Goal: Task Accomplishment & Management: Complete application form

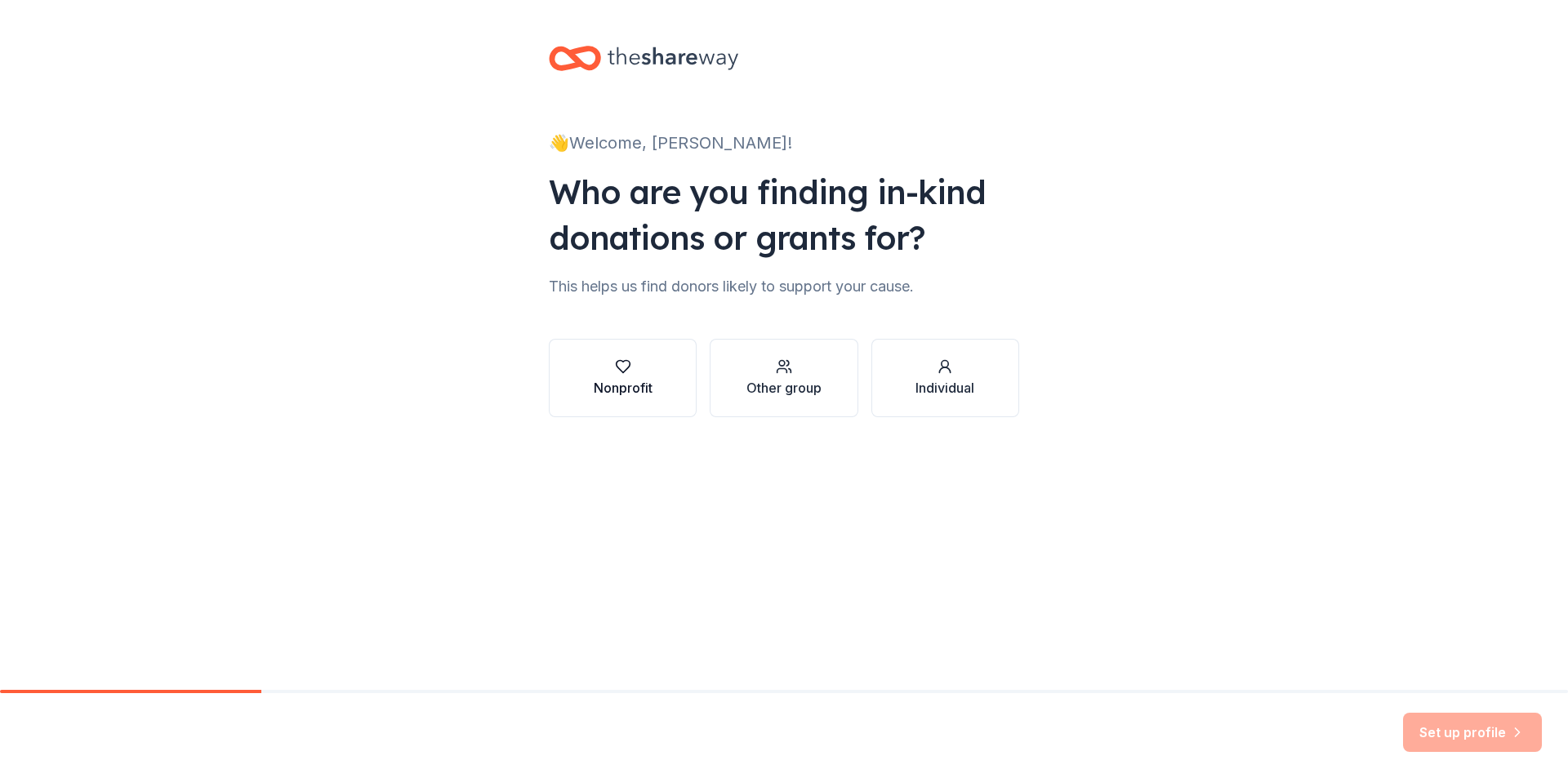
click at [602, 375] on div "Nonprofit" at bounding box center [623, 378] width 59 height 39
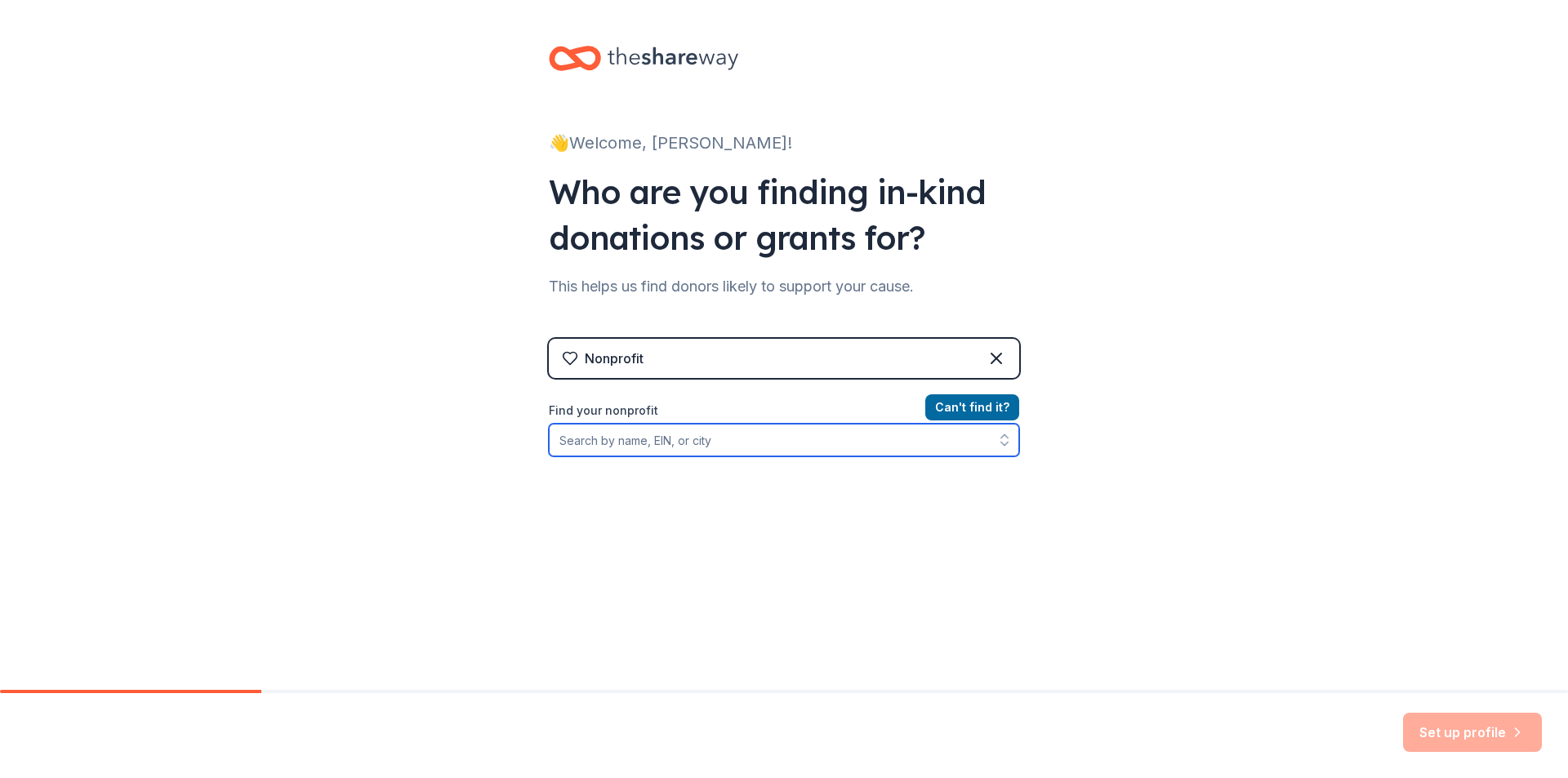
click at [678, 449] on input "Find your nonprofit" at bounding box center [784, 440] width 470 height 32
type input "Fire of Life"
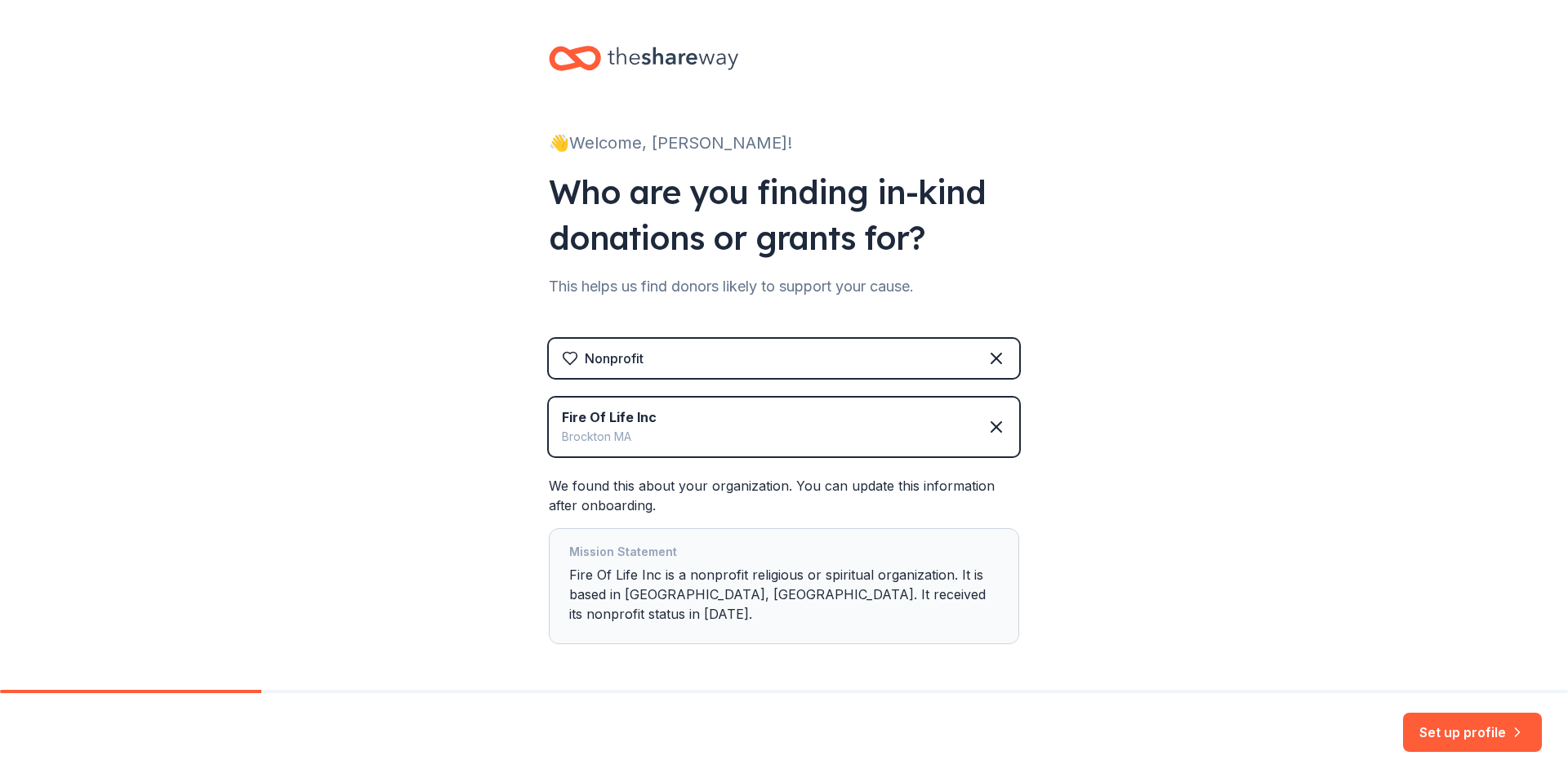
click at [514, 466] on div "👋 Welcome, Chris! Who are you finding in-kind donations or grants for? This hel…" at bounding box center [784, 377] width 1568 height 755
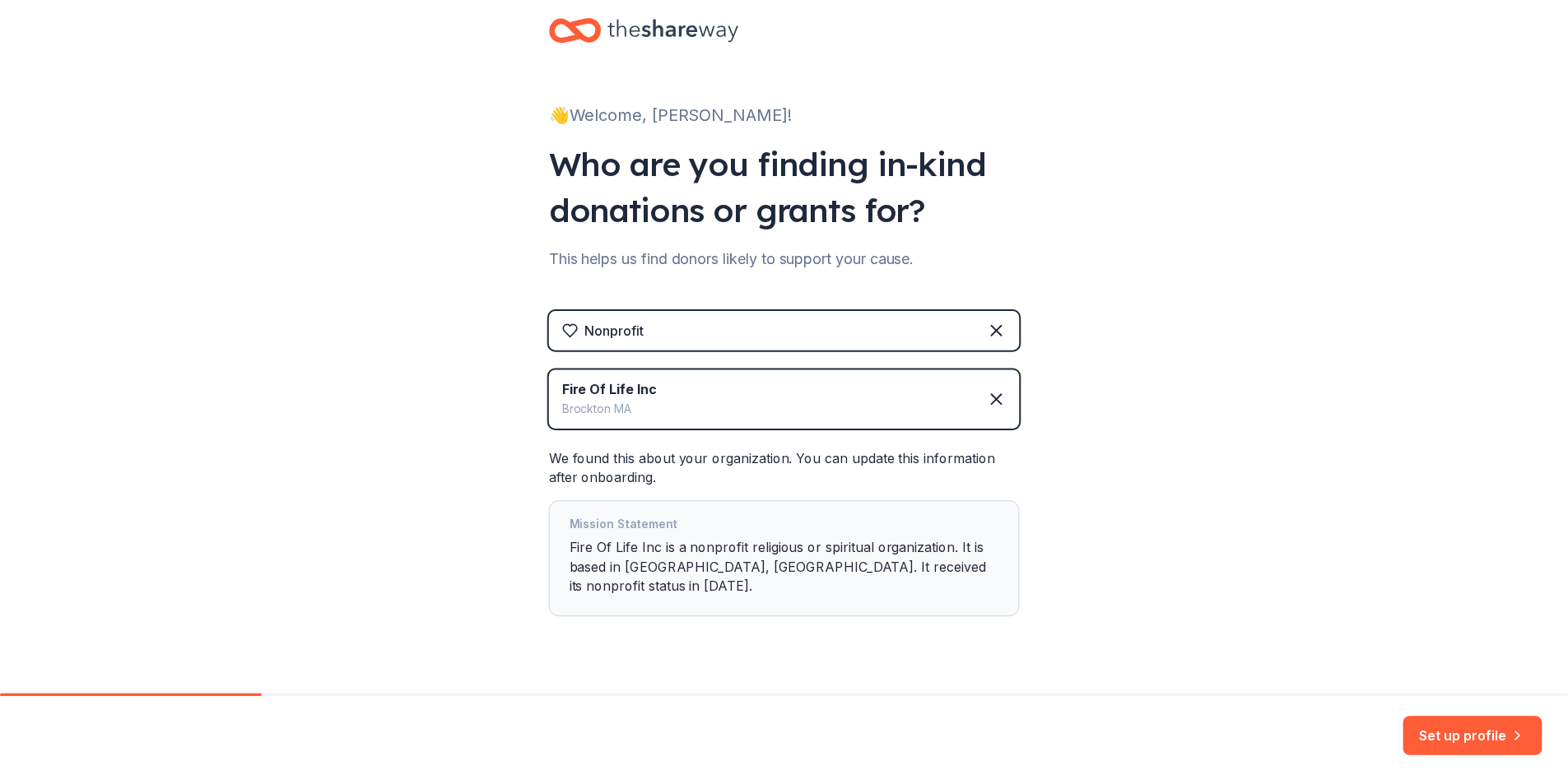
scroll to position [46, 0]
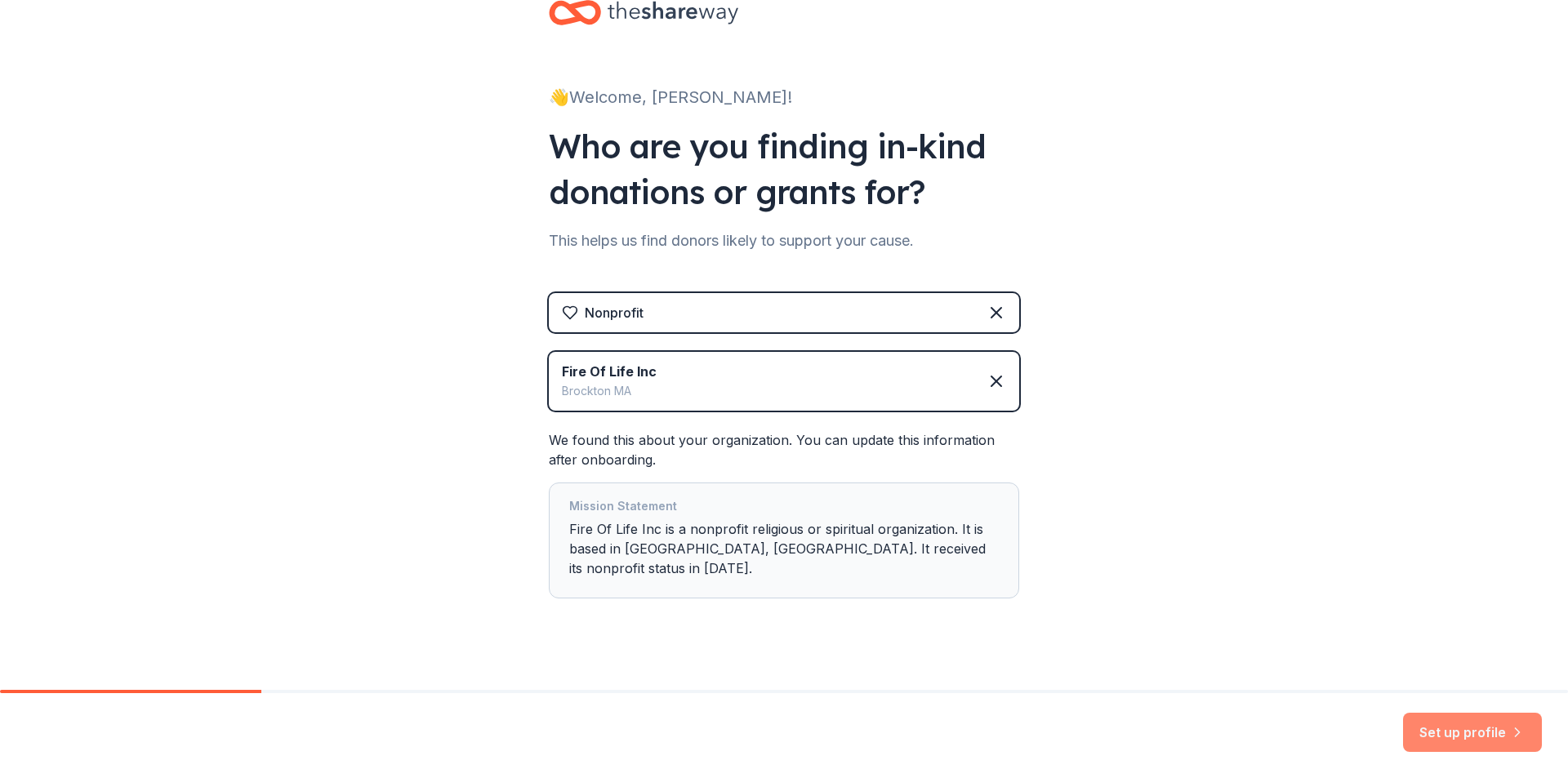
click at [1489, 724] on button "Set up profile" at bounding box center [1472, 732] width 139 height 39
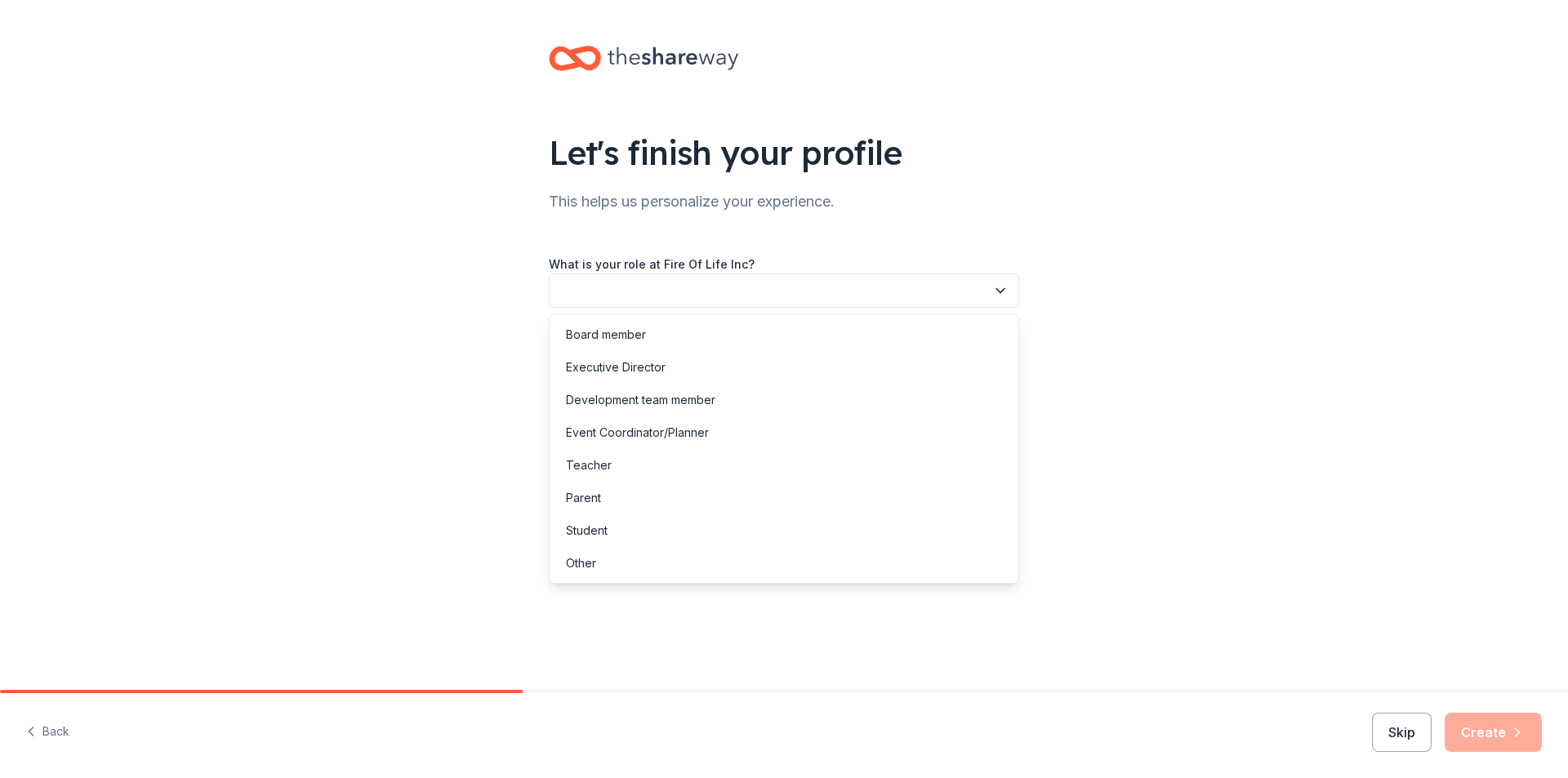
click at [752, 284] on button "button" at bounding box center [784, 290] width 470 height 34
click at [621, 404] on div "Development team member" at bounding box center [640, 400] width 150 height 20
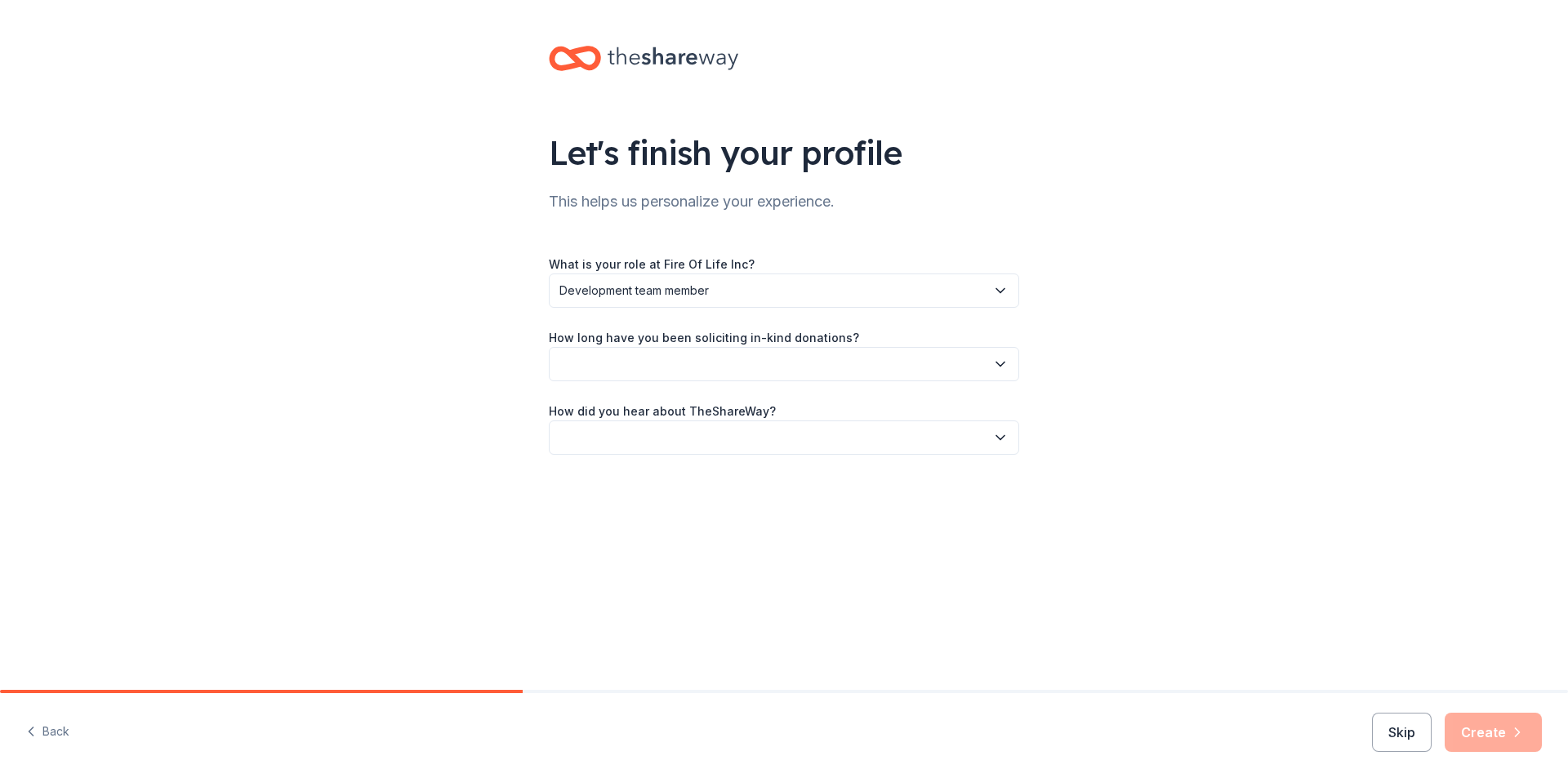
click at [678, 366] on button "button" at bounding box center [784, 364] width 470 height 34
click at [660, 406] on div "This is my first time!" at bounding box center [618, 408] width 104 height 20
click at [659, 429] on button "button" at bounding box center [784, 438] width 470 height 34
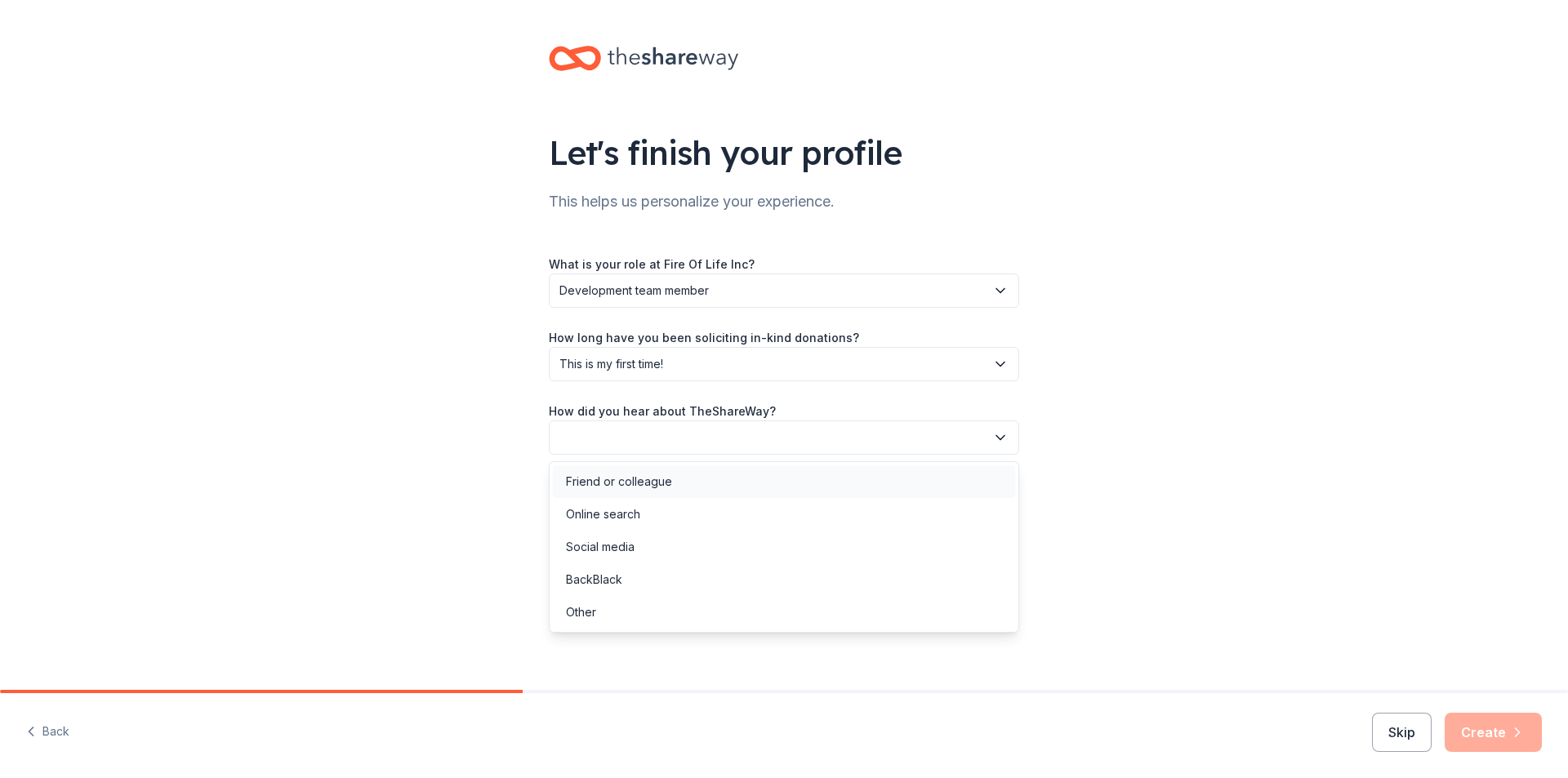
click at [634, 486] on div "Friend or colleague" at bounding box center [619, 482] width 107 height 20
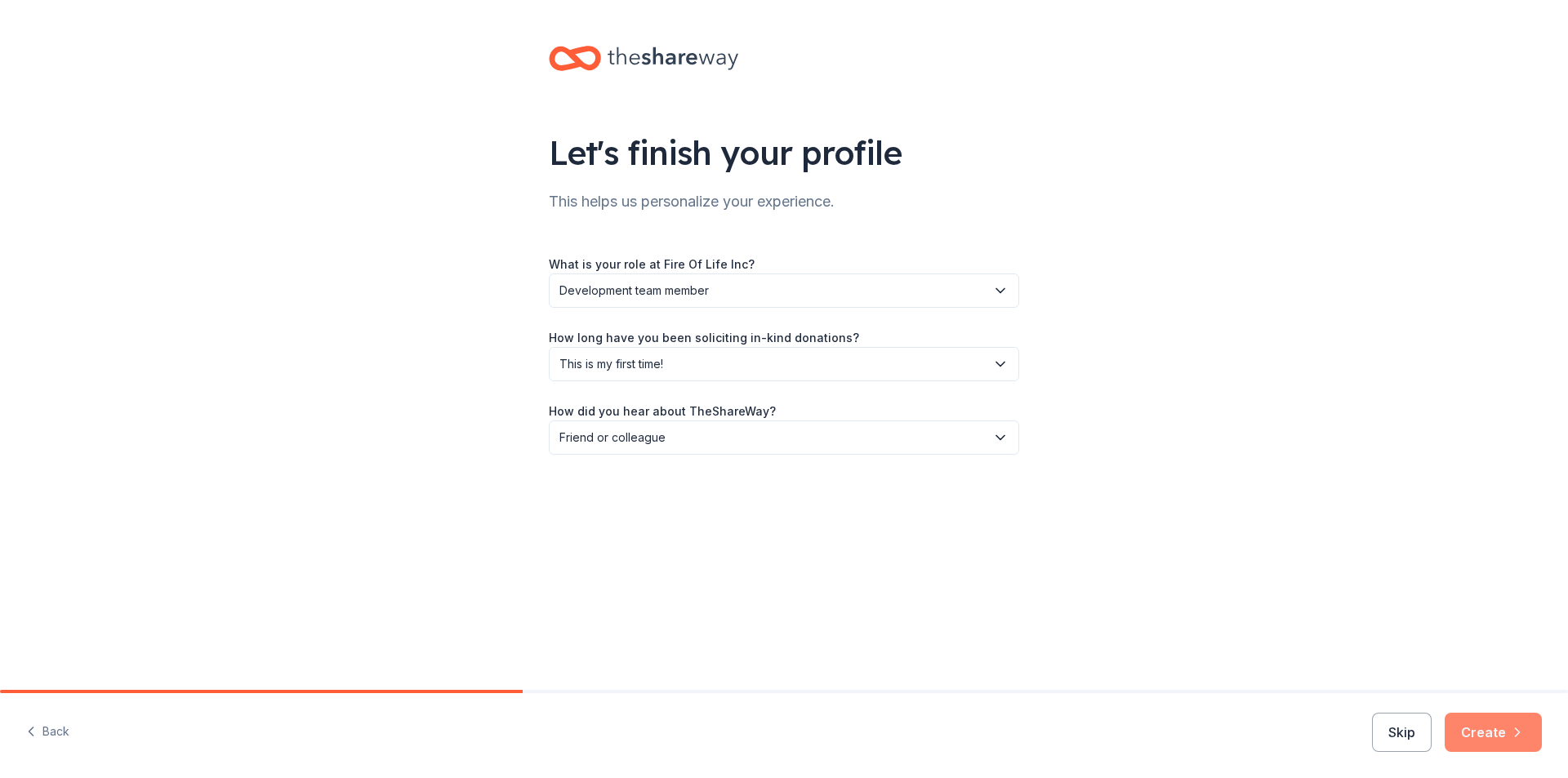
click at [1508, 736] on button "Create" at bounding box center [1493, 732] width 98 height 39
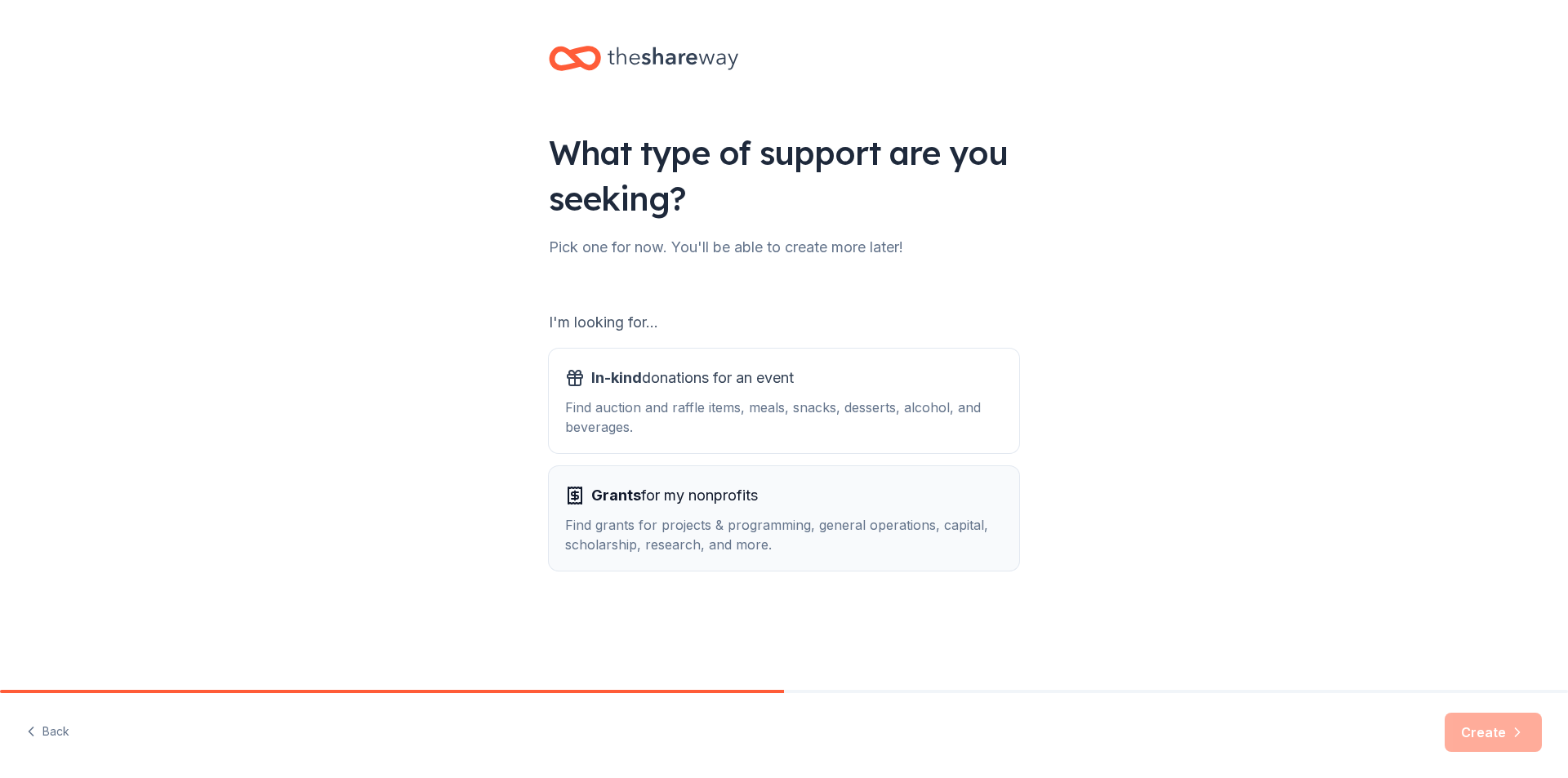
click at [783, 524] on div "Find grants for projects & programming, general operations, capital, scholarshi…" at bounding box center [784, 534] width 438 height 39
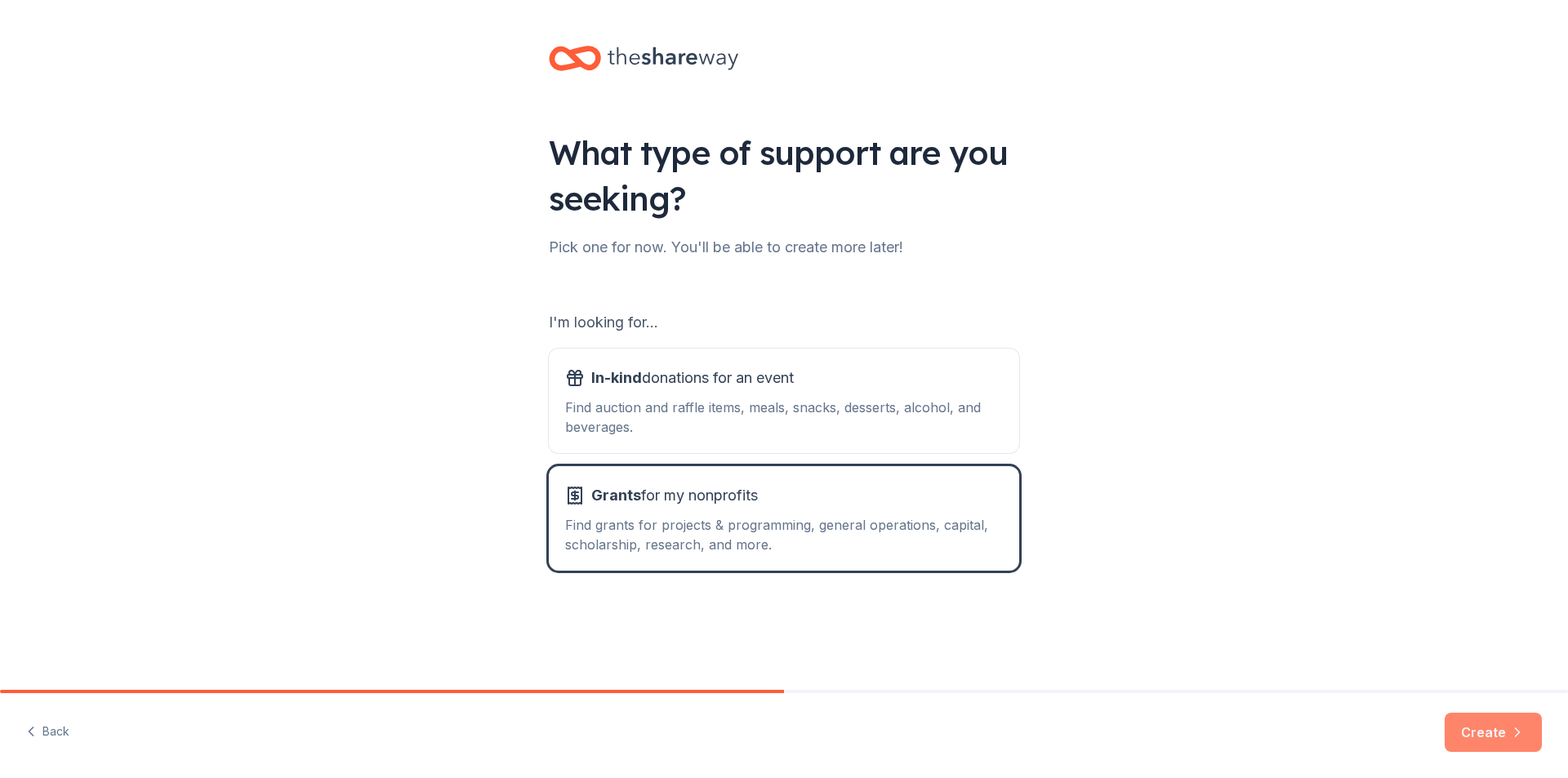
click at [1472, 736] on button "Create" at bounding box center [1493, 732] width 98 height 39
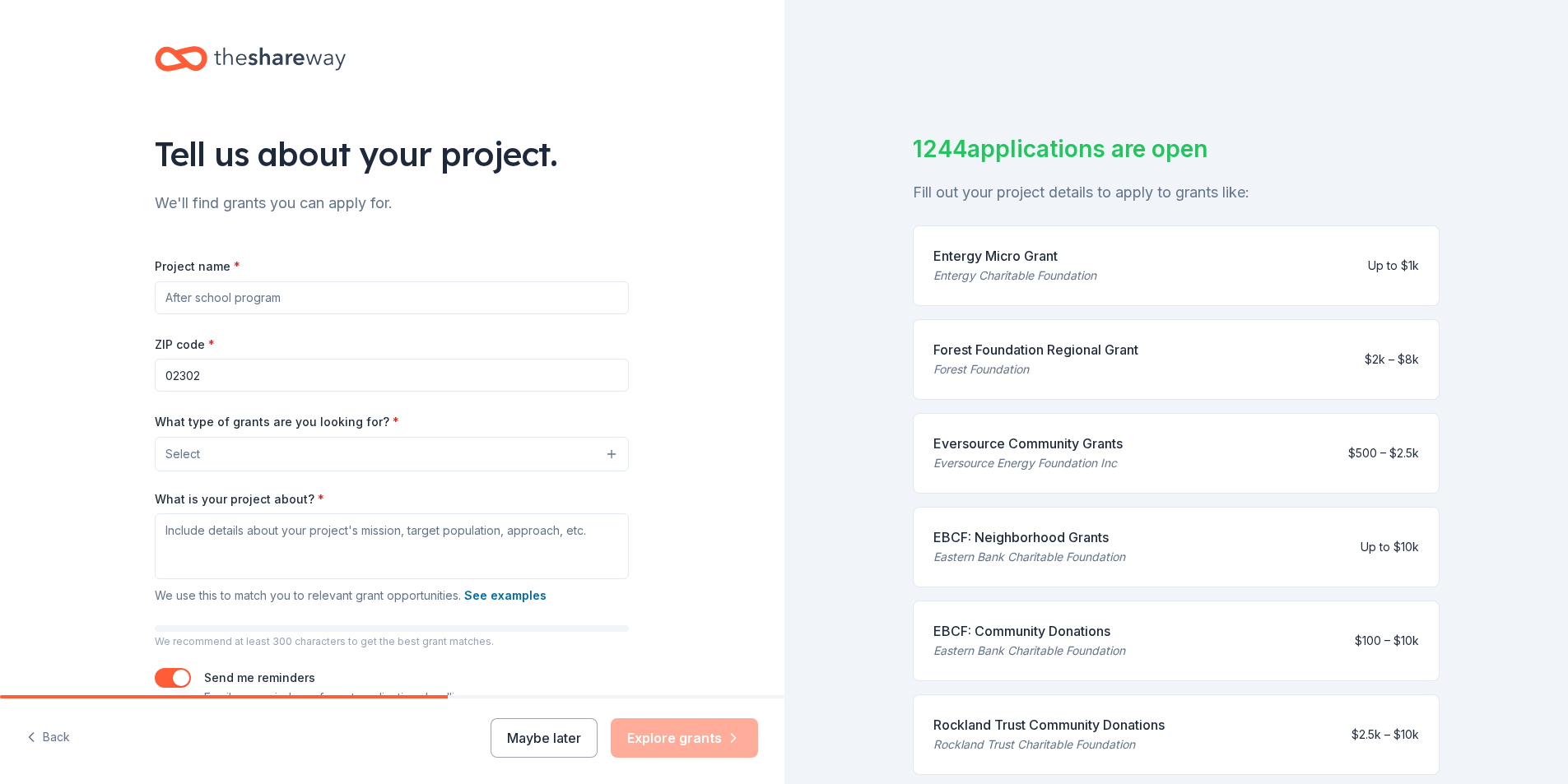
click at [324, 301] on input "Project name *" at bounding box center [391, 298] width 474 height 32
drag, startPoint x: 320, startPoint y: 300, endPoint x: 406, endPoint y: 238, distance: 106.0
click at [406, 238] on div "Project name * ZIP code * 02302 What type of grants are you looking for? * Sele…" at bounding box center [391, 468] width 474 height 478
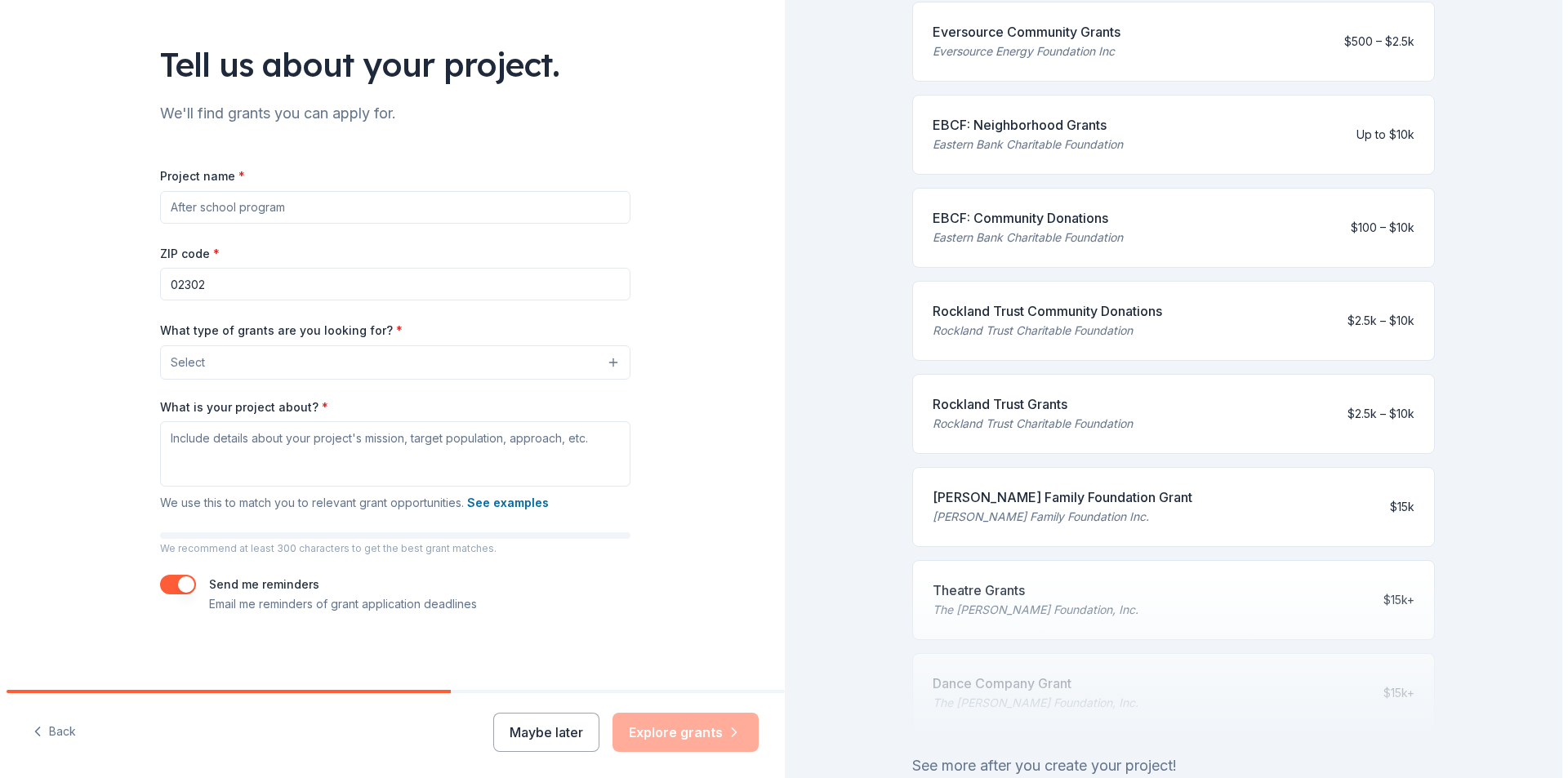
scroll to position [90, 0]
click at [411, 365] on button "Select" at bounding box center [391, 360] width 470 height 34
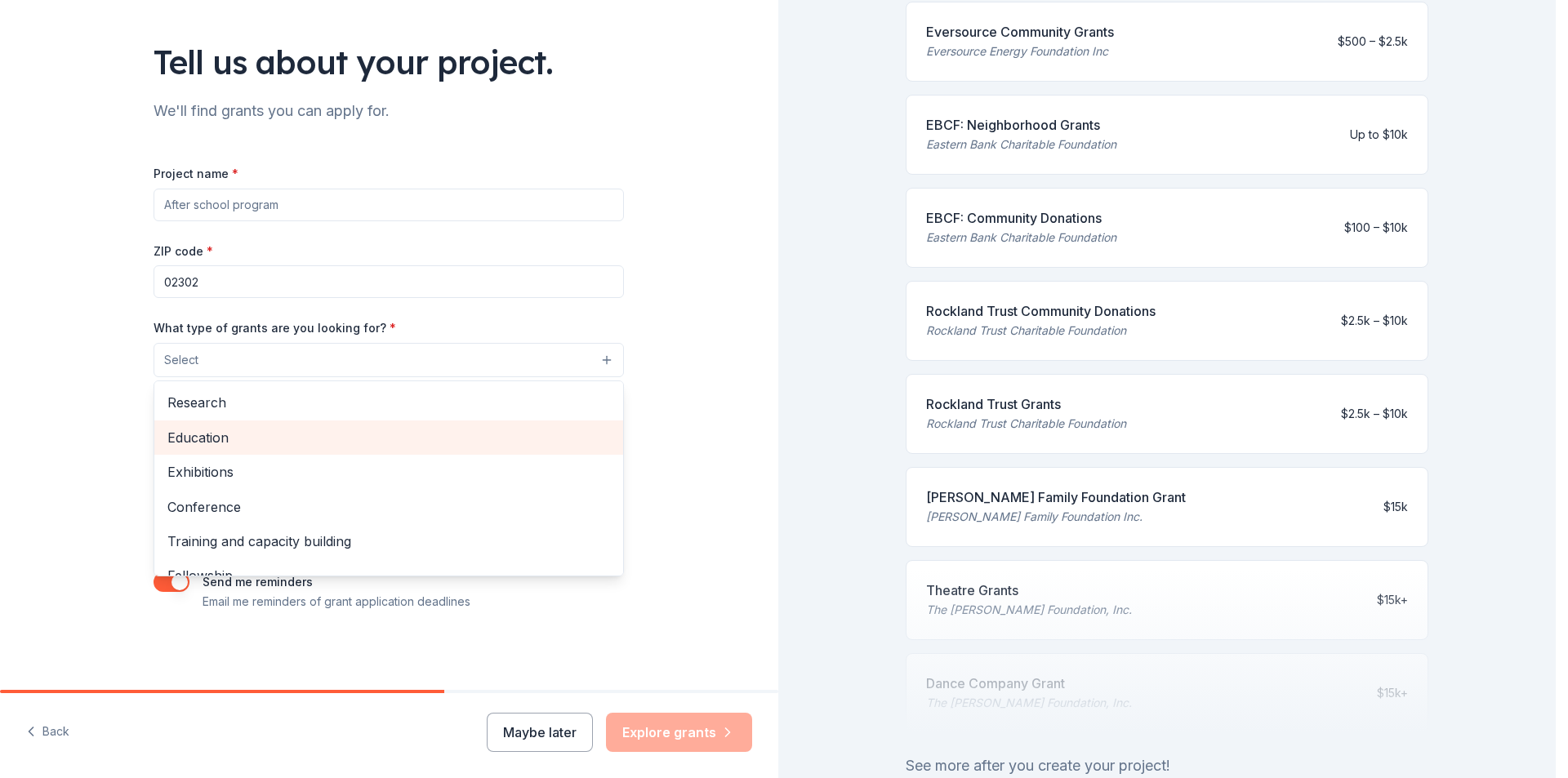
scroll to position [163, 0]
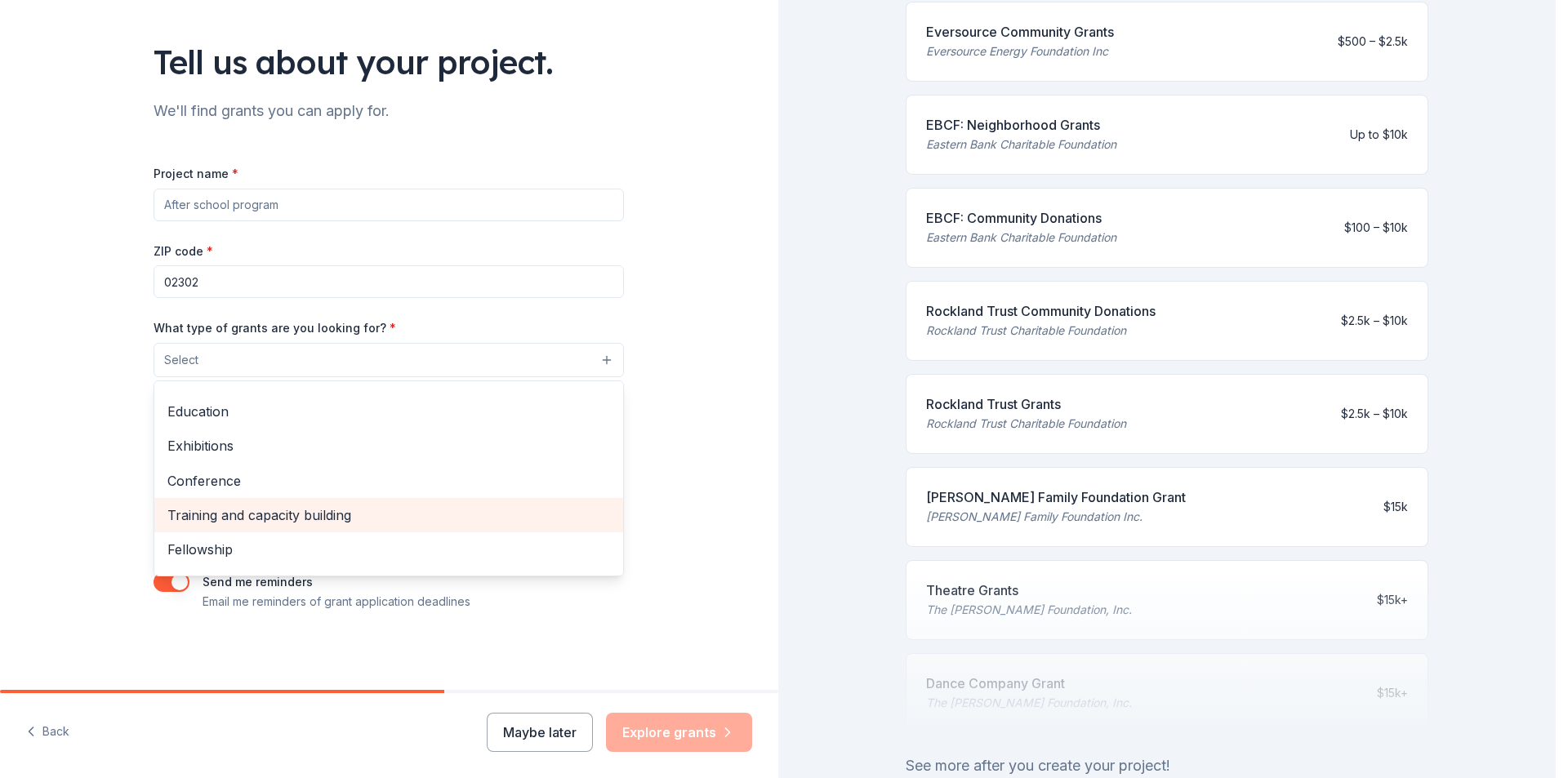
click at [338, 518] on span "Training and capacity building" at bounding box center [389, 516] width 442 height 21
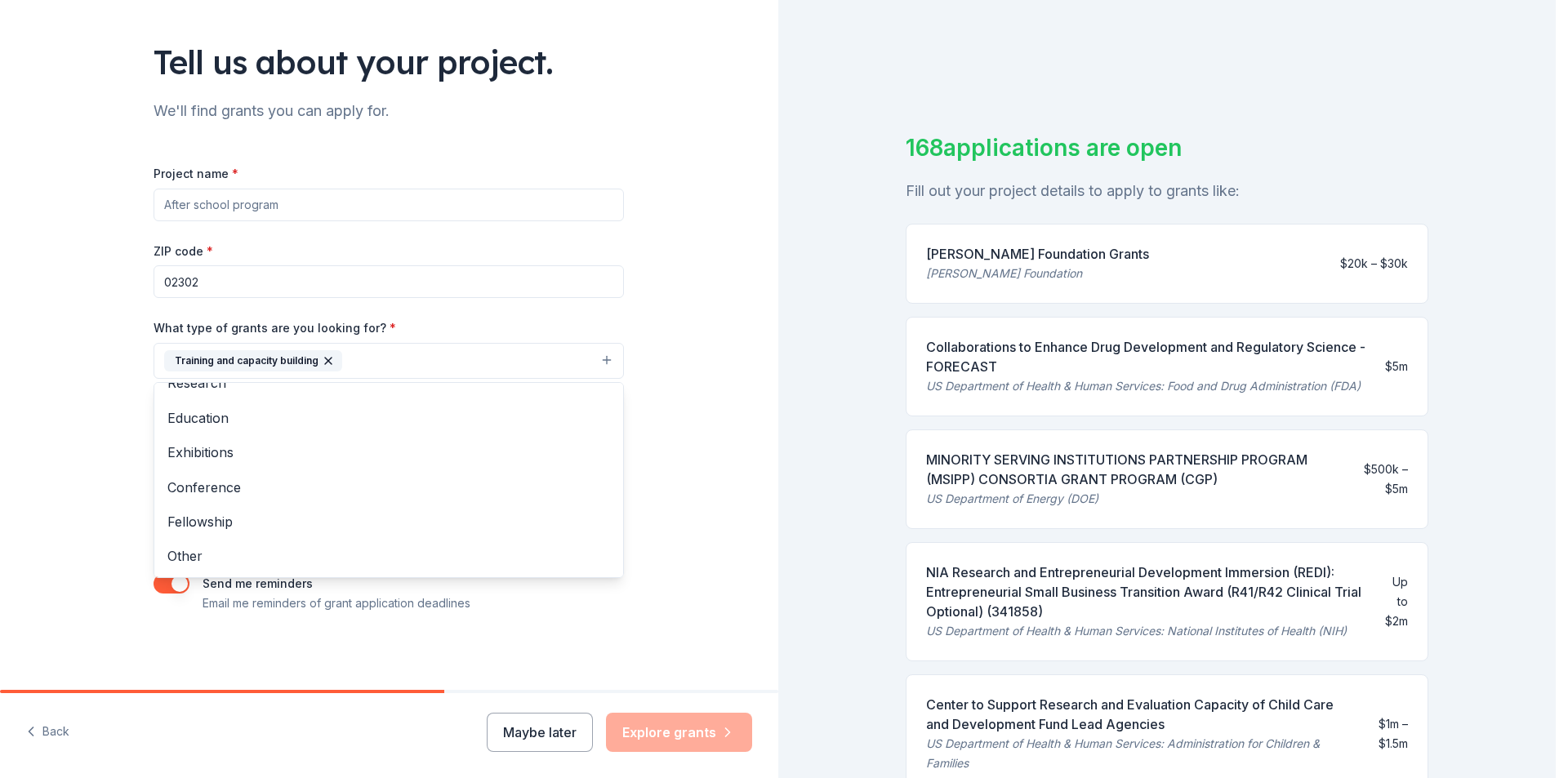
click at [704, 358] on div "Tell us about your project. We'll find grants you can apply for. Project name *…" at bounding box center [389, 301] width 778 height 782
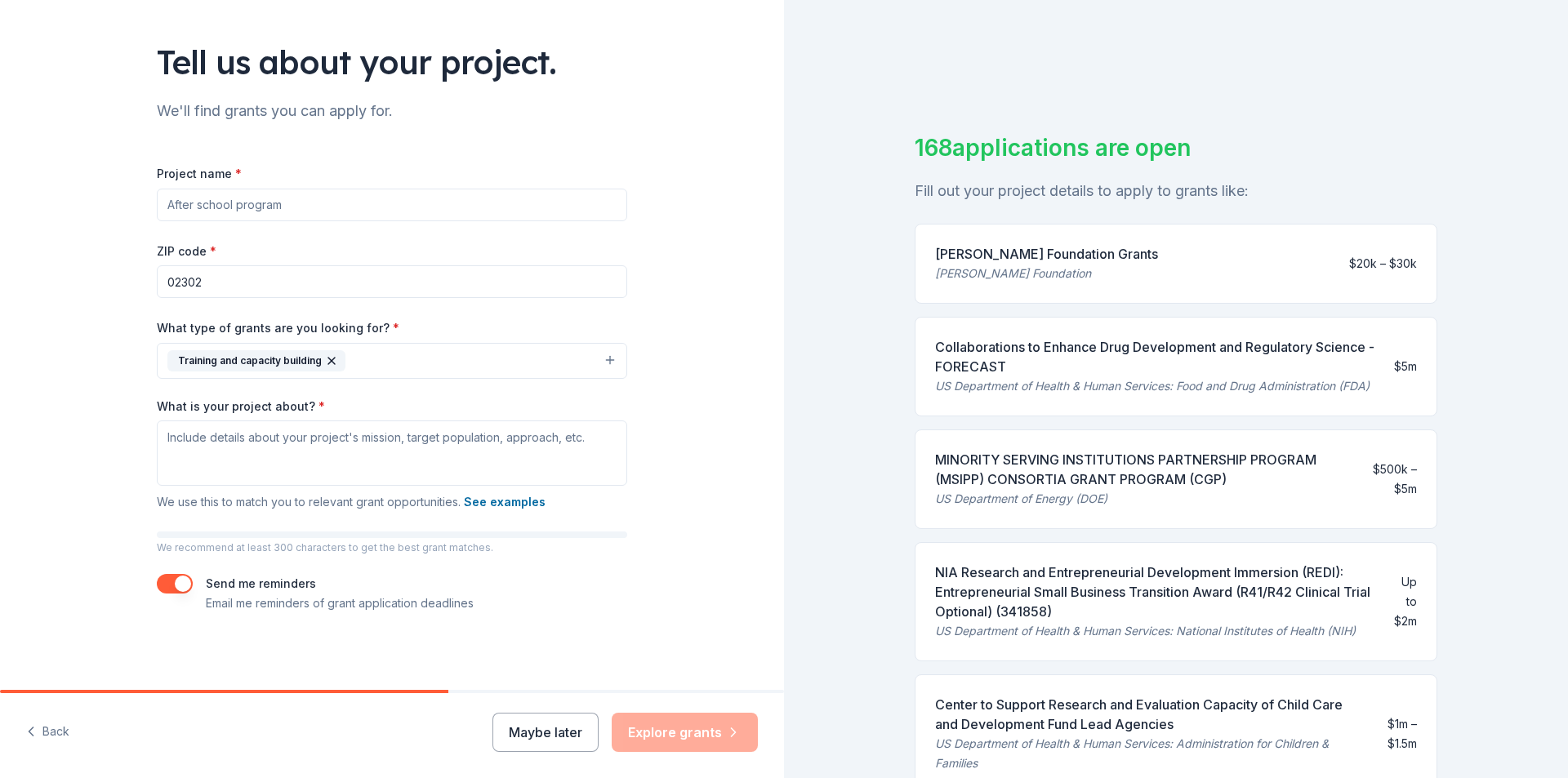
click at [450, 359] on button "Training and capacity building" at bounding box center [391, 361] width 470 height 36
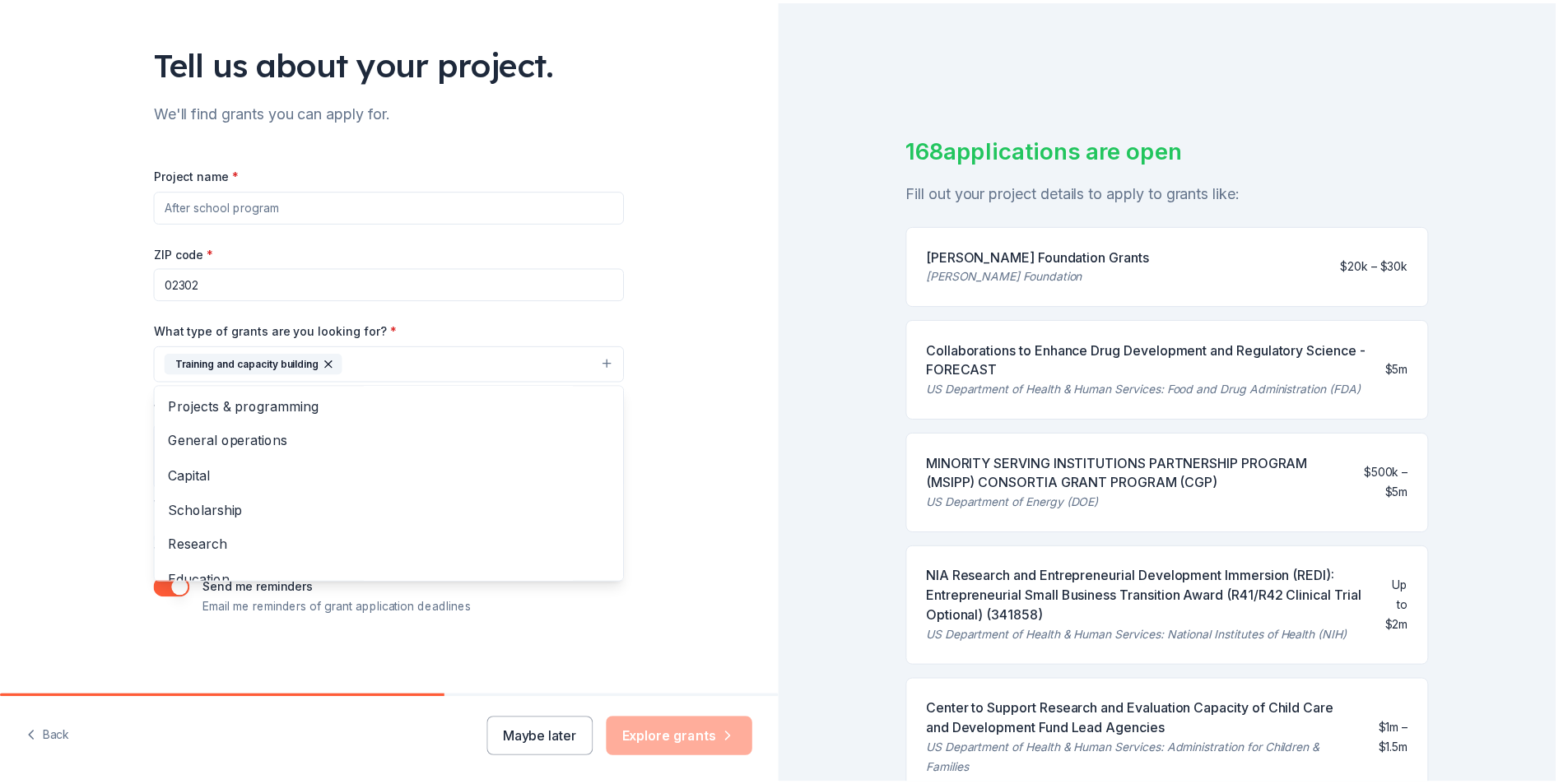
scroll to position [93, 0]
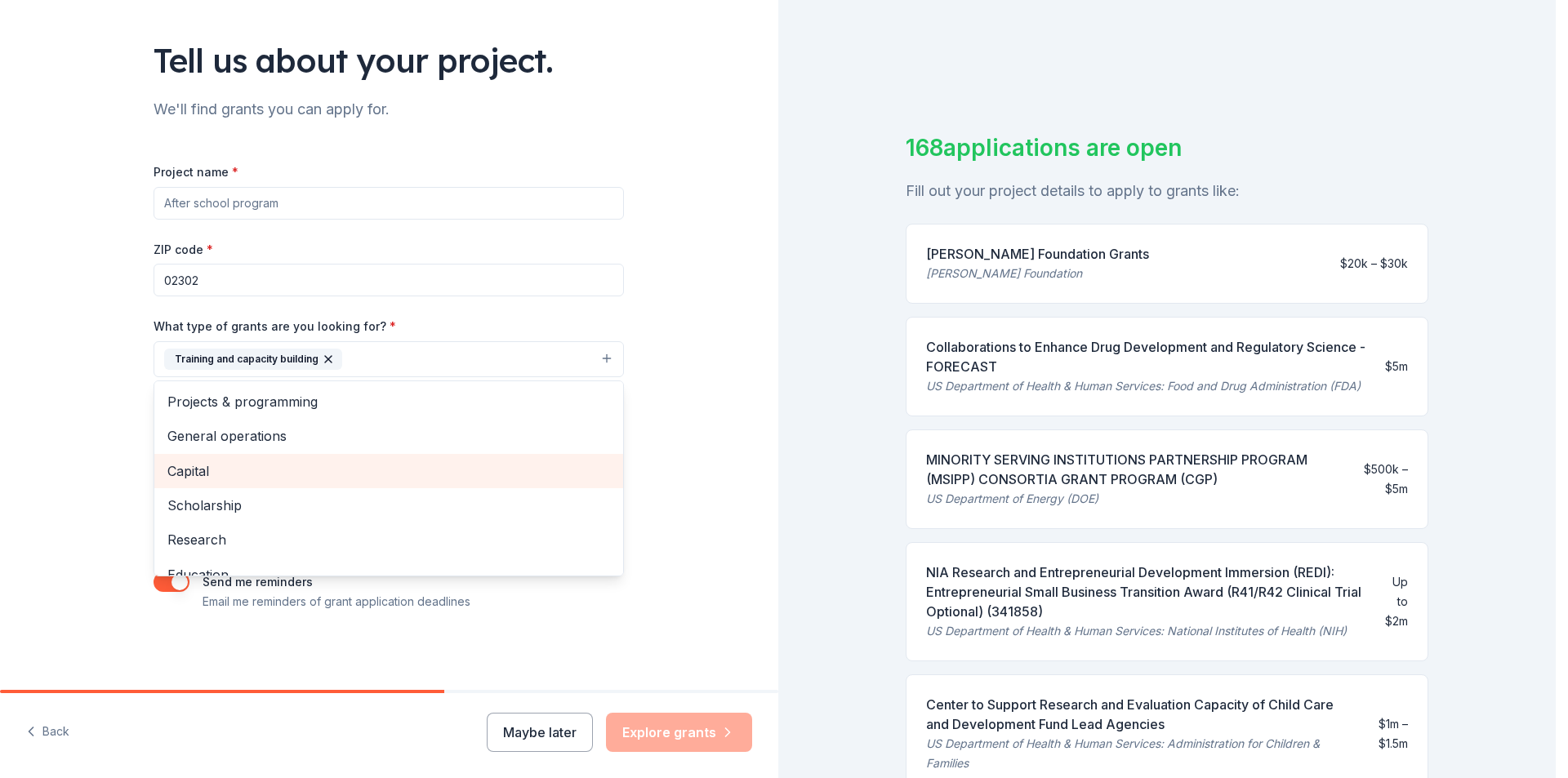
click at [279, 465] on span "Capital" at bounding box center [389, 471] width 442 height 21
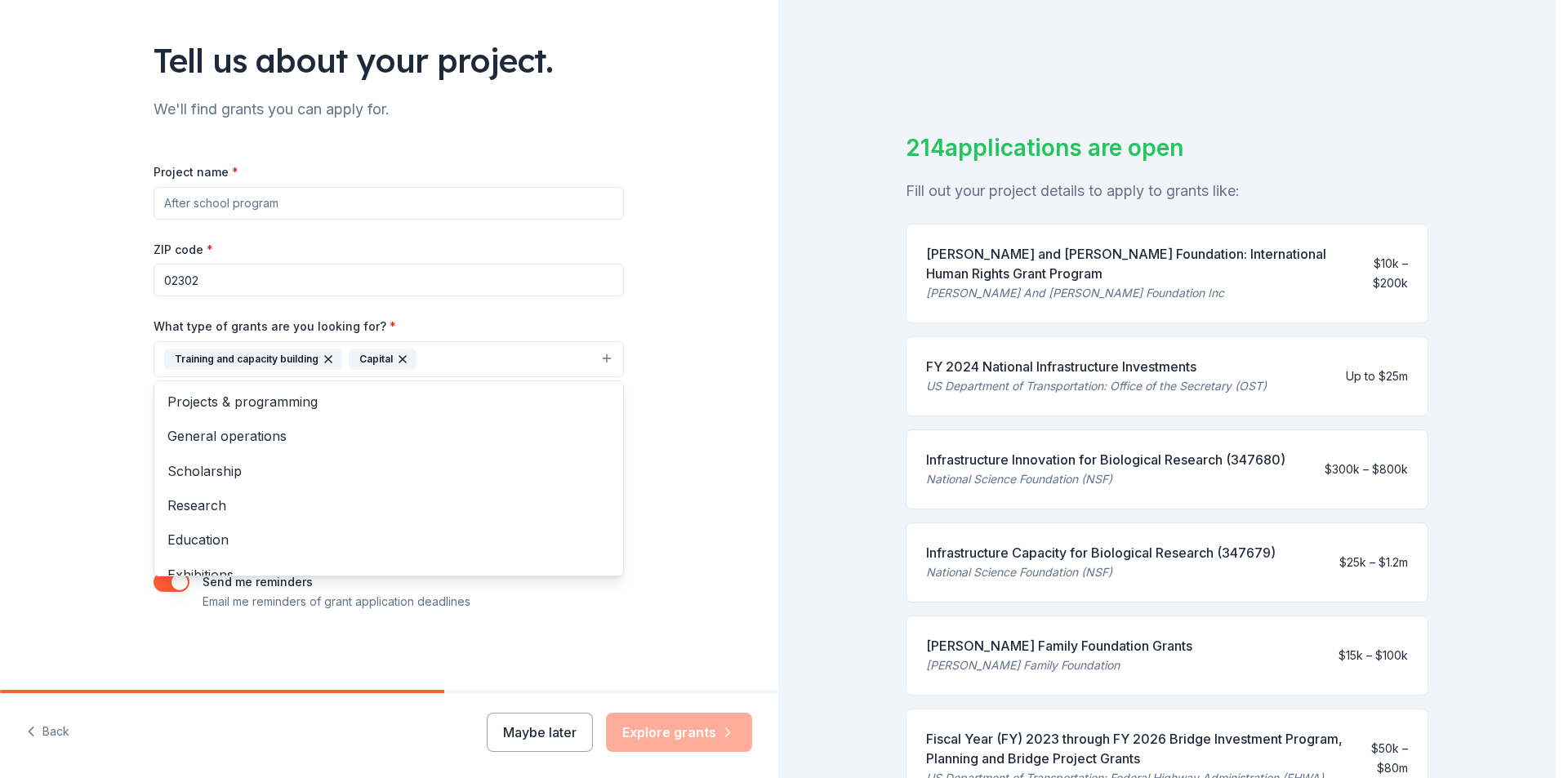
click at [661, 389] on div "Tell us about your project. We'll find grants you can apply for. Project name *…" at bounding box center [389, 299] width 778 height 782
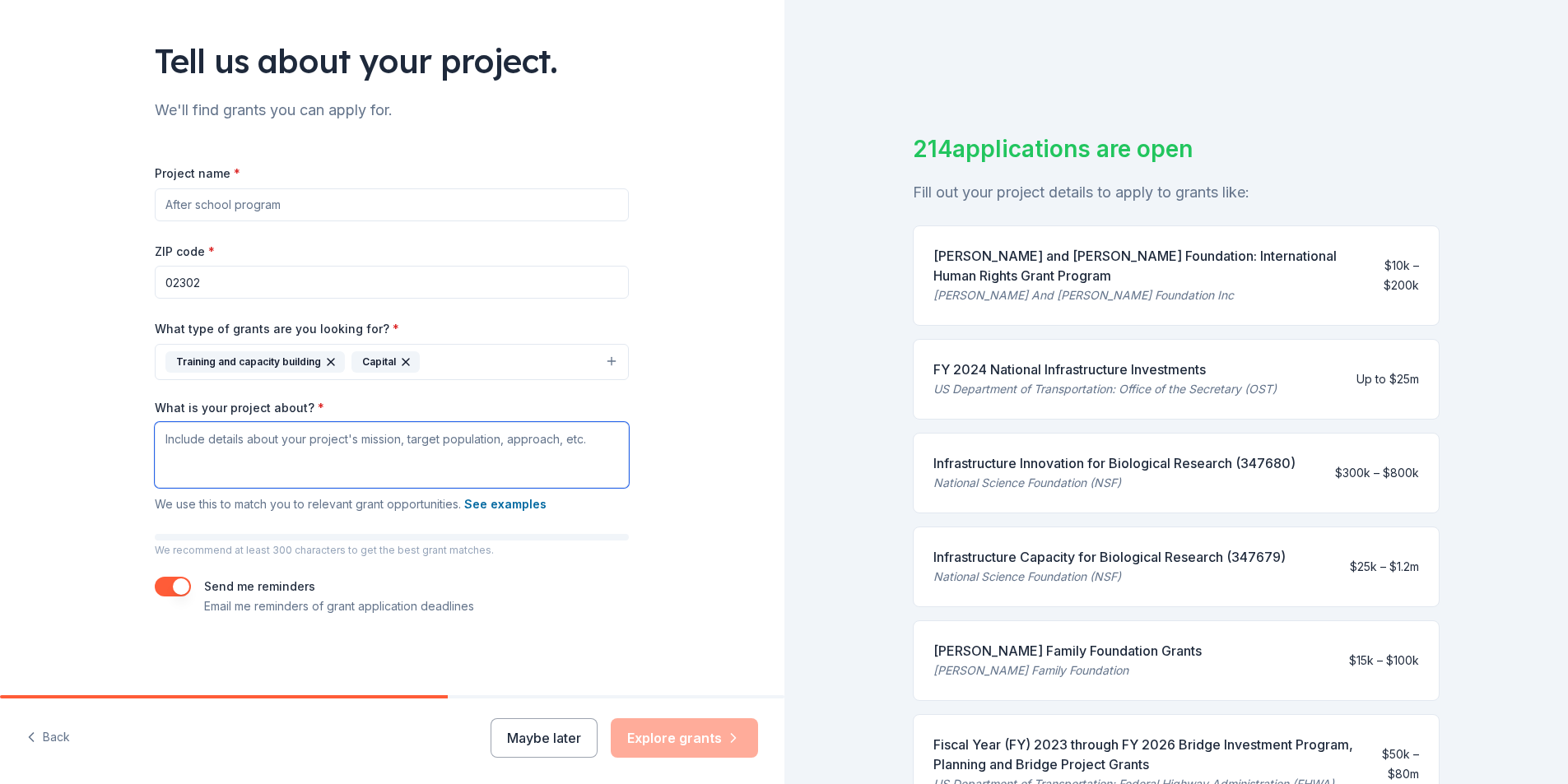
click at [466, 434] on textarea "What is your project about? *" at bounding box center [391, 455] width 474 height 66
click at [329, 203] on input "Project name *" at bounding box center [391, 205] width 474 height 32
click at [335, 203] on input "Project name *" at bounding box center [391, 205] width 474 height 32
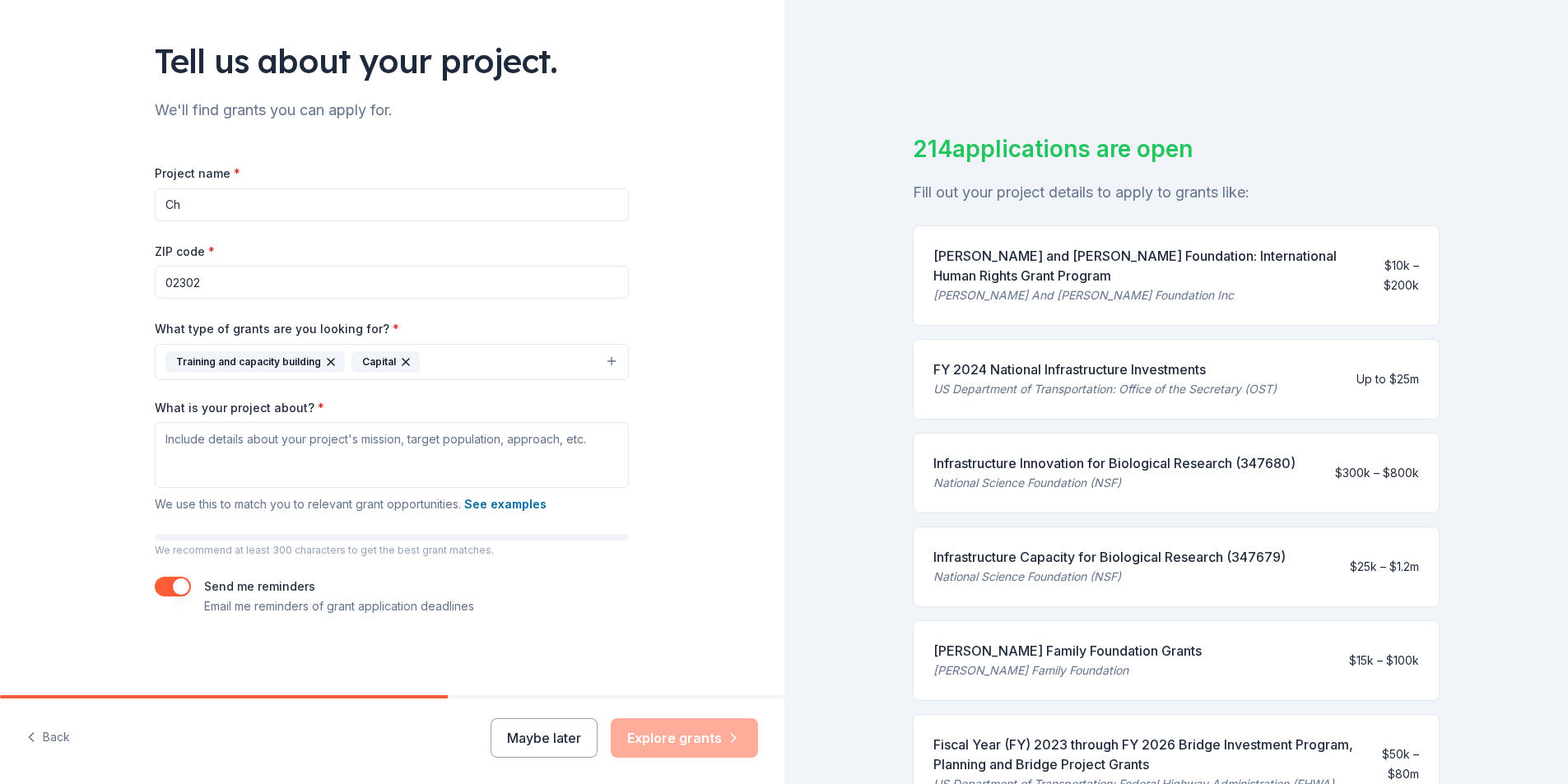
type input "C"
click at [378, 254] on div "ZIP code * 02302" at bounding box center [391, 270] width 474 height 59
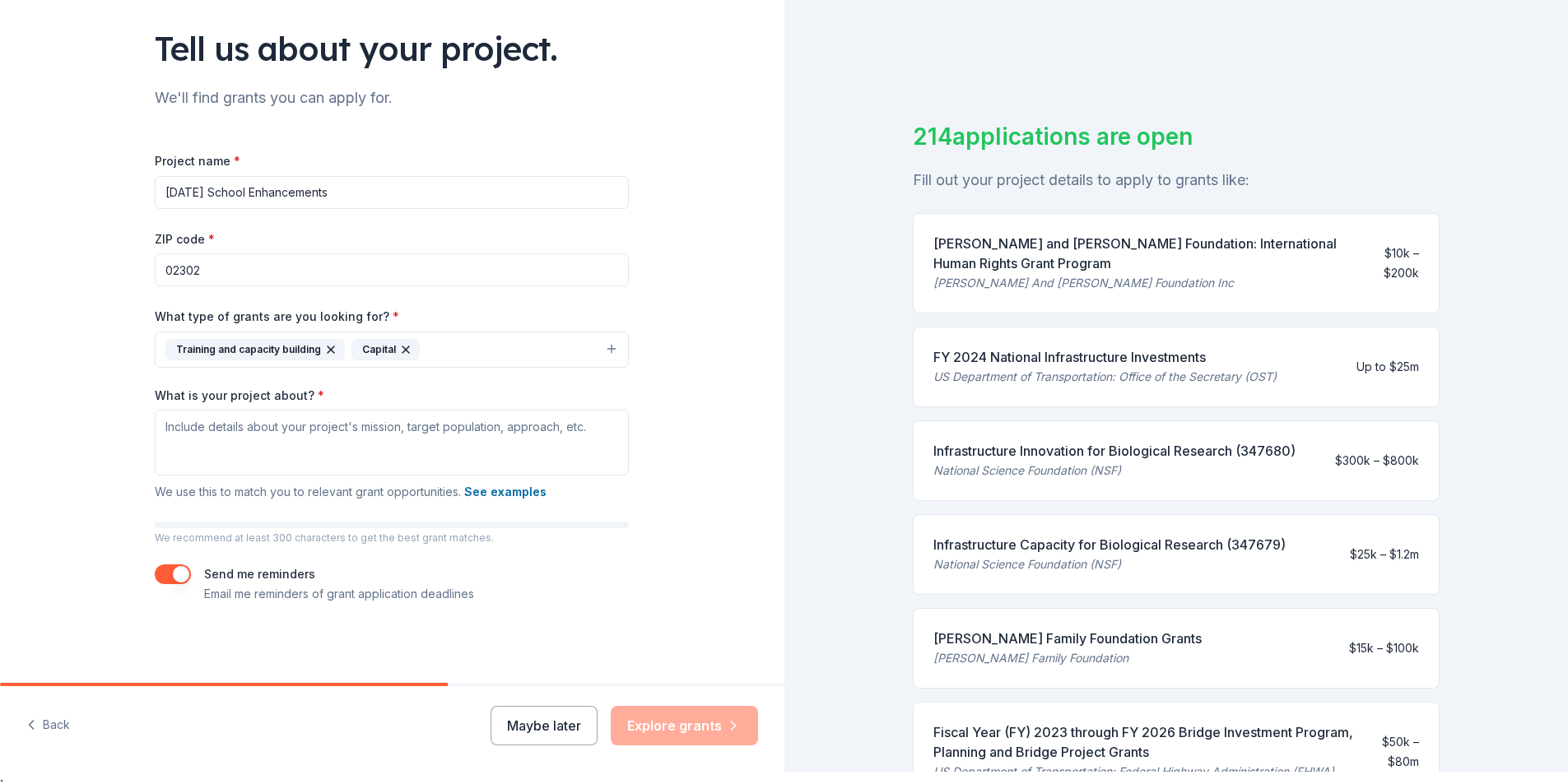
scroll to position [20, 0]
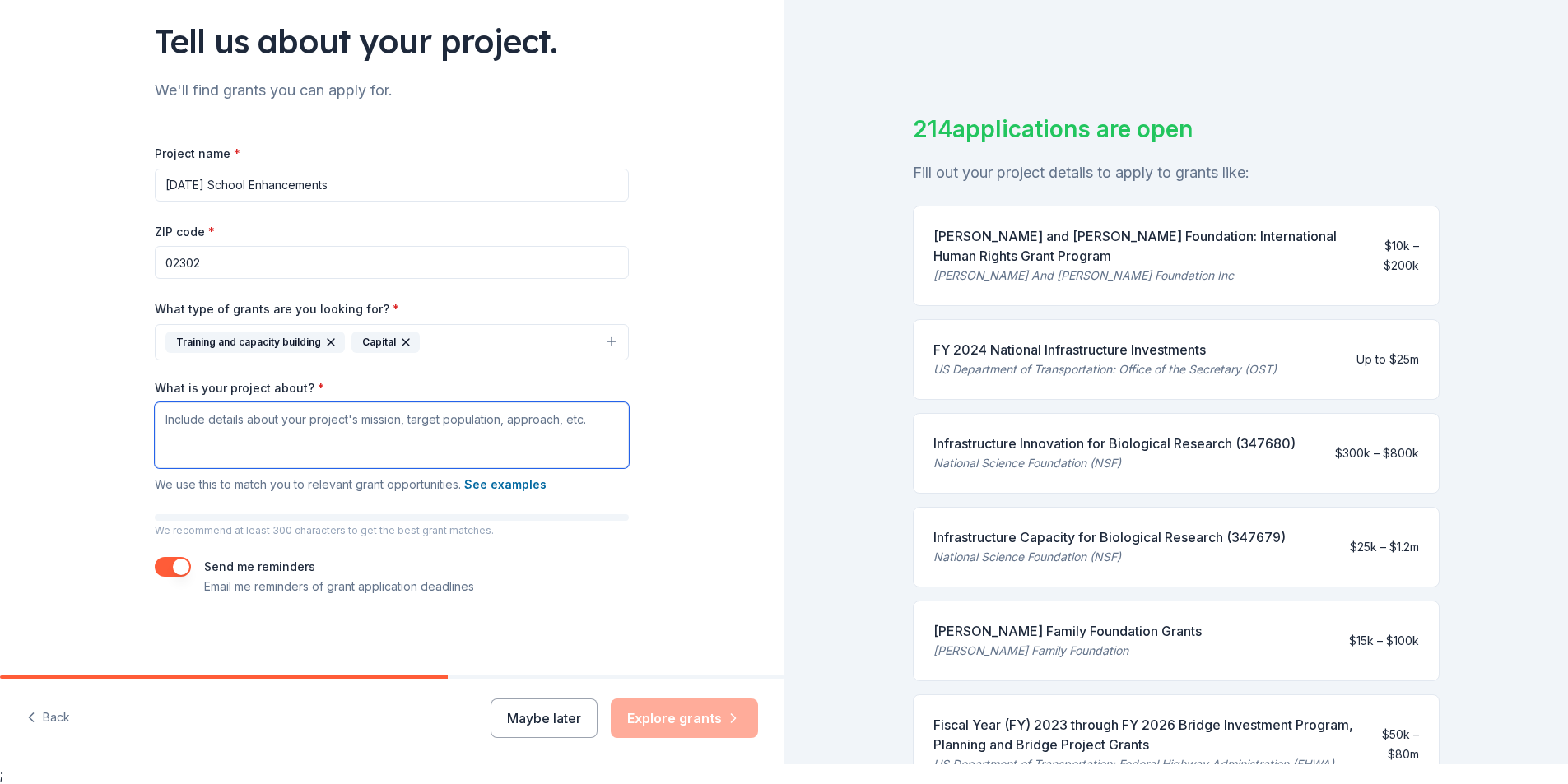
click at [210, 432] on textarea "What is your project about? *" at bounding box center [391, 435] width 474 height 66
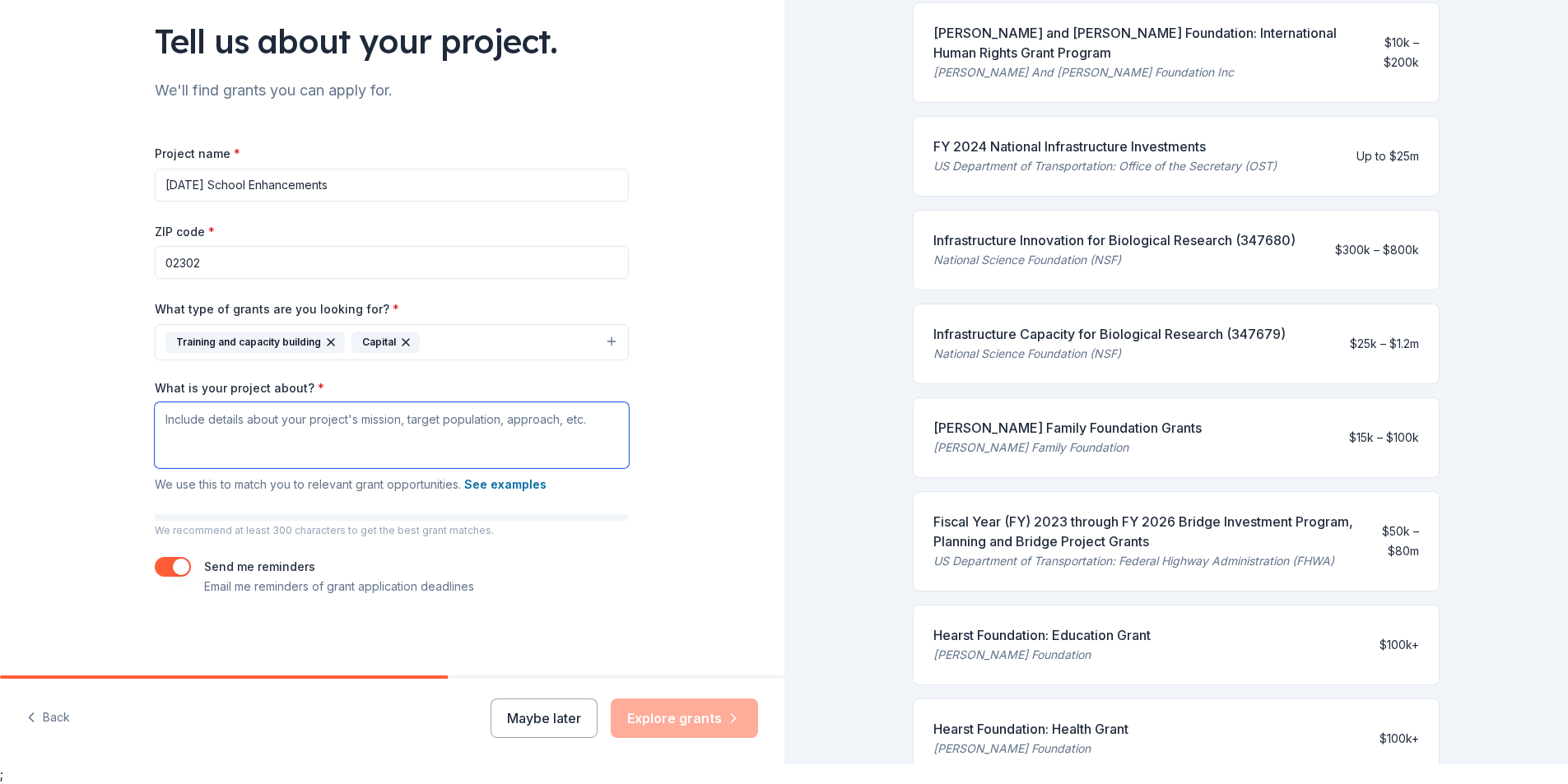
scroll to position [198, 0]
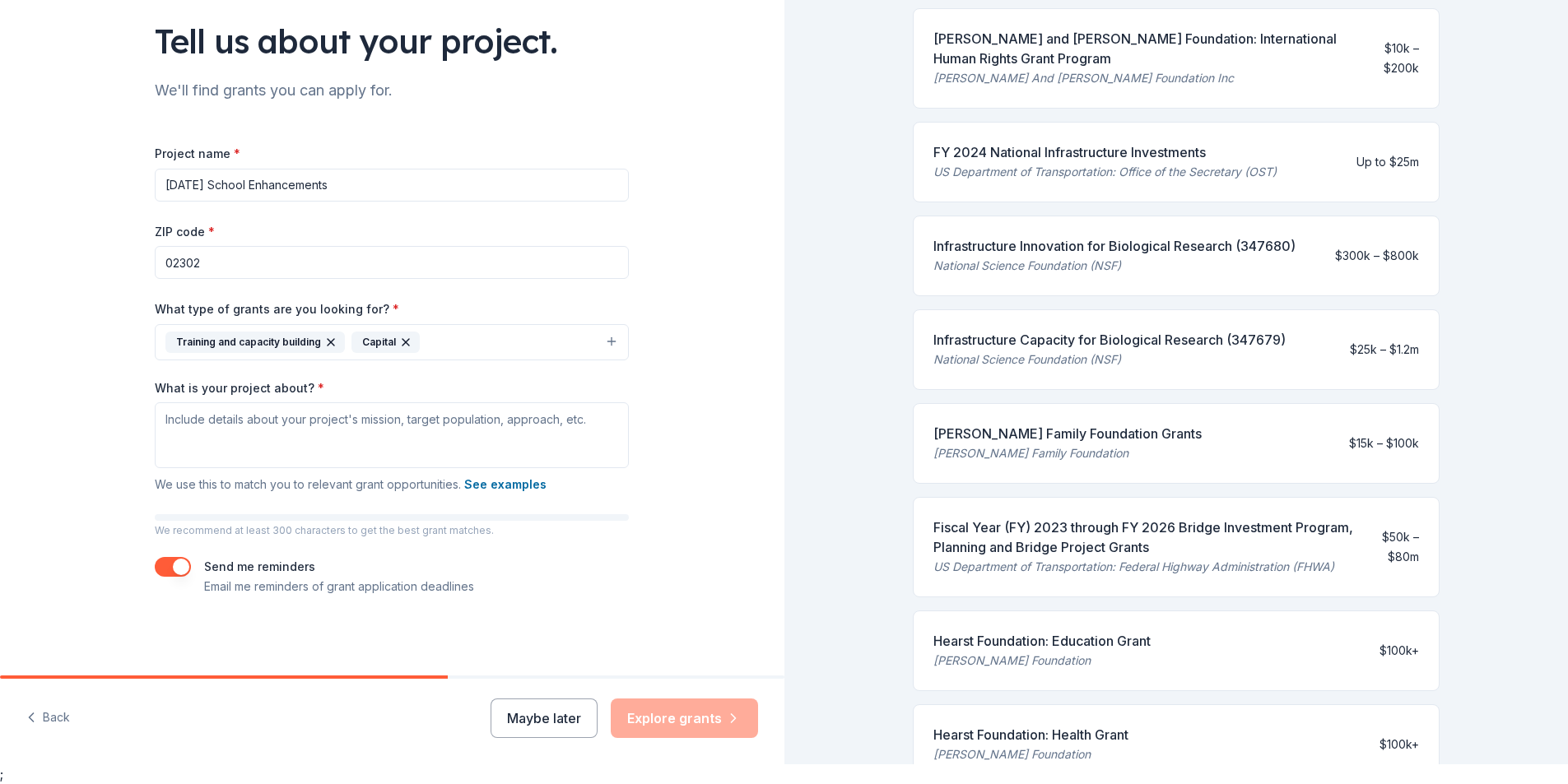
click at [413, 191] on input "Sunday School Enhancements" at bounding box center [391, 185] width 474 height 32
type input "S"
type input "c"
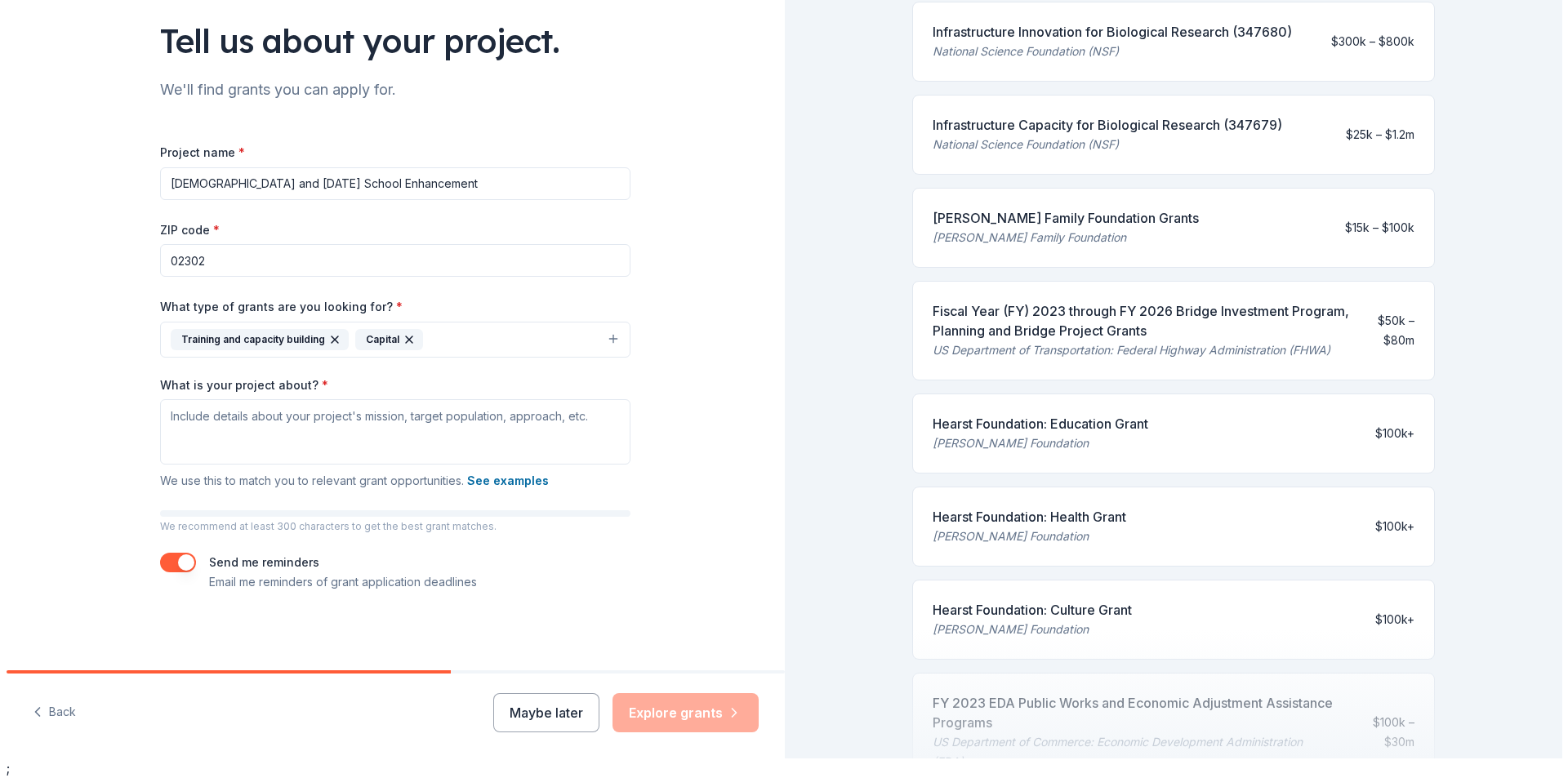
scroll to position [604, 0]
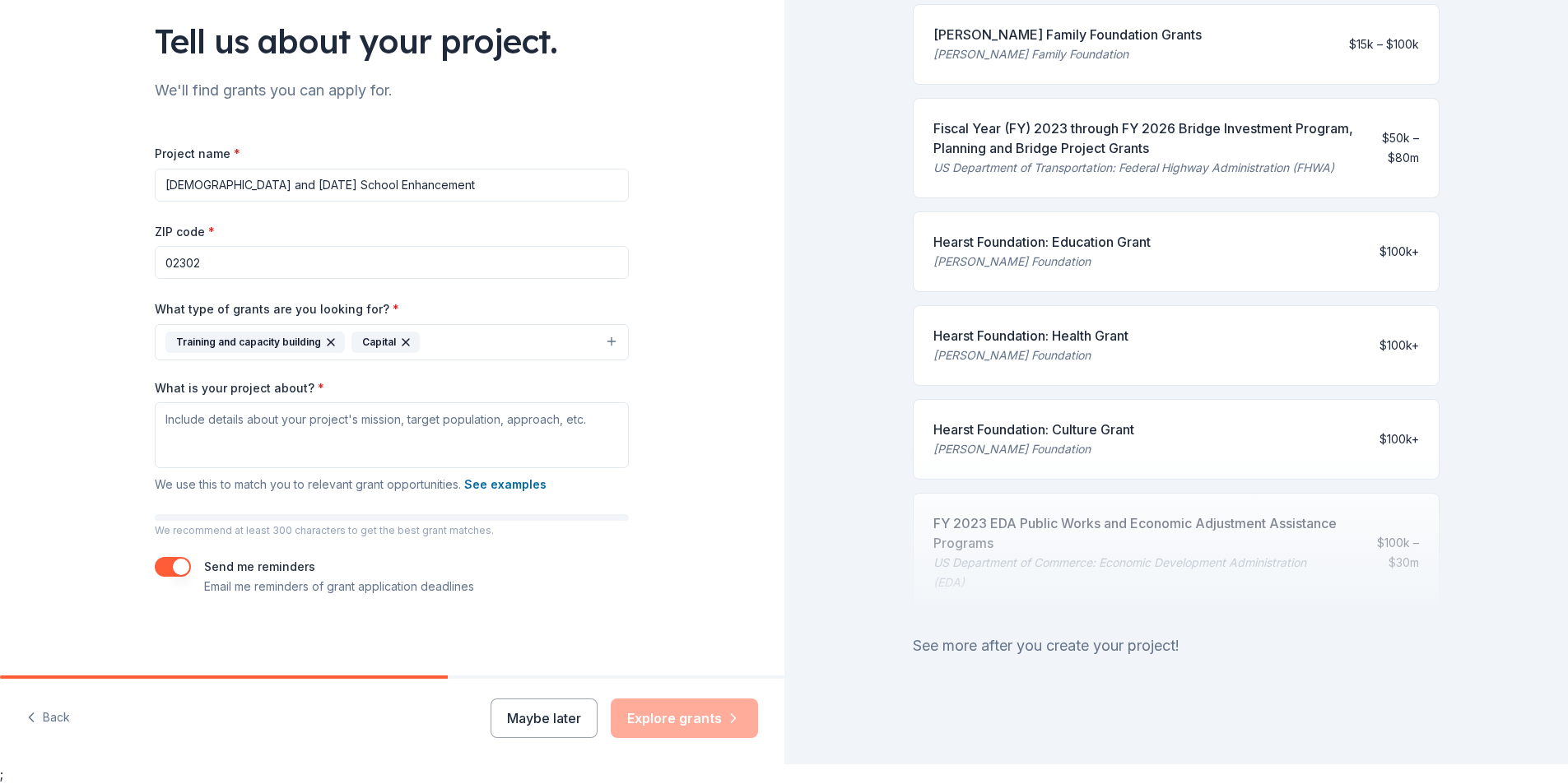
type input "[DEMOGRAPHIC_DATA] and [DATE] School Enhancement"
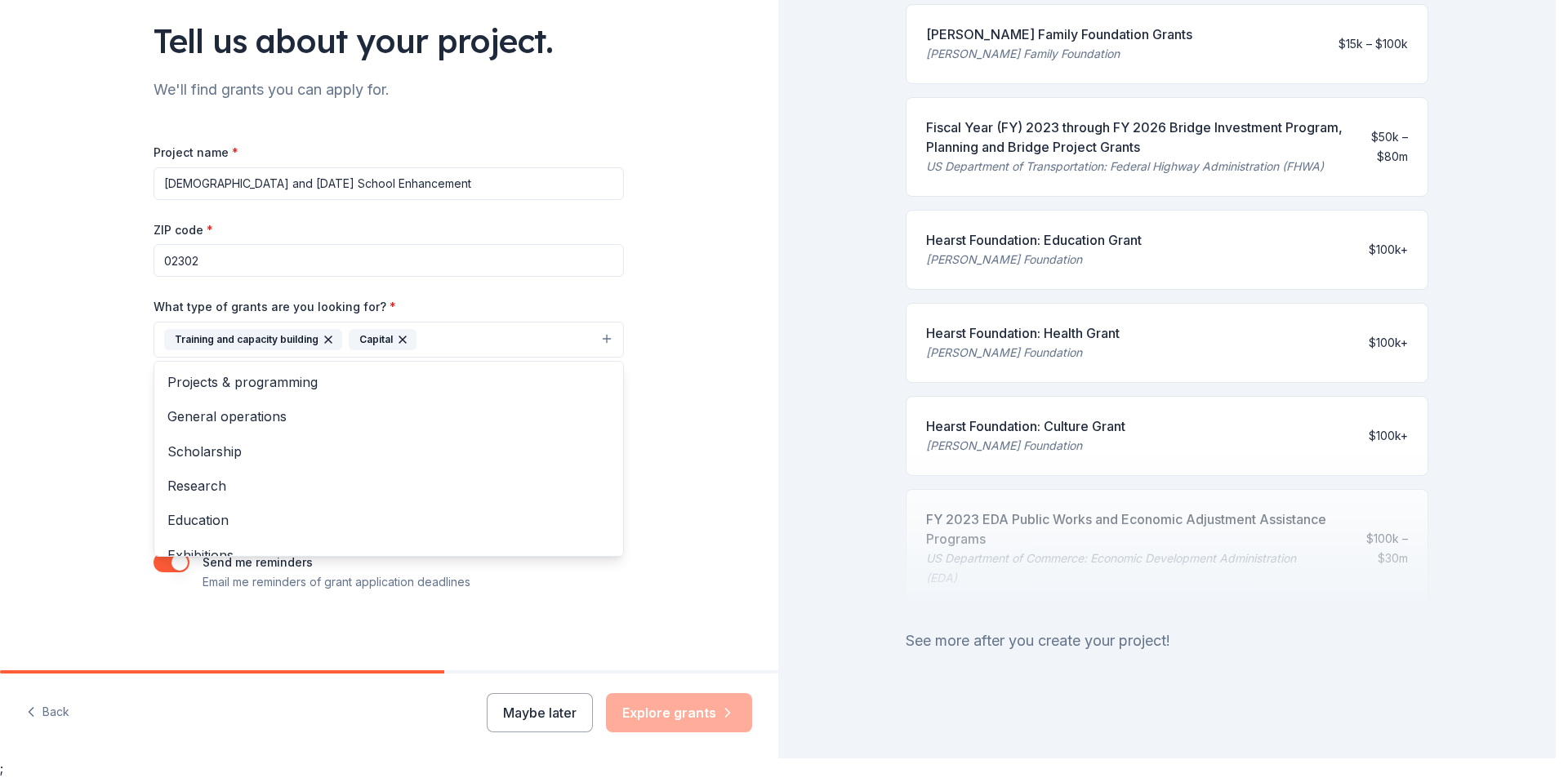
click at [461, 335] on button "Training and capacity building Capital" at bounding box center [388, 339] width 470 height 36
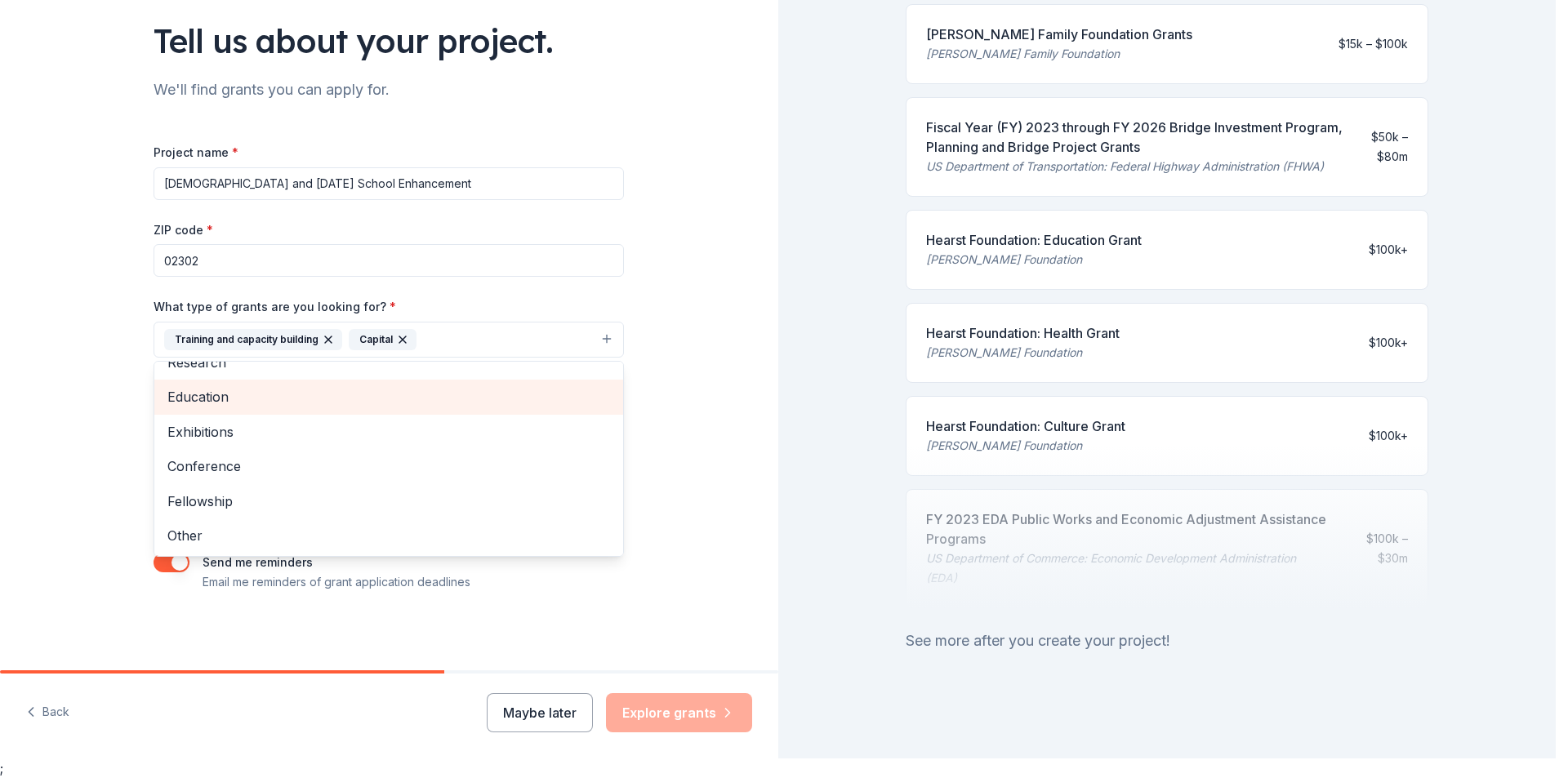
click at [335, 396] on span "Education" at bounding box center [389, 397] width 442 height 21
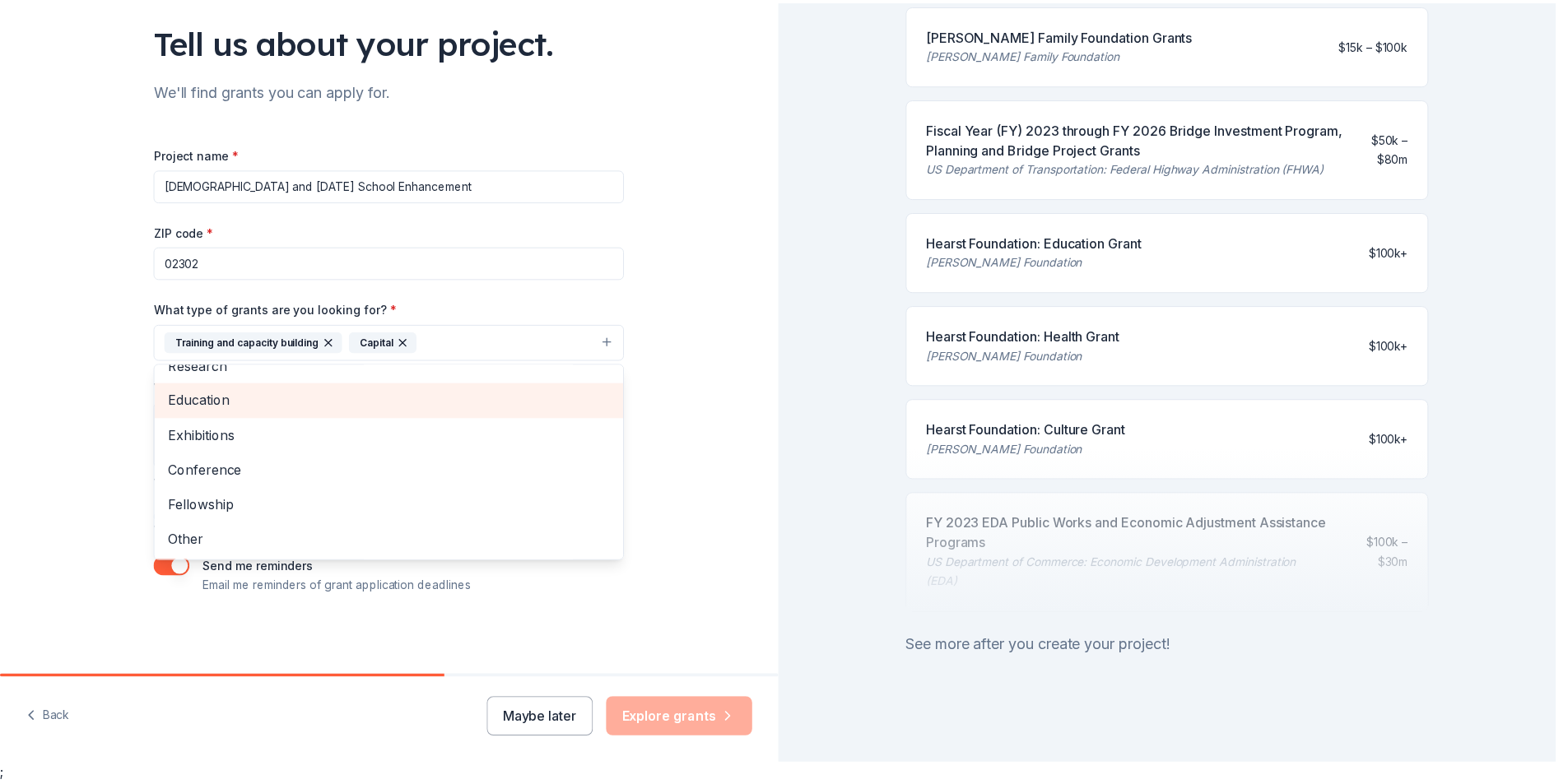
scroll to position [89, 0]
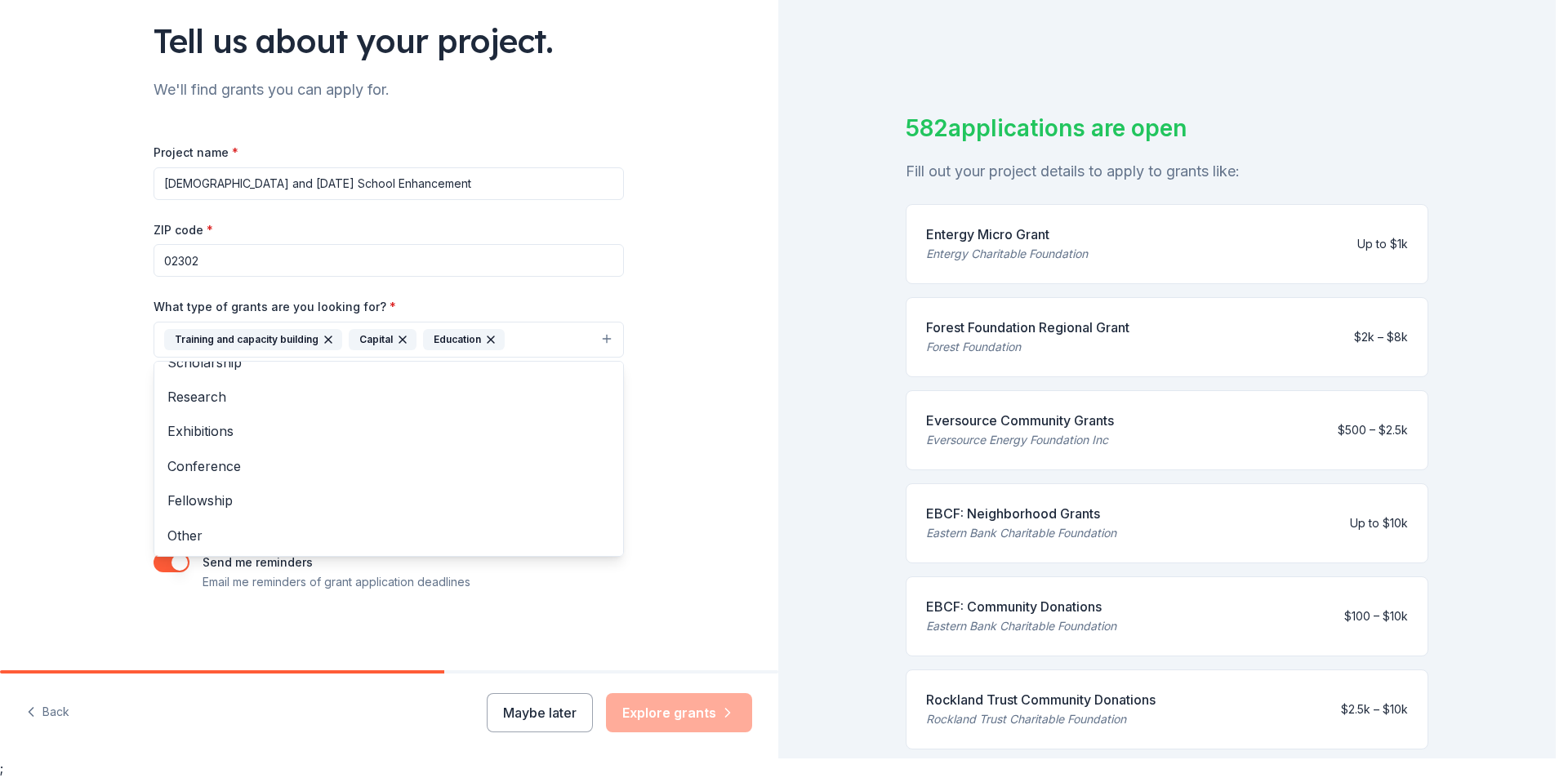
click at [710, 350] on div "Tell us about your project. We'll find grants you can apply for. Project name *…" at bounding box center [389, 279] width 778 height 782
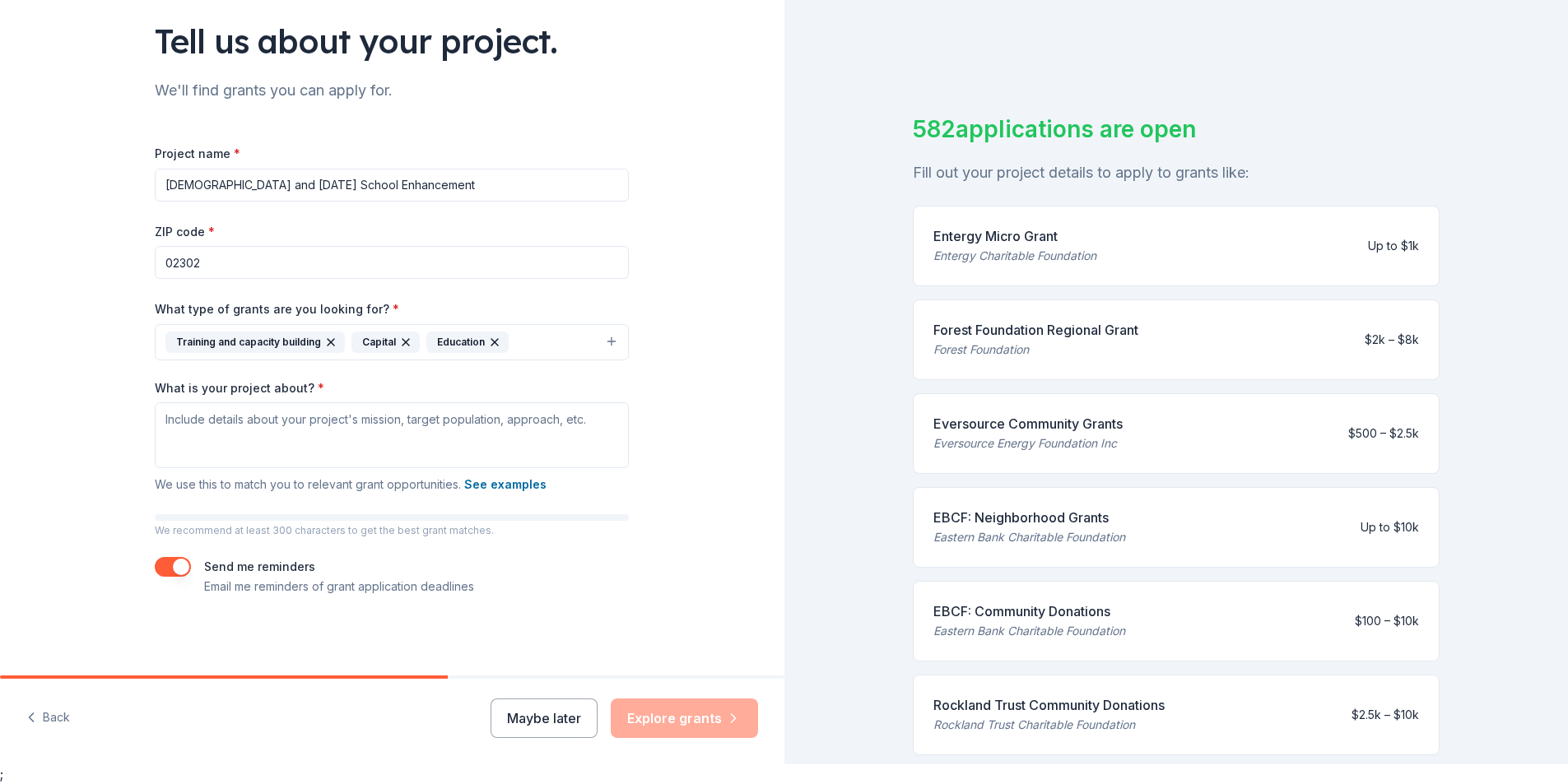
click at [716, 353] on div "Tell us about your project. We'll find grants you can apply for. Project name *…" at bounding box center [392, 281] width 784 height 789
click at [684, 356] on div "Tell us about your project. We'll find grants you can apply for. Project name *…" at bounding box center [392, 281] width 784 height 789
click at [488, 427] on textarea "What is your project about? *" at bounding box center [391, 435] width 474 height 66
click at [442, 416] on textarea "What is your project about? *" at bounding box center [391, 435] width 474 height 66
click at [219, 434] on textarea "What is your project about? *" at bounding box center [391, 435] width 474 height 66
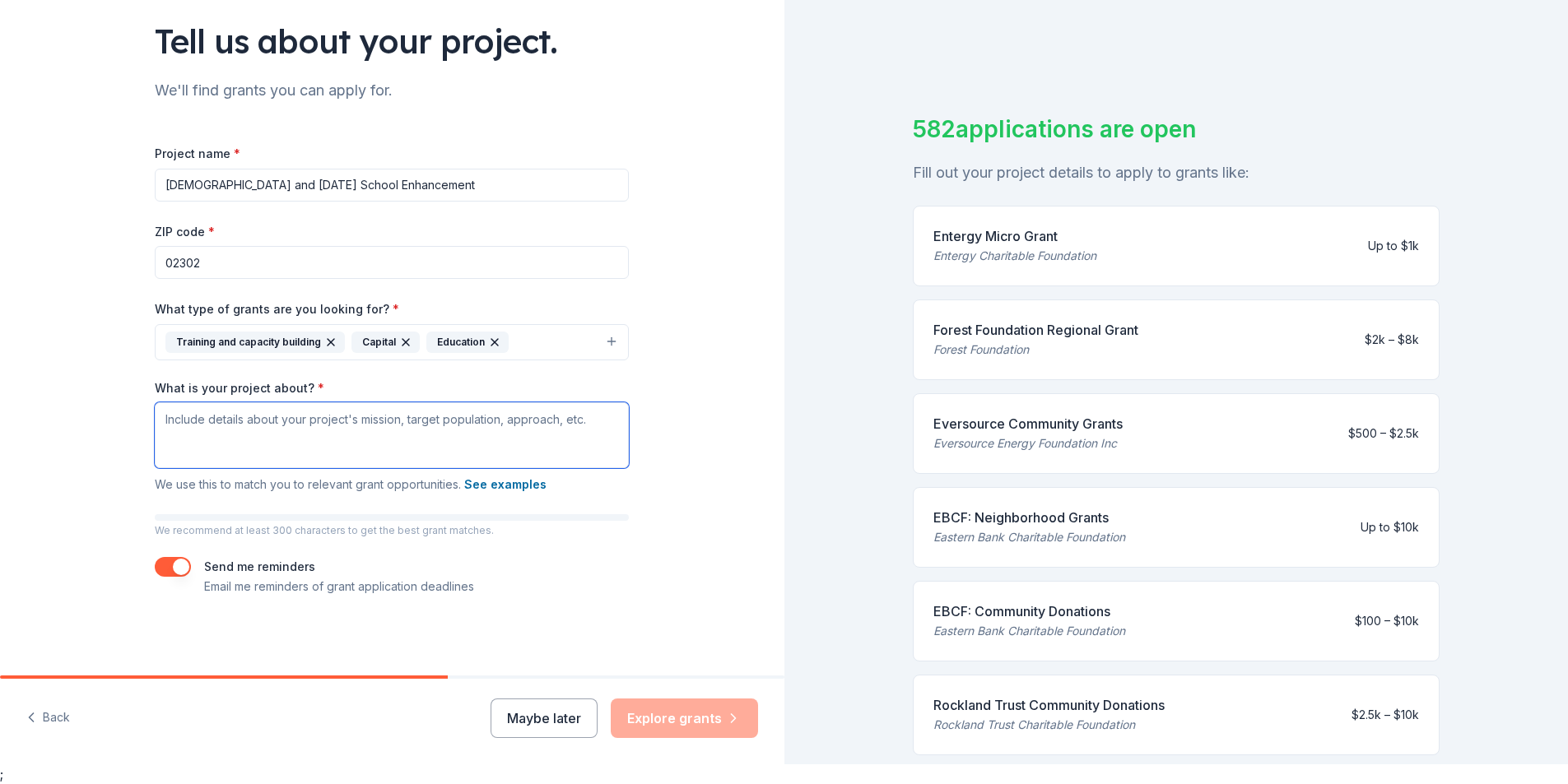
paste textarea "Fire of Life International Ministries is a growing church in Brockton dedicated…"
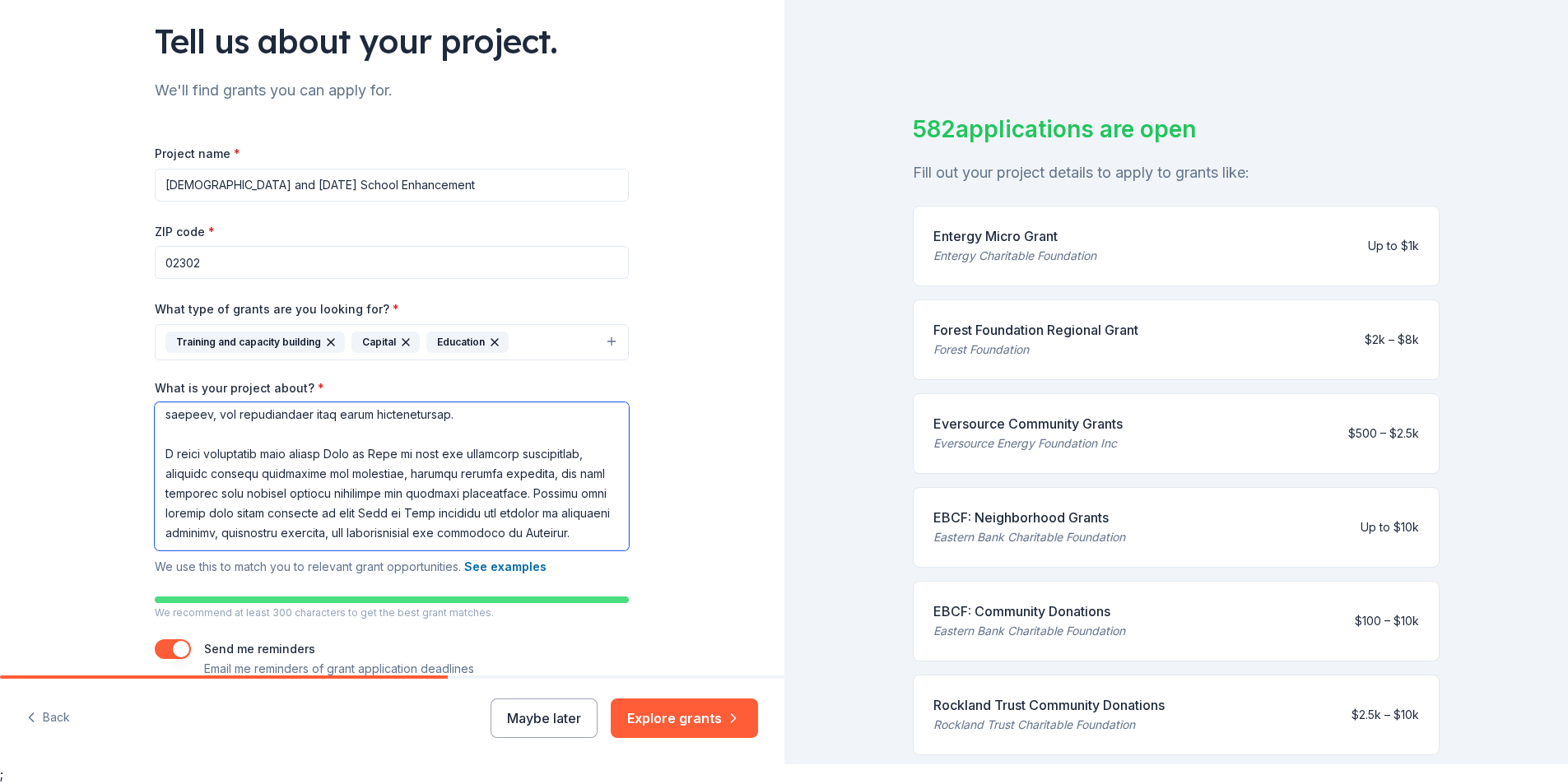
scroll to position [175, 0]
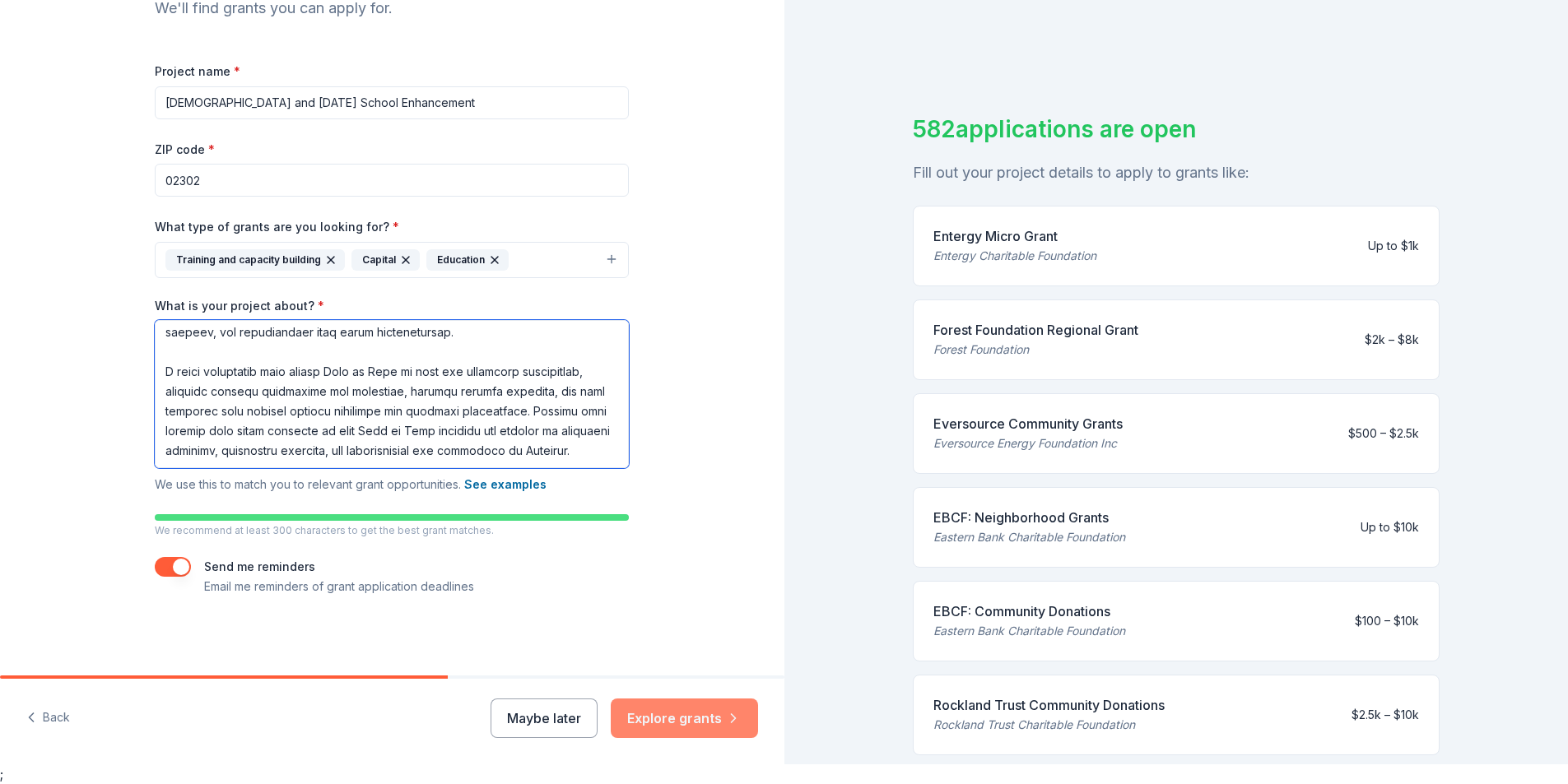
type textarea "Fire of Life International Ministries is a growing church in Brockton dedicated…"
click at [676, 715] on button "Explore grants" at bounding box center [684, 718] width 147 height 40
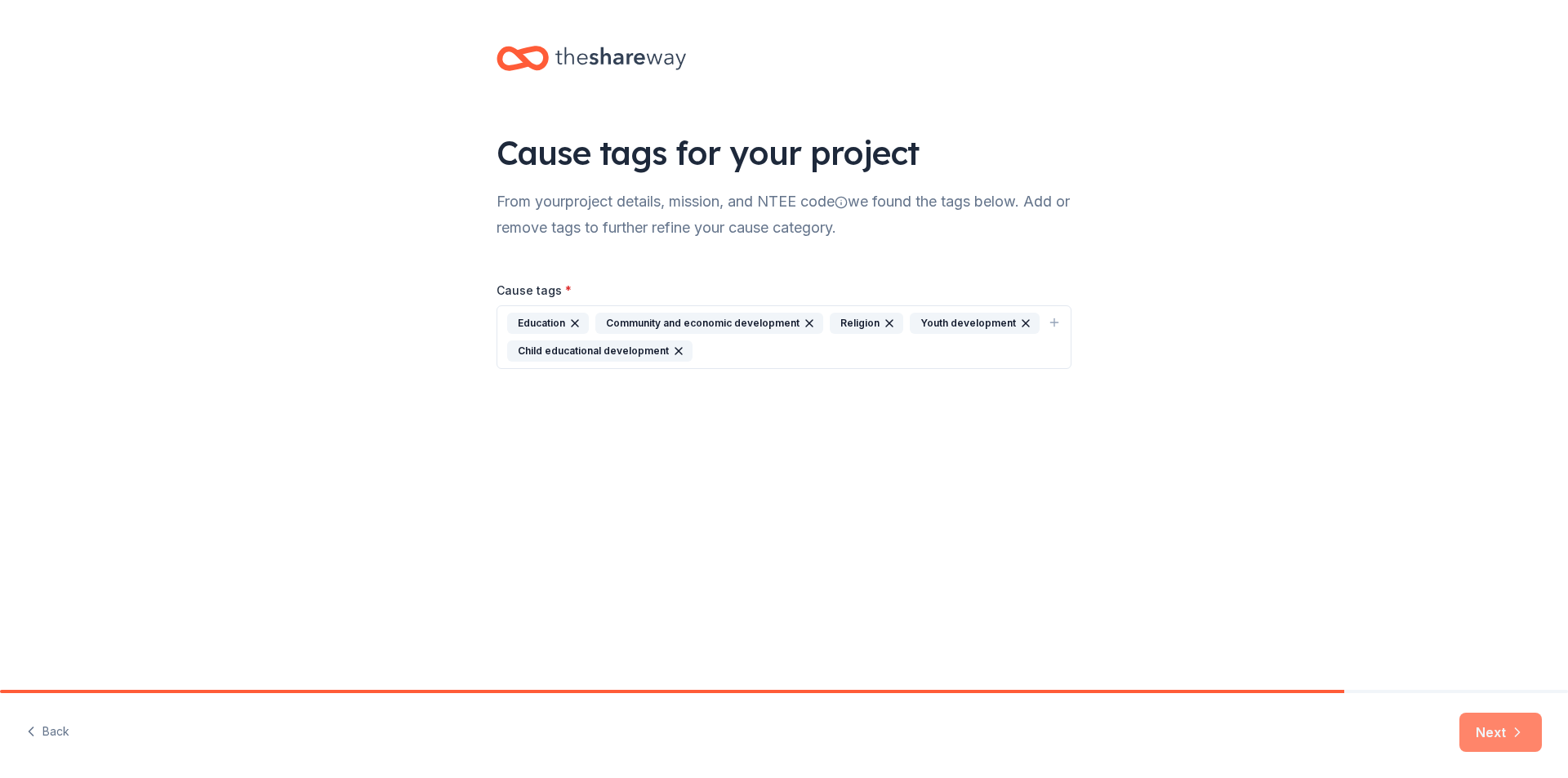
click at [1496, 733] on button "Next" at bounding box center [1501, 732] width 82 height 39
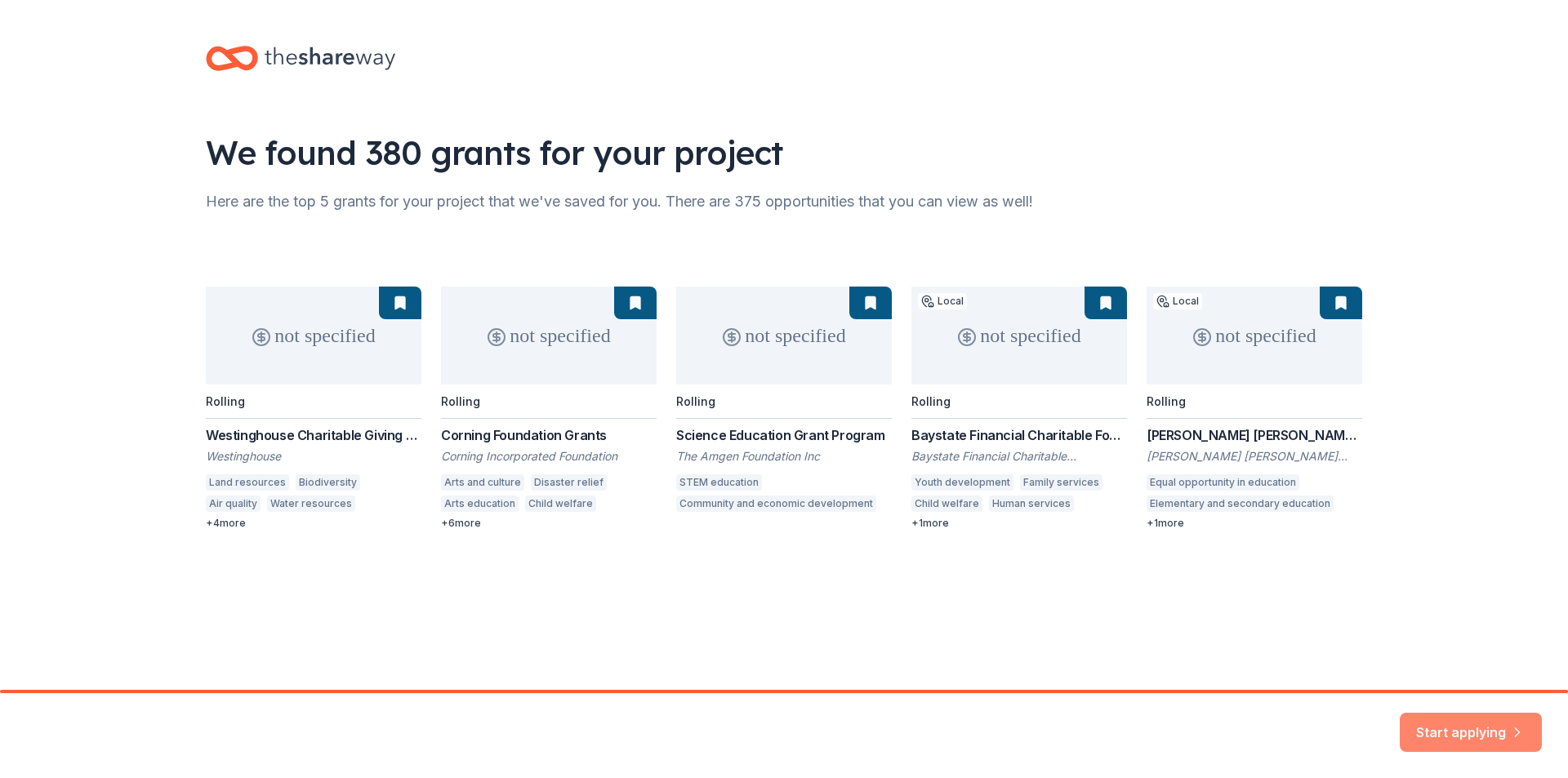
click at [1438, 730] on button "Start applying" at bounding box center [1470, 722] width 142 height 39
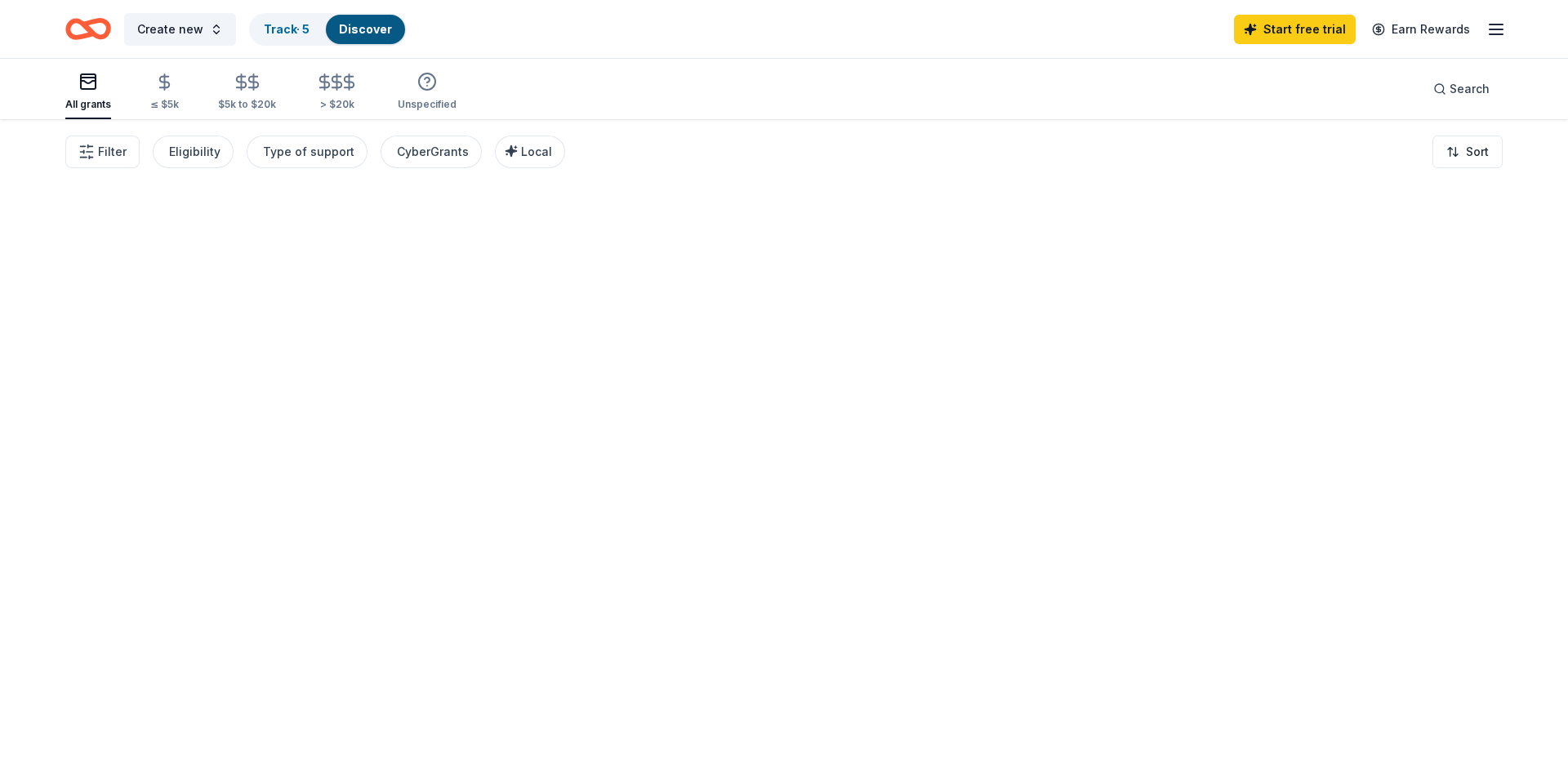
click at [1470, 723] on div at bounding box center [784, 449] width 1568 height 659
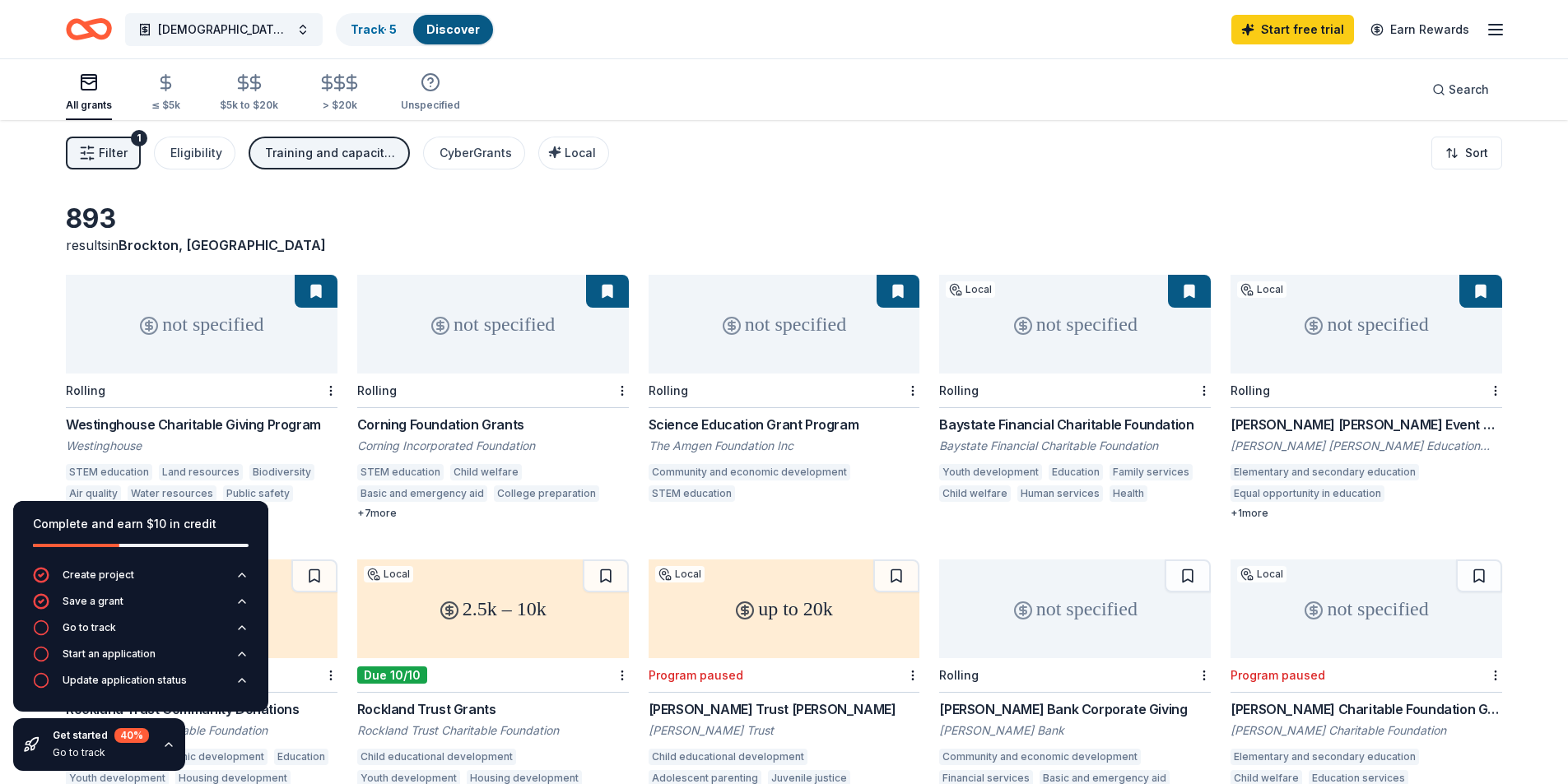
click at [773, 193] on div "893 results in Brockton, MA not specified Rolling Westinghouse Charitable Givin…" at bounding box center [784, 528] width 1568 height 816
click at [171, 742] on icon "button" at bounding box center [169, 744] width 14 height 14
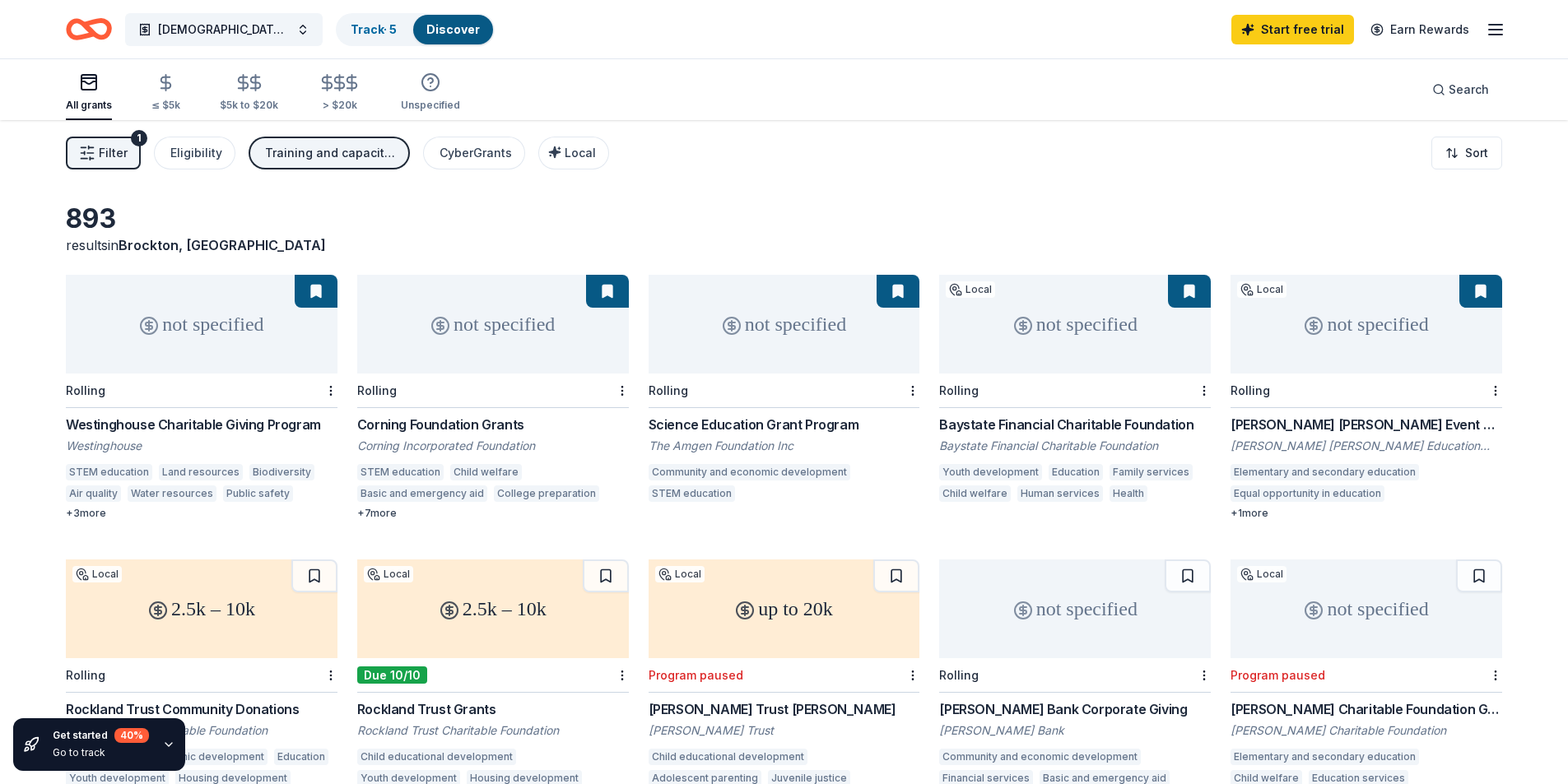
click at [820, 237] on div "893 results in Brockton, MA" at bounding box center [784, 228] width 1436 height 52
click at [93, 512] on div "+ 3 more" at bounding box center [201, 513] width 272 height 14
drag, startPoint x: 740, startPoint y: 189, endPoint x: 722, endPoint y: 143, distance: 49.4
click at [854, 161] on div "Filter 1 Eligibility Training and capacity building, Capital, Education CyberGr…" at bounding box center [784, 152] width 1568 height 66
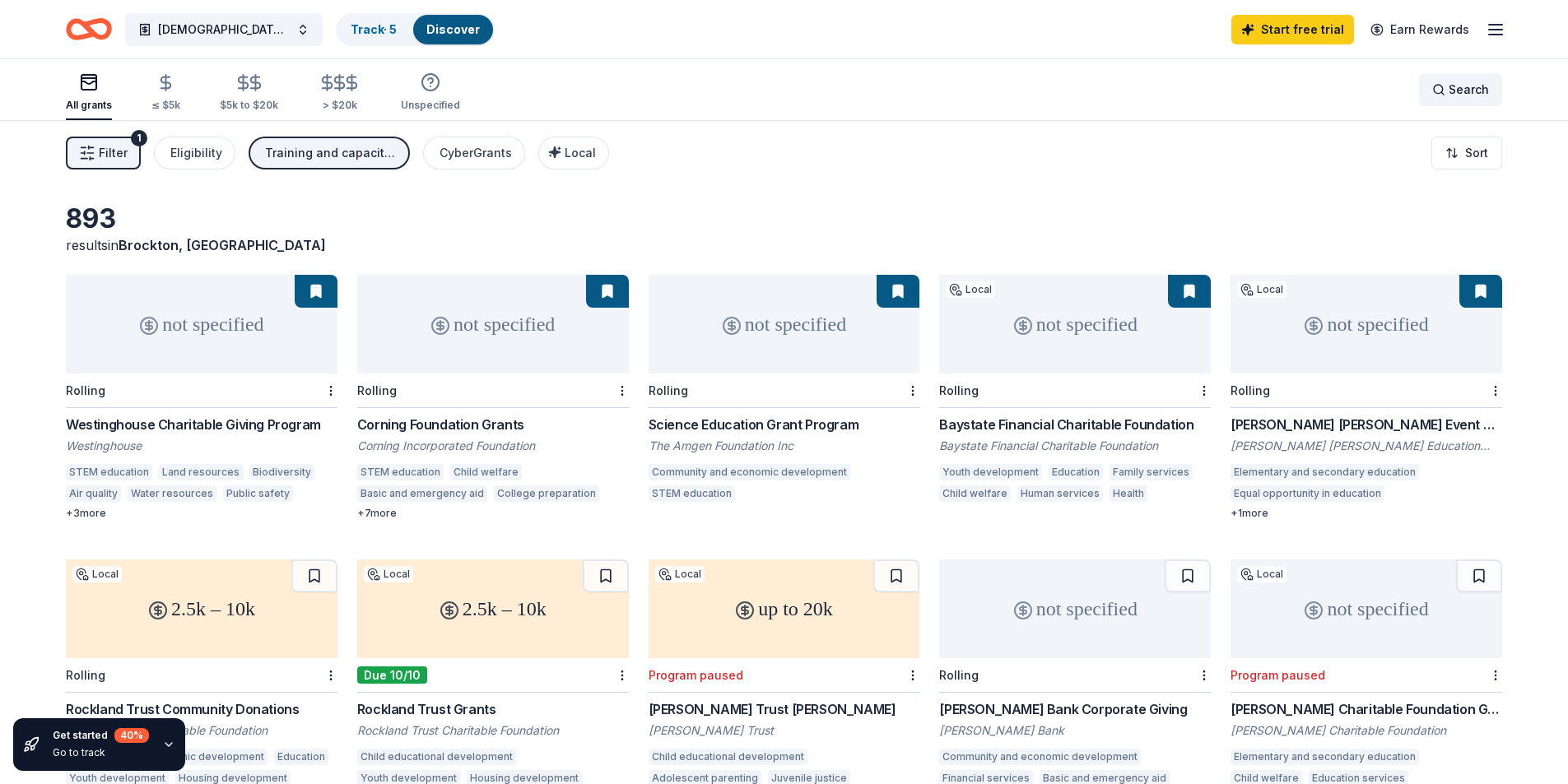
click at [1456, 86] on span "Search" at bounding box center [1469, 89] width 41 height 20
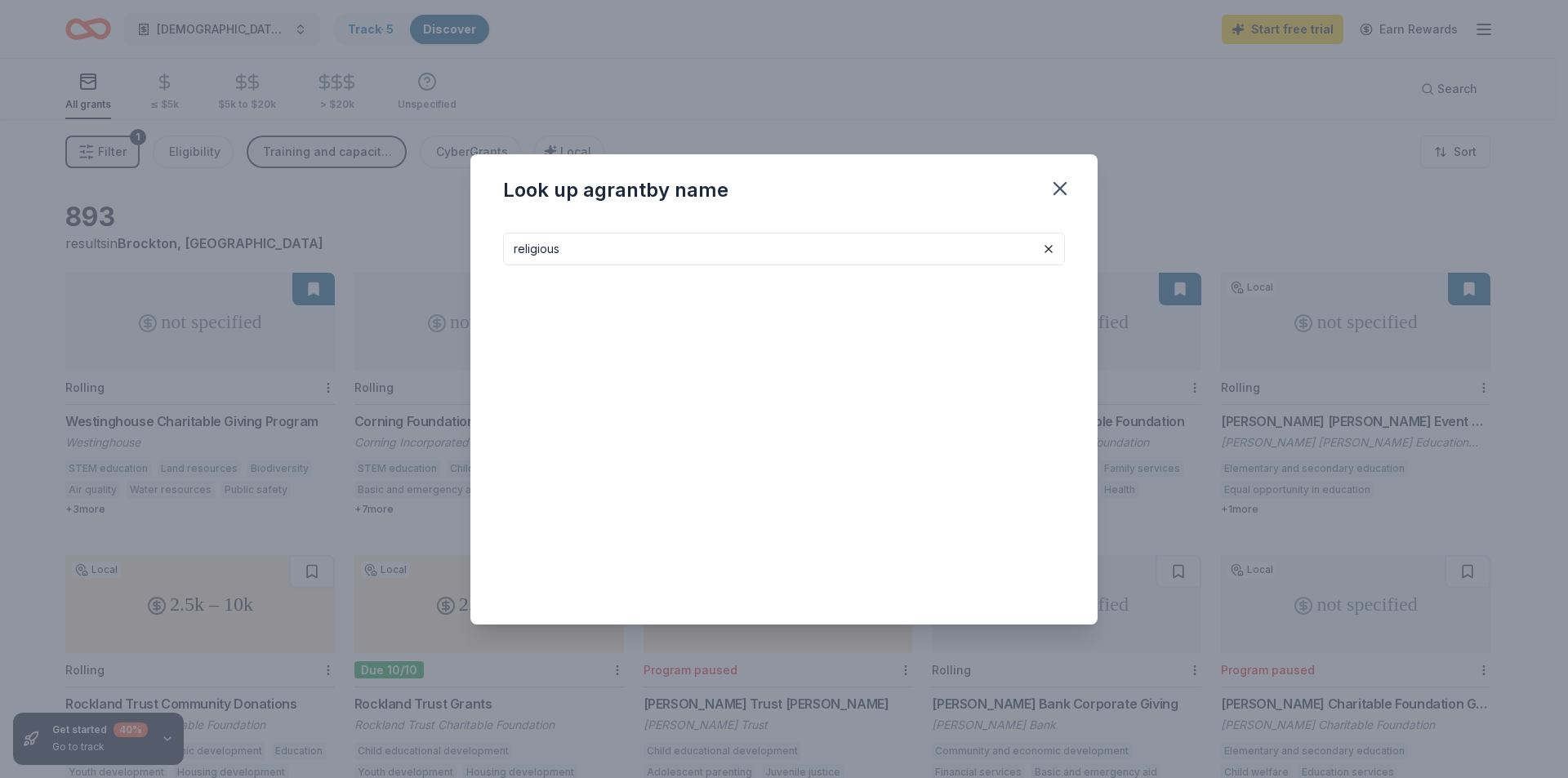
type input "religious"
click at [672, 235] on input "religious" at bounding box center [784, 249] width 561 height 32
click at [663, 246] on input "religious" at bounding box center [784, 249] width 561 height 32
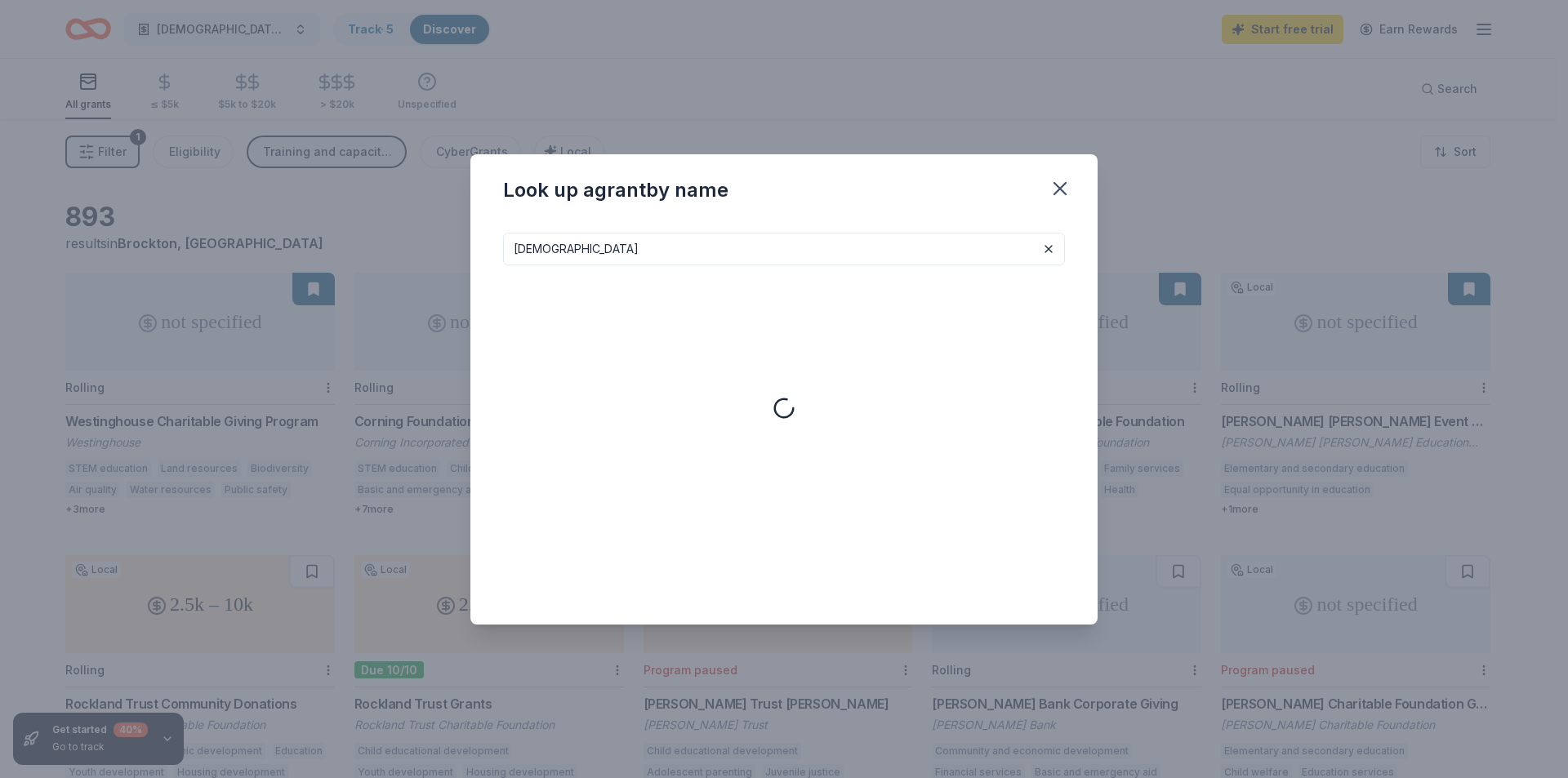
type input "church"
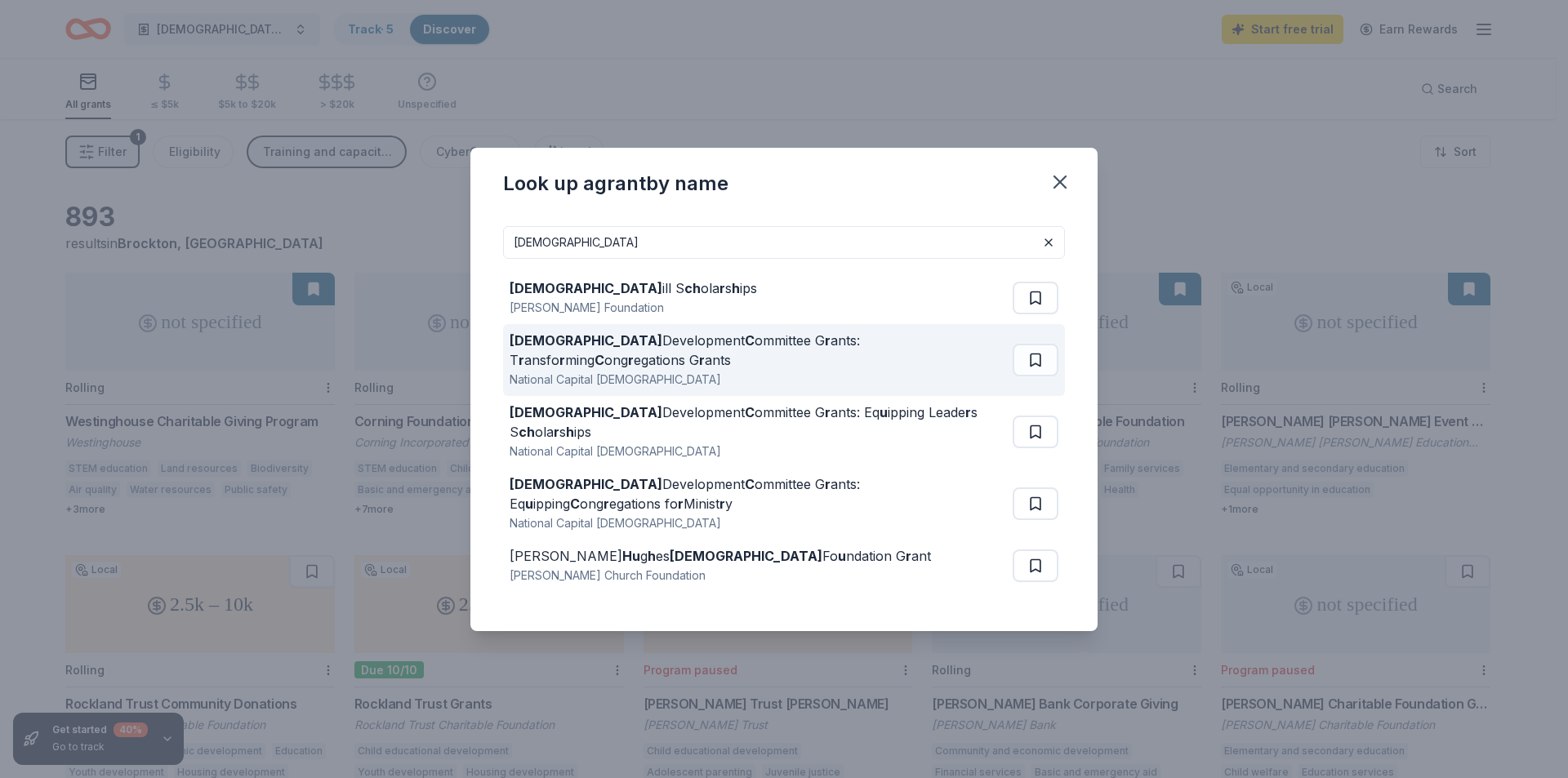
click at [696, 354] on div "Church Development C ommittee G r ants: T r ansfo r ming C ong r egations G r a…" at bounding box center [758, 350] width 496 height 39
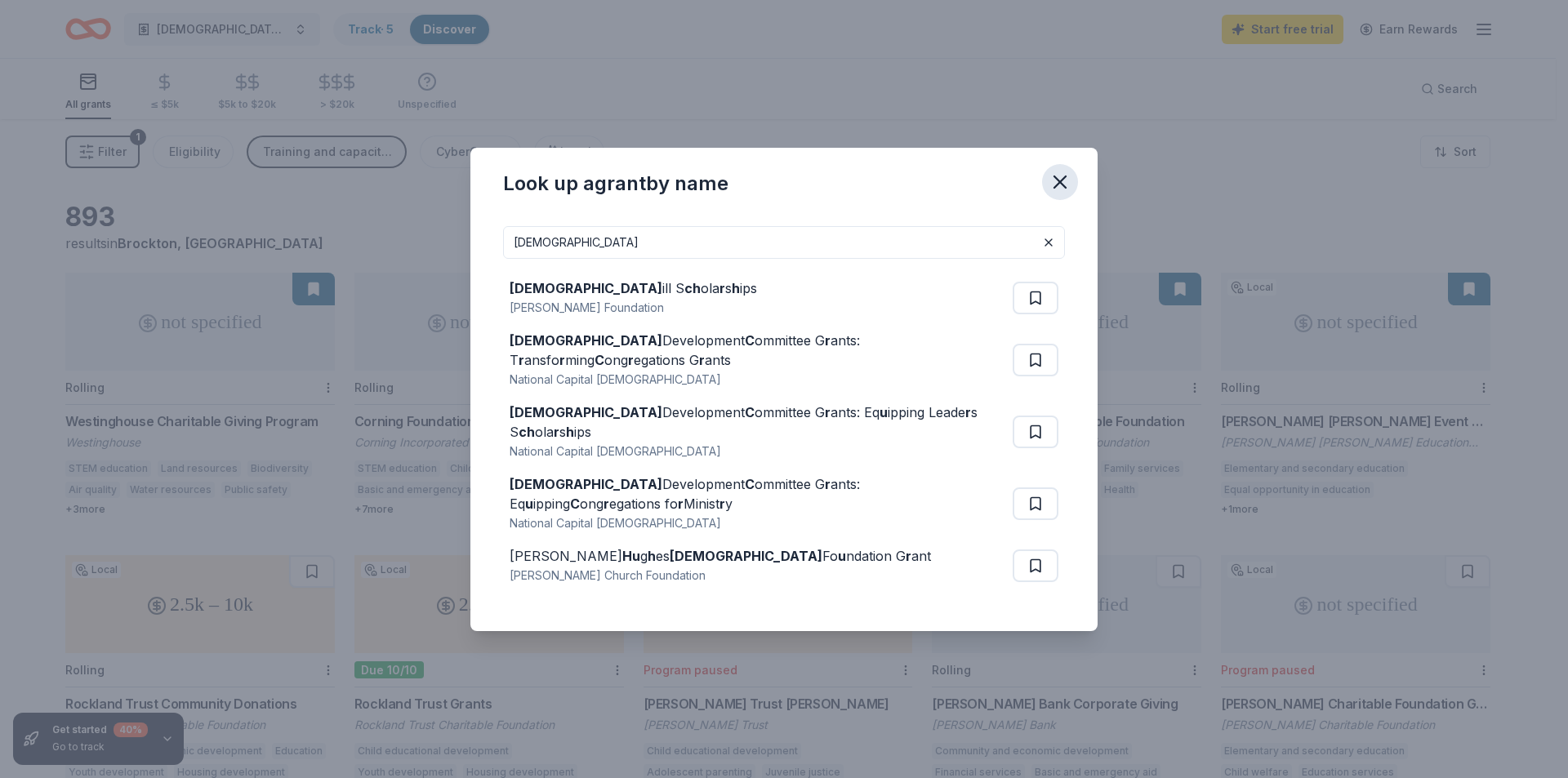
click at [1062, 188] on icon "button" at bounding box center [1059, 182] width 12 height 12
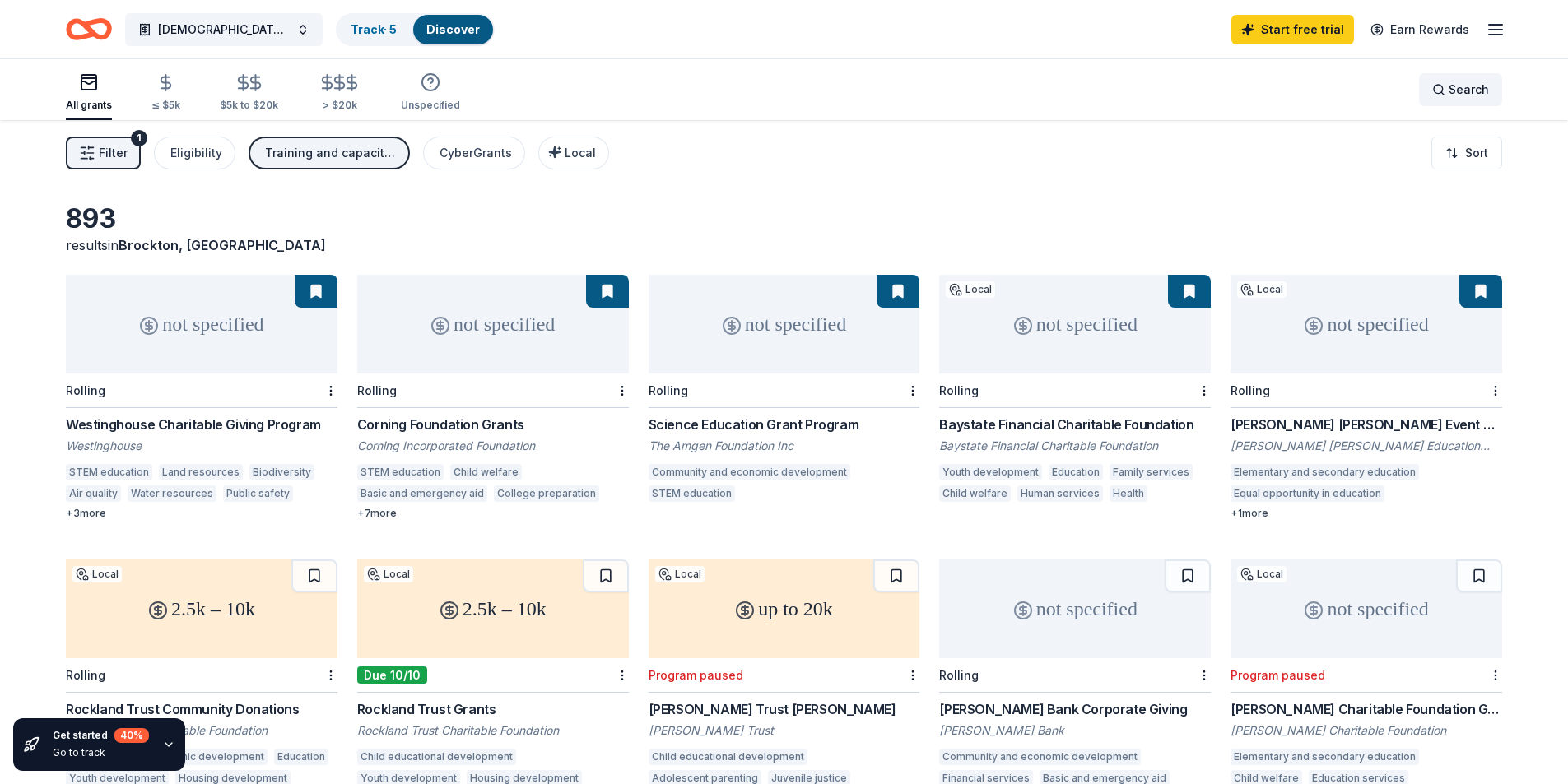
click at [1480, 90] on span "Search" at bounding box center [1469, 89] width 41 height 20
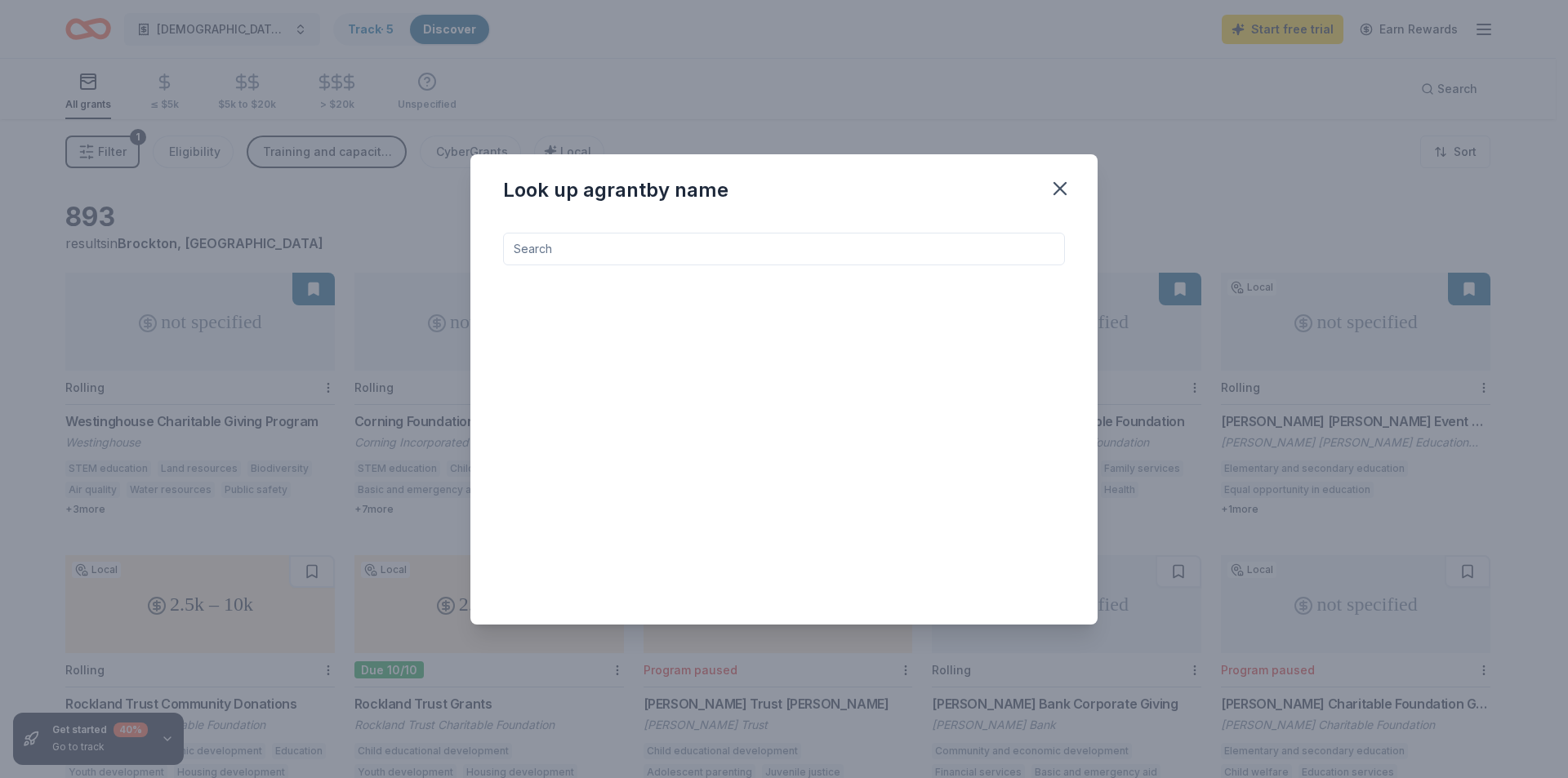
click at [661, 258] on input at bounding box center [784, 249] width 561 height 32
type input "church"
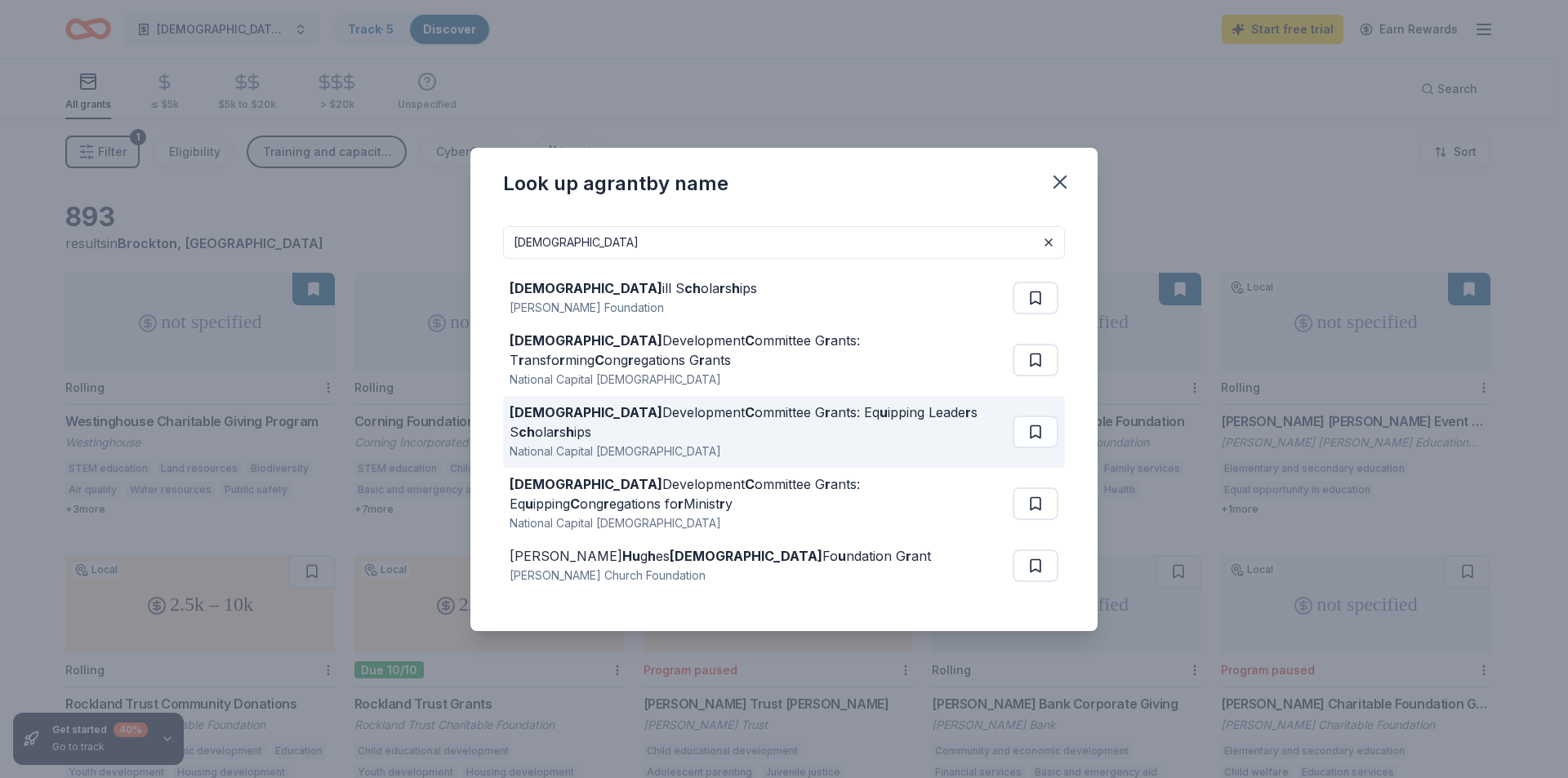
click at [712, 441] on div "National Capital Presbytery" at bounding box center [758, 451] width 496 height 20
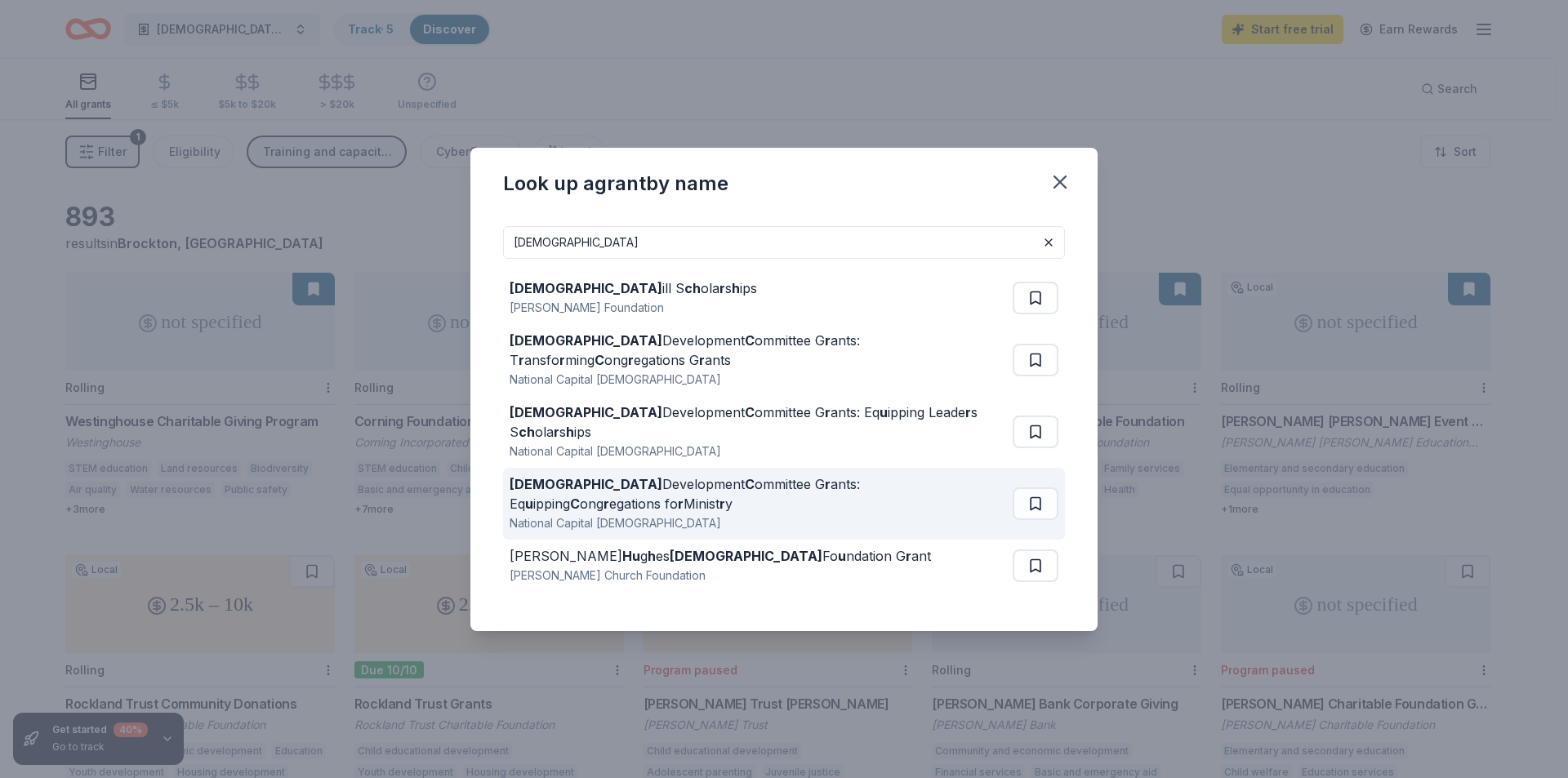
click at [698, 514] on div "National Capital Presbytery" at bounding box center [758, 524] width 496 height 20
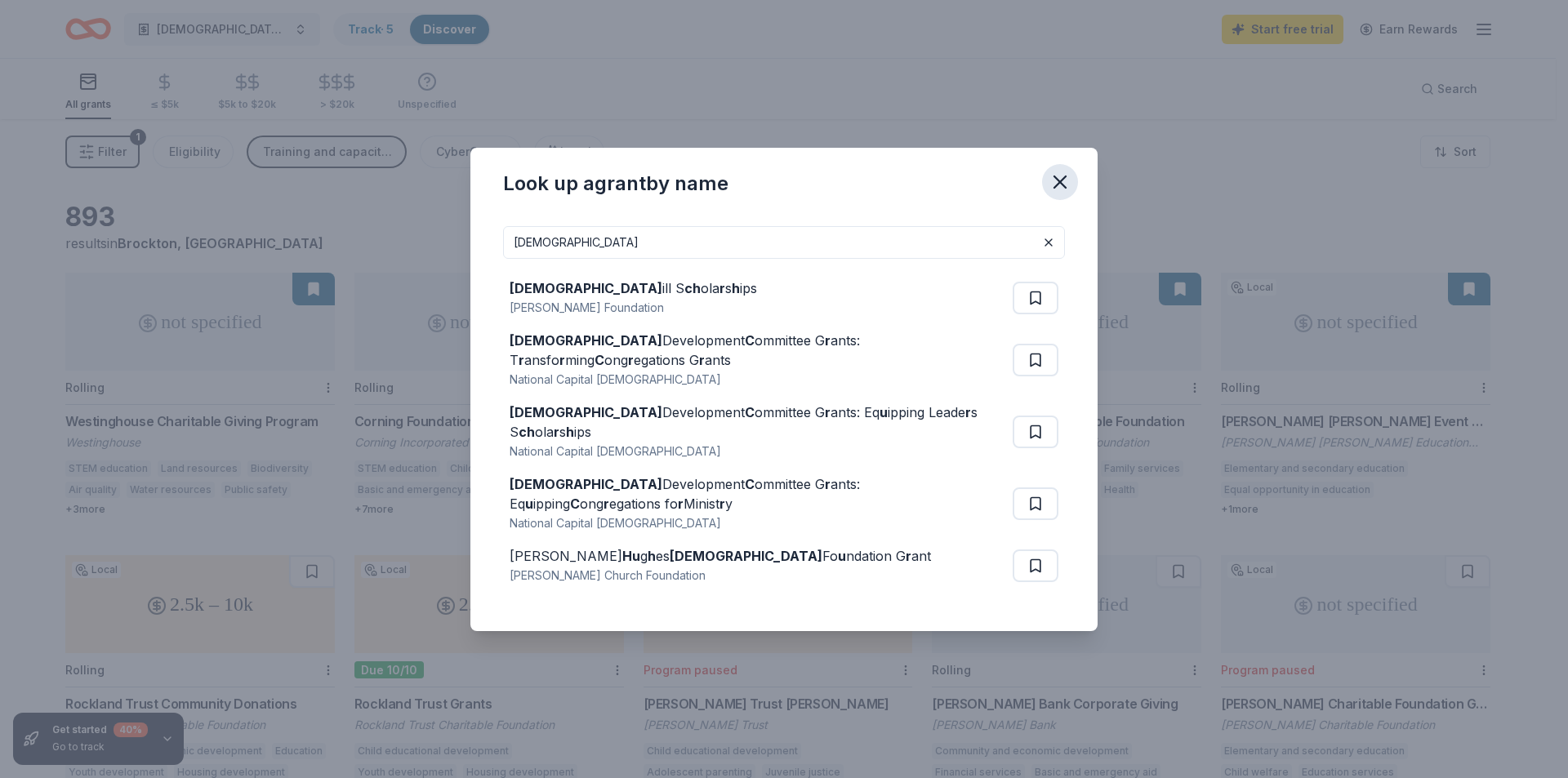
click at [1060, 188] on icon "button" at bounding box center [1059, 182] width 12 height 12
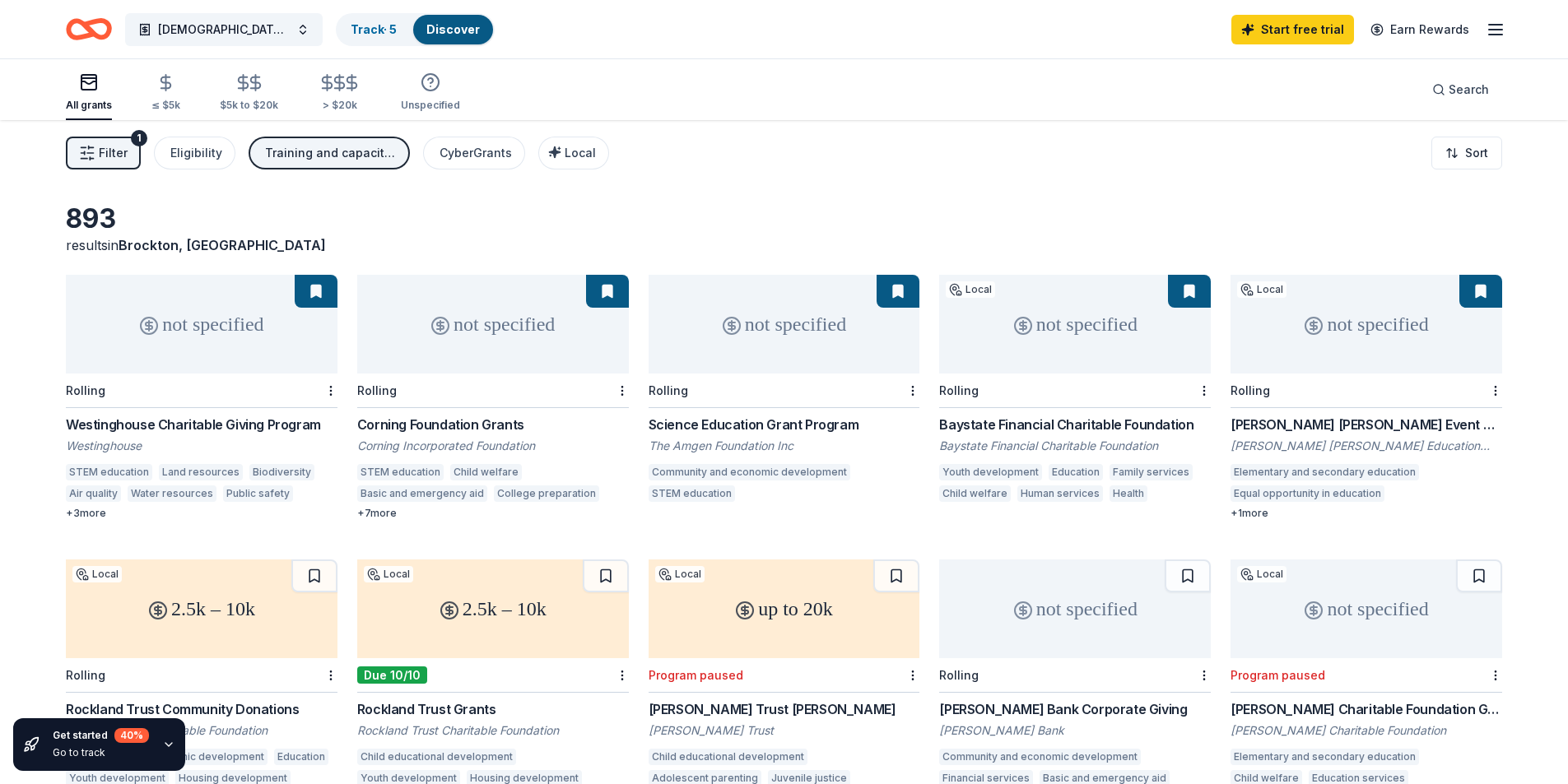
click at [873, 218] on div "893 results in Brockton, MA" at bounding box center [784, 228] width 1436 height 52
click at [760, 172] on div "Filter 1 Eligibility Training and capacity building, Capital, Education CyberGr…" at bounding box center [784, 152] width 1568 height 66
click at [210, 149] on div "Eligibility" at bounding box center [196, 153] width 51 height 20
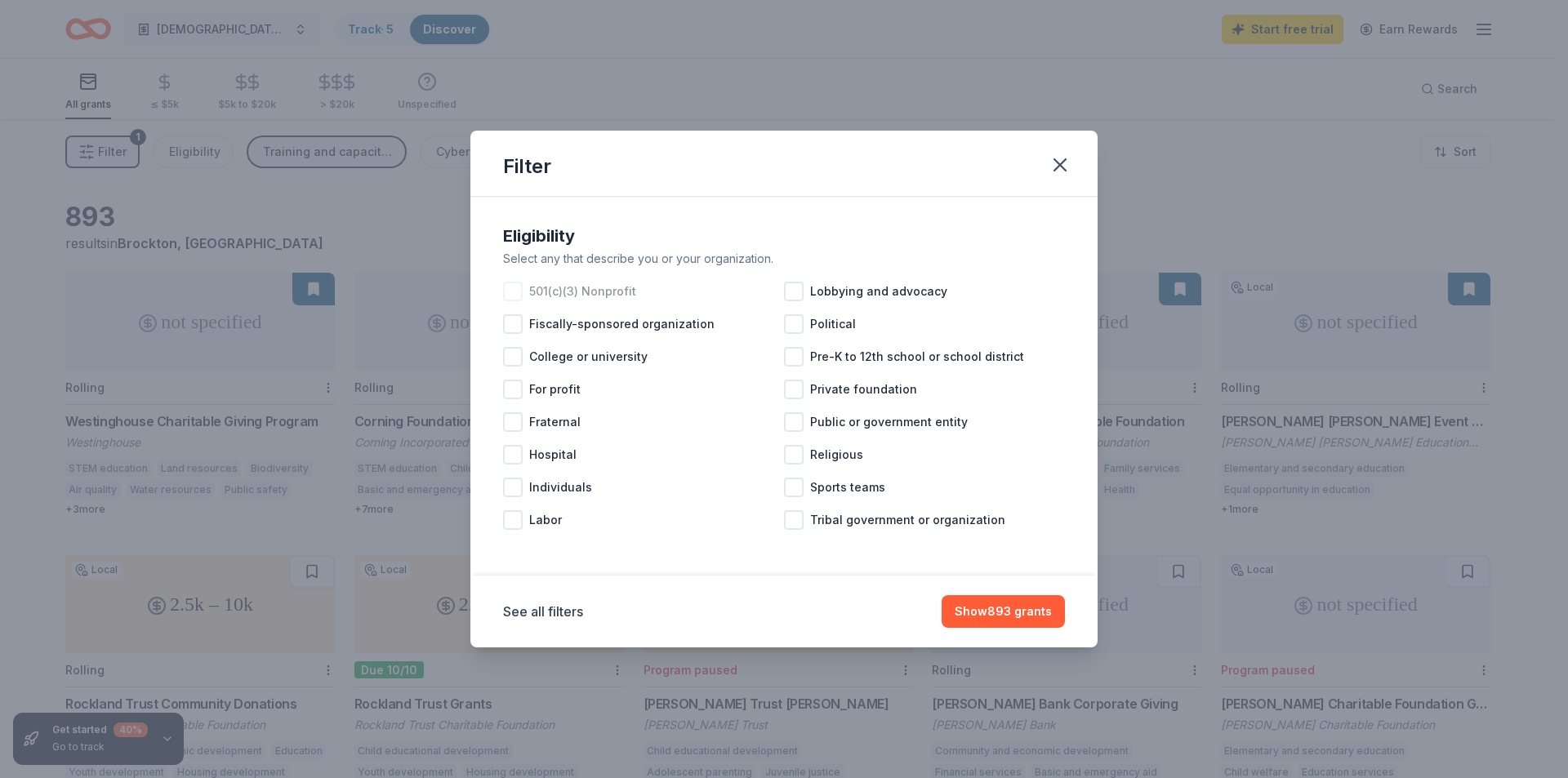
click at [564, 295] on span "501(c)(3) Nonprofit" at bounding box center [582, 292] width 107 height 20
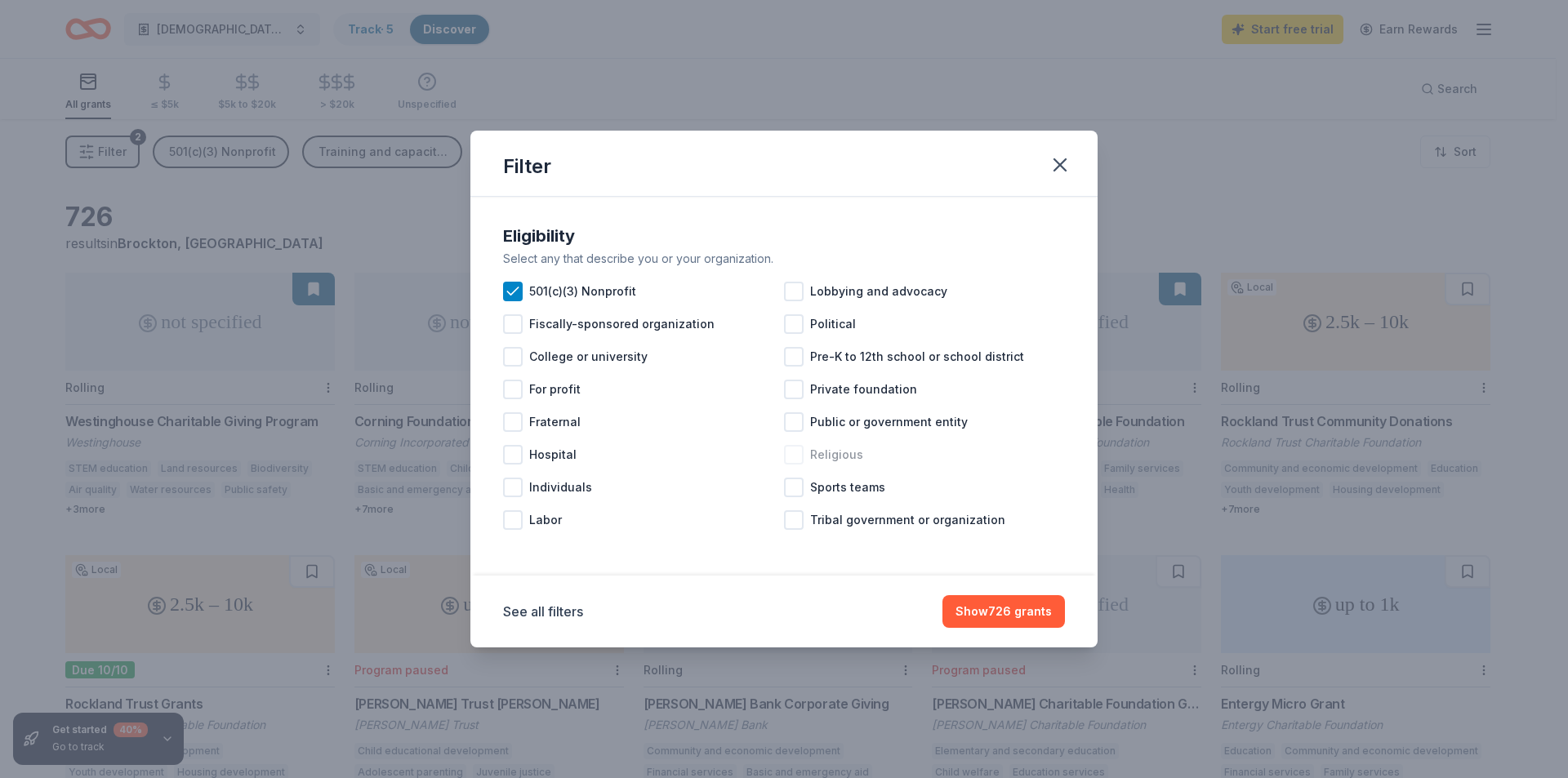
click at [805, 453] on div "Religious" at bounding box center [924, 455] width 281 height 32
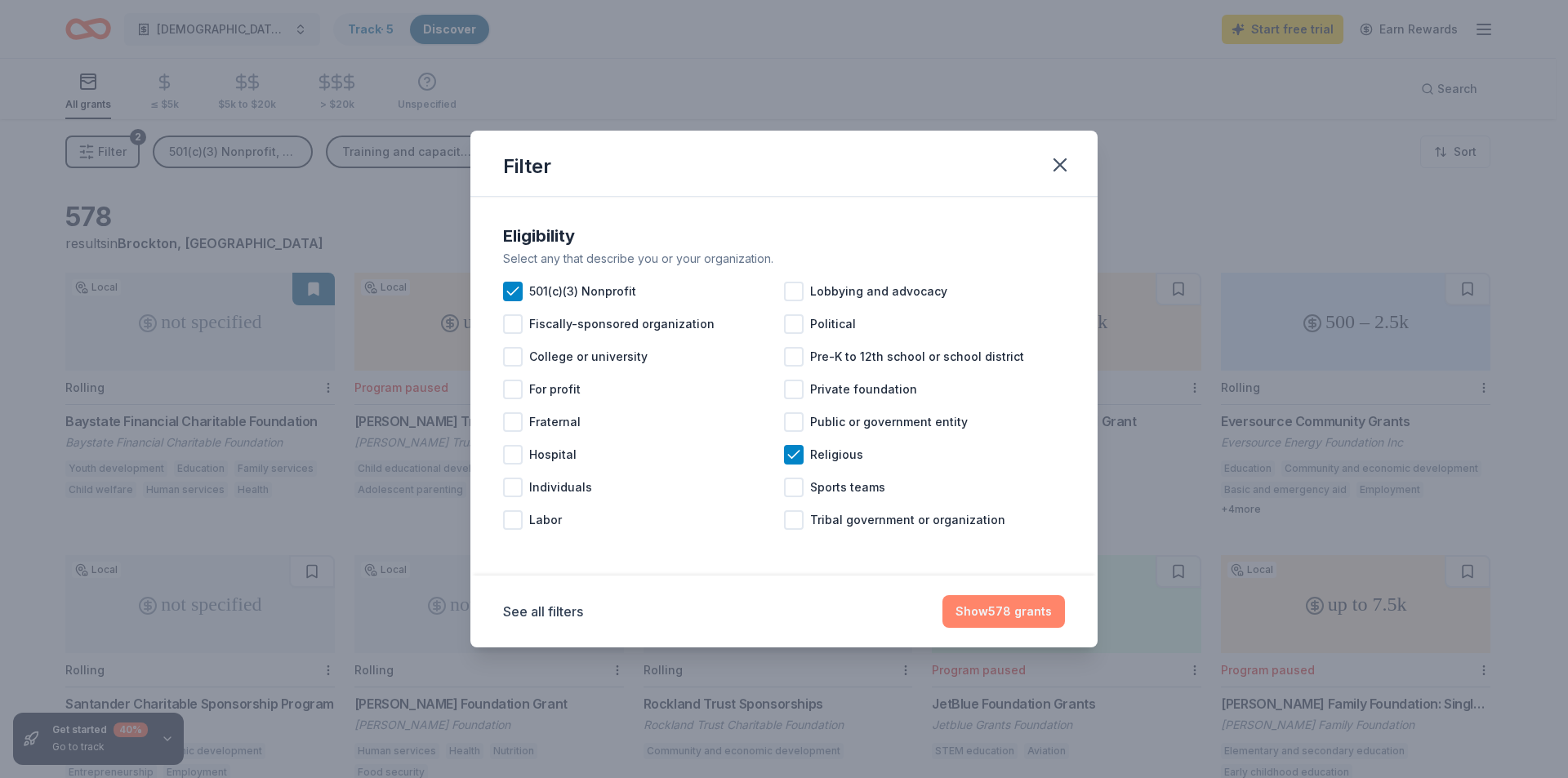
click at [1024, 615] on button "Show 578 grants" at bounding box center [1003, 611] width 123 height 32
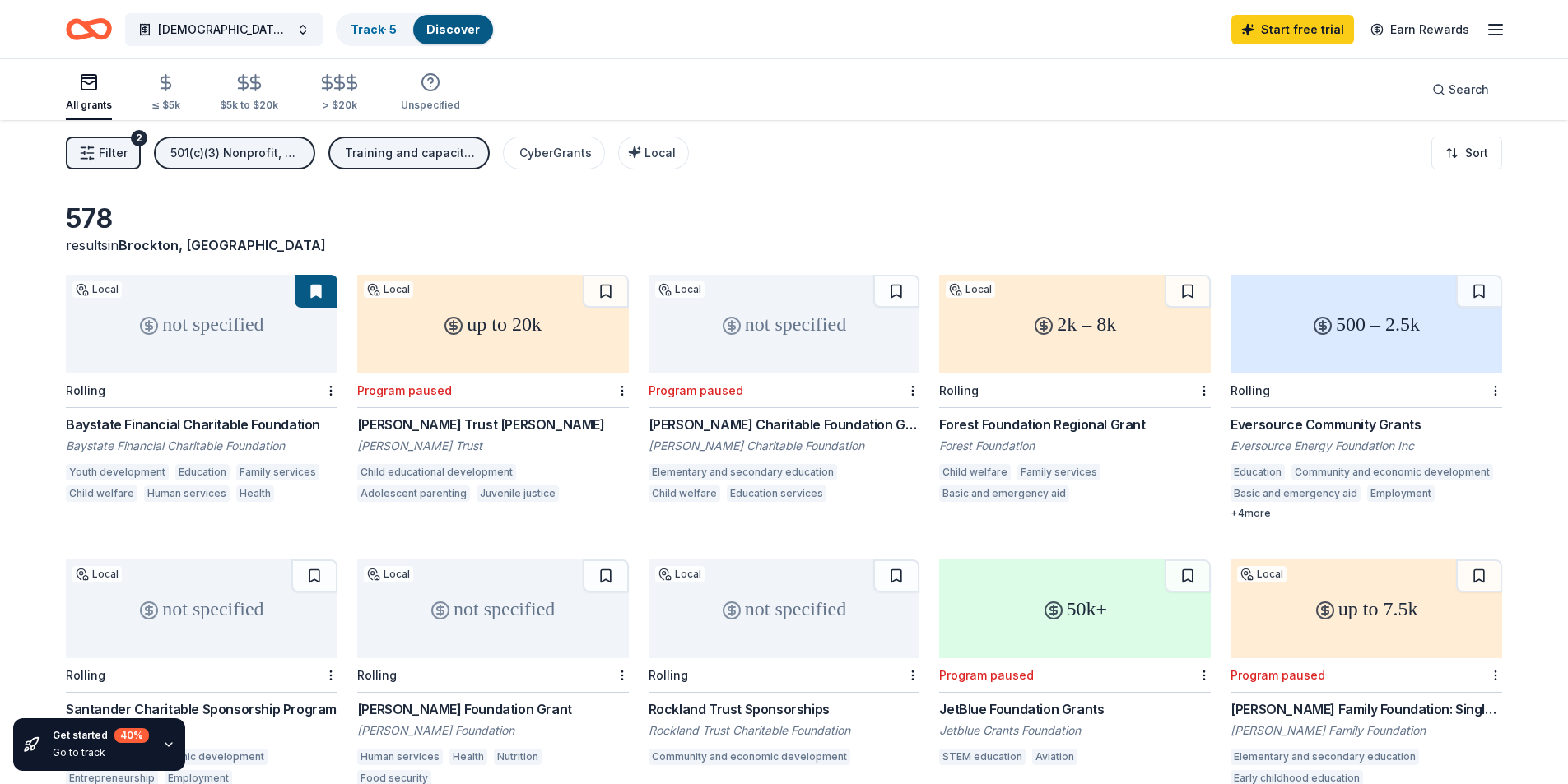
click at [801, 226] on div "578 results in Brockton, MA" at bounding box center [784, 228] width 1436 height 52
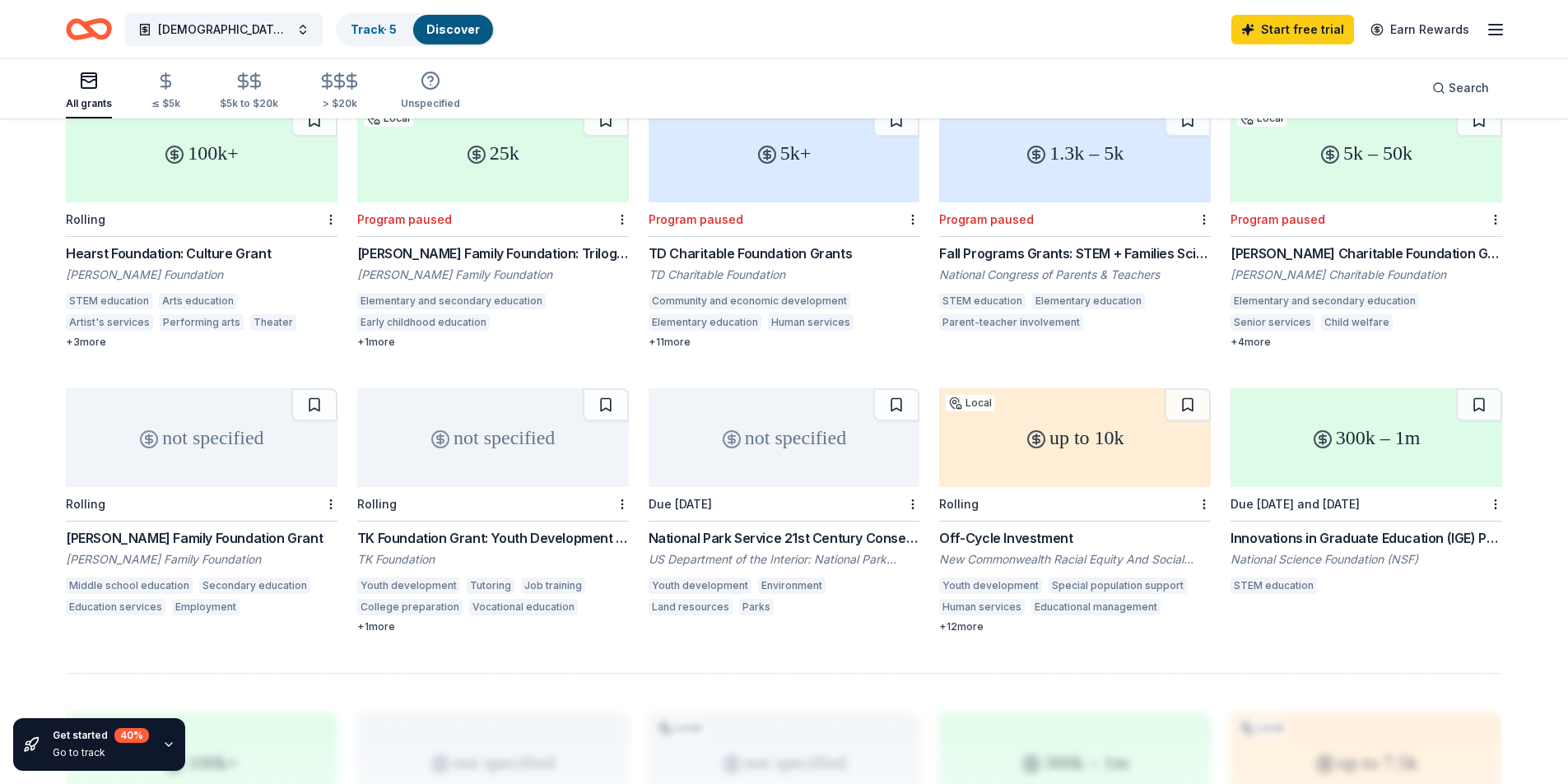
scroll to position [728, 0]
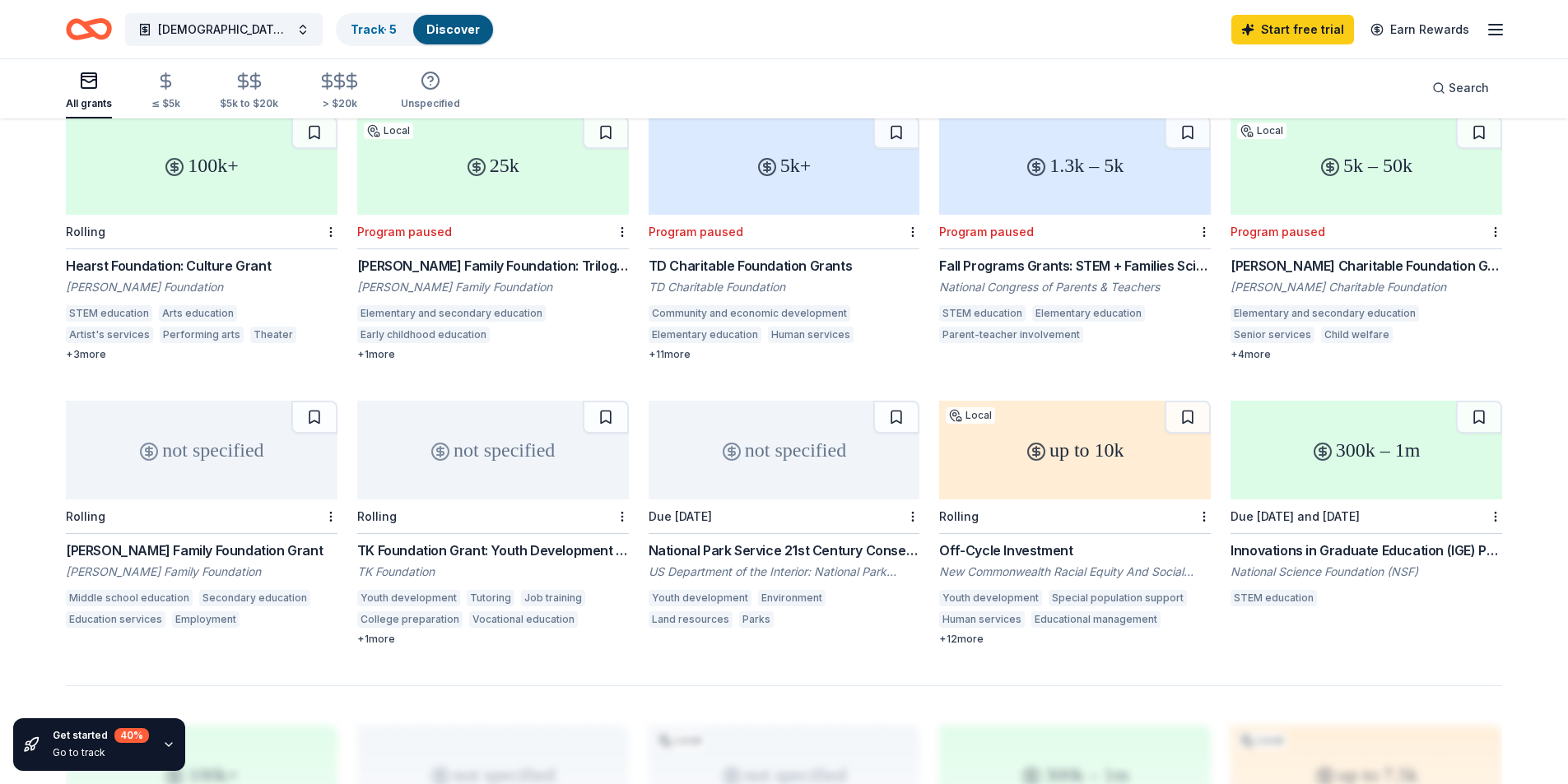
click at [1090, 469] on div "up to 10k" at bounding box center [1074, 449] width 272 height 98
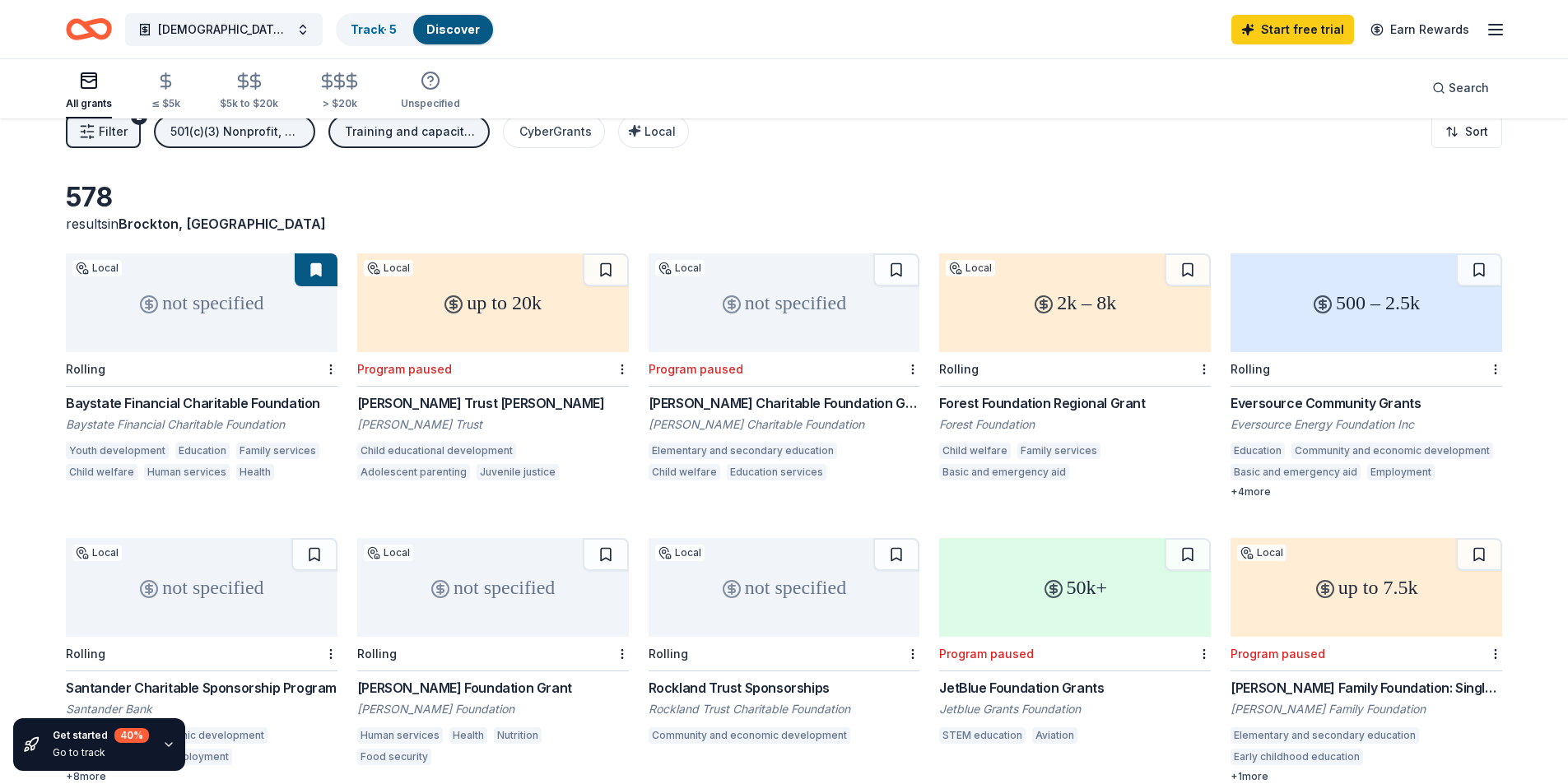
scroll to position [0, 0]
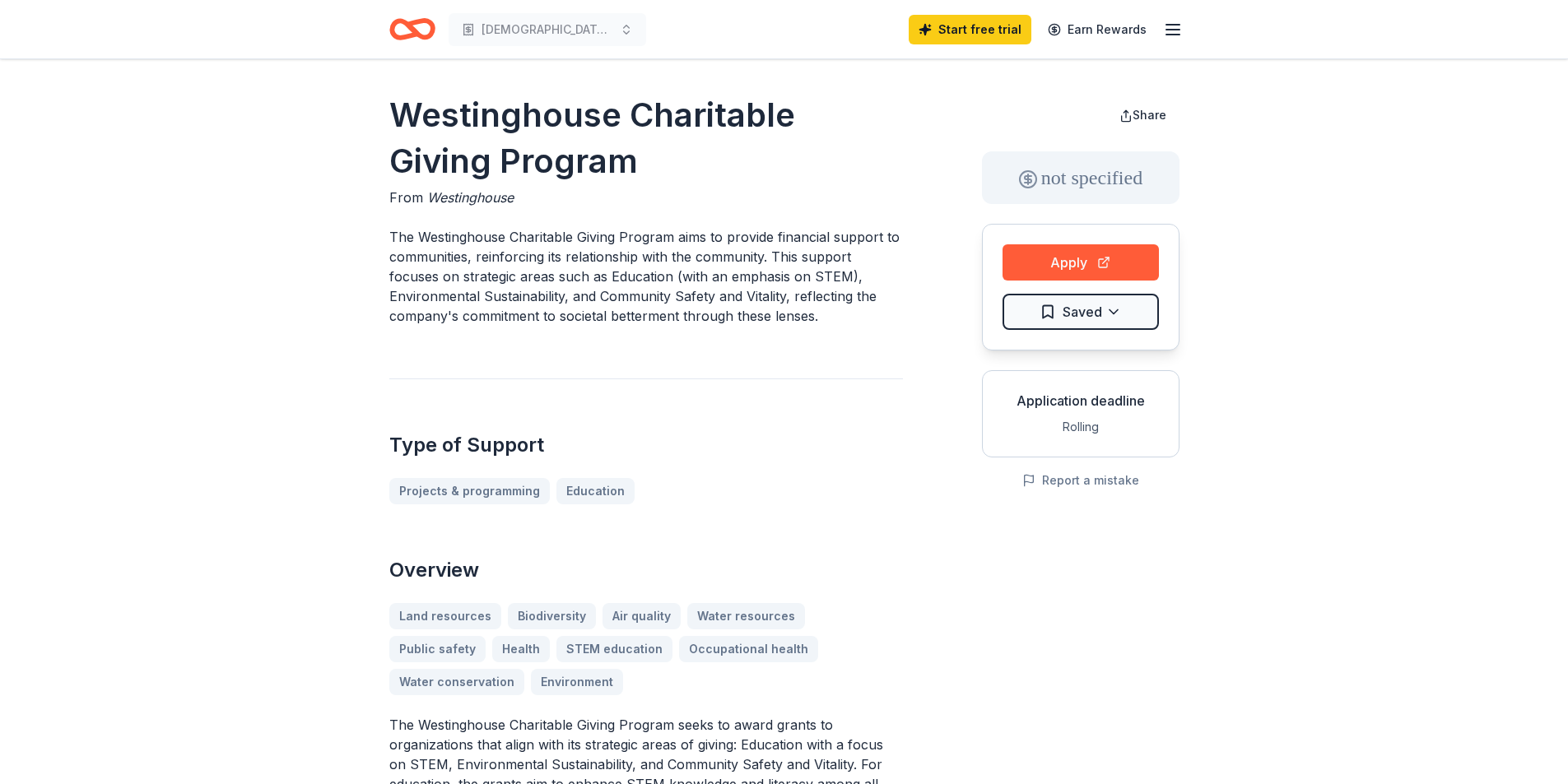
click at [761, 401] on div "Type of Support Projects & programming Education" at bounding box center [645, 441] width 514 height 126
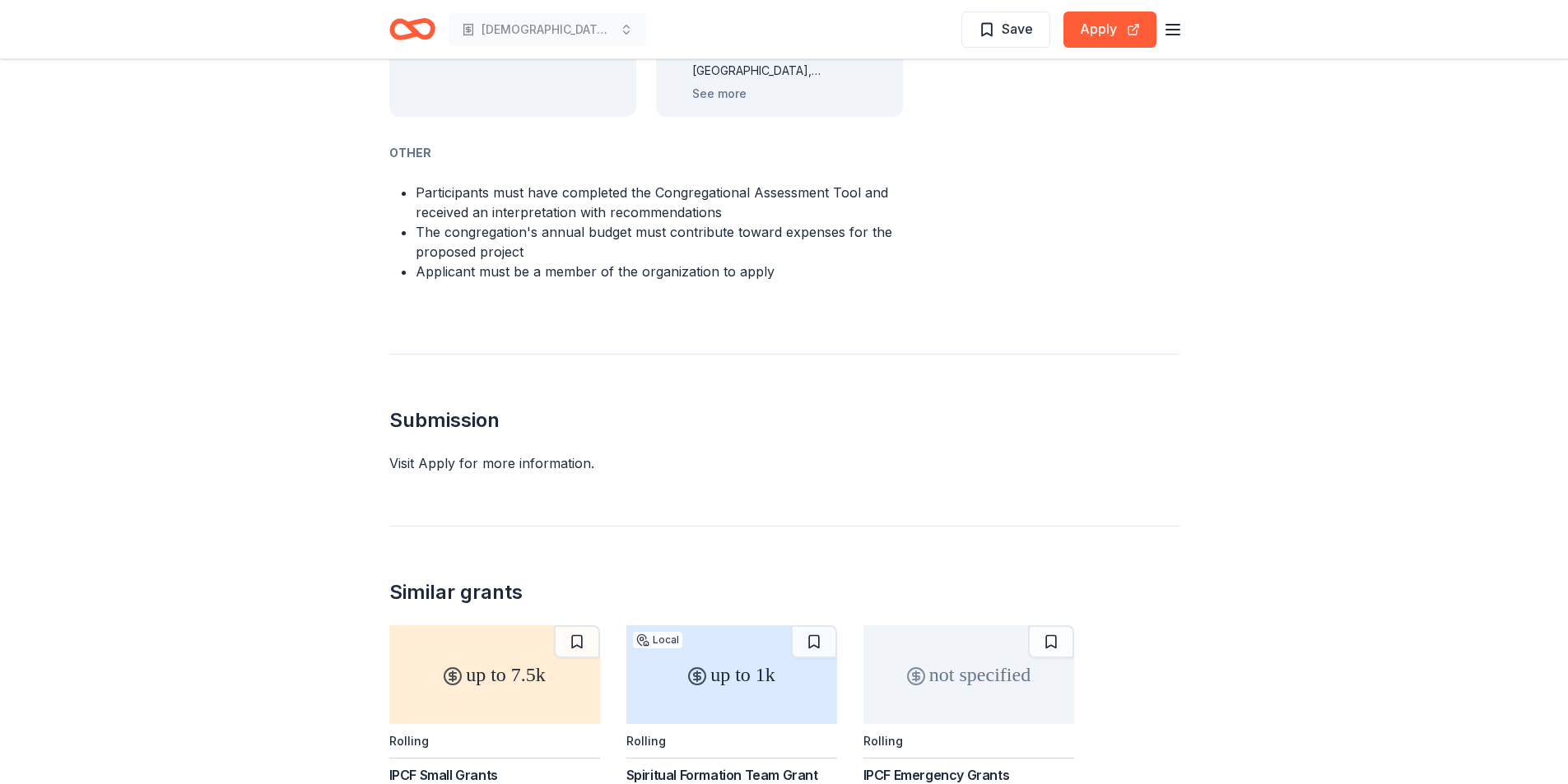
scroll to position [987, 0]
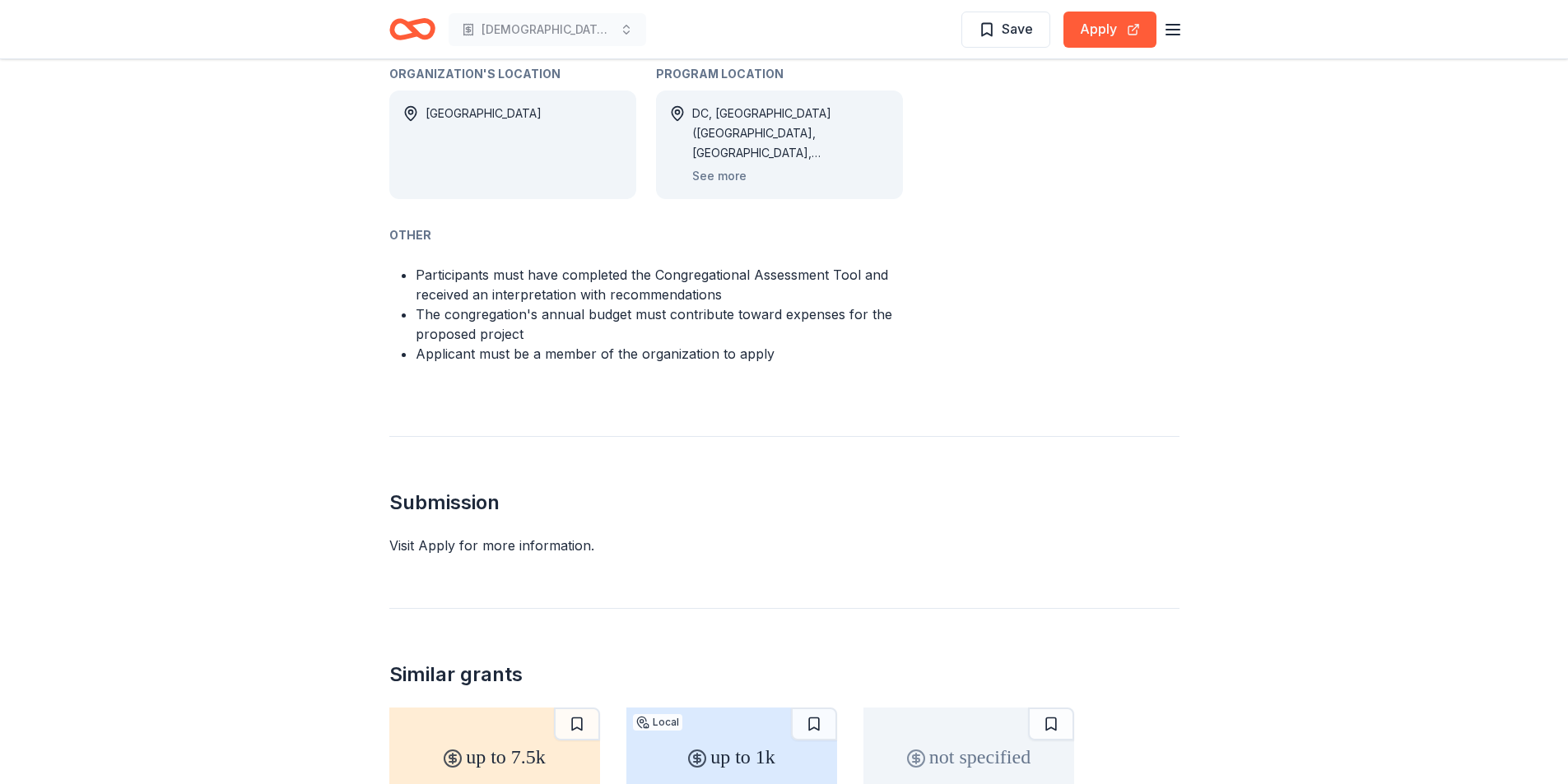
click at [589, 313] on li "The congregation's annual budget must contribute toward expenses for the propos…" at bounding box center [660, 324] width 487 height 40
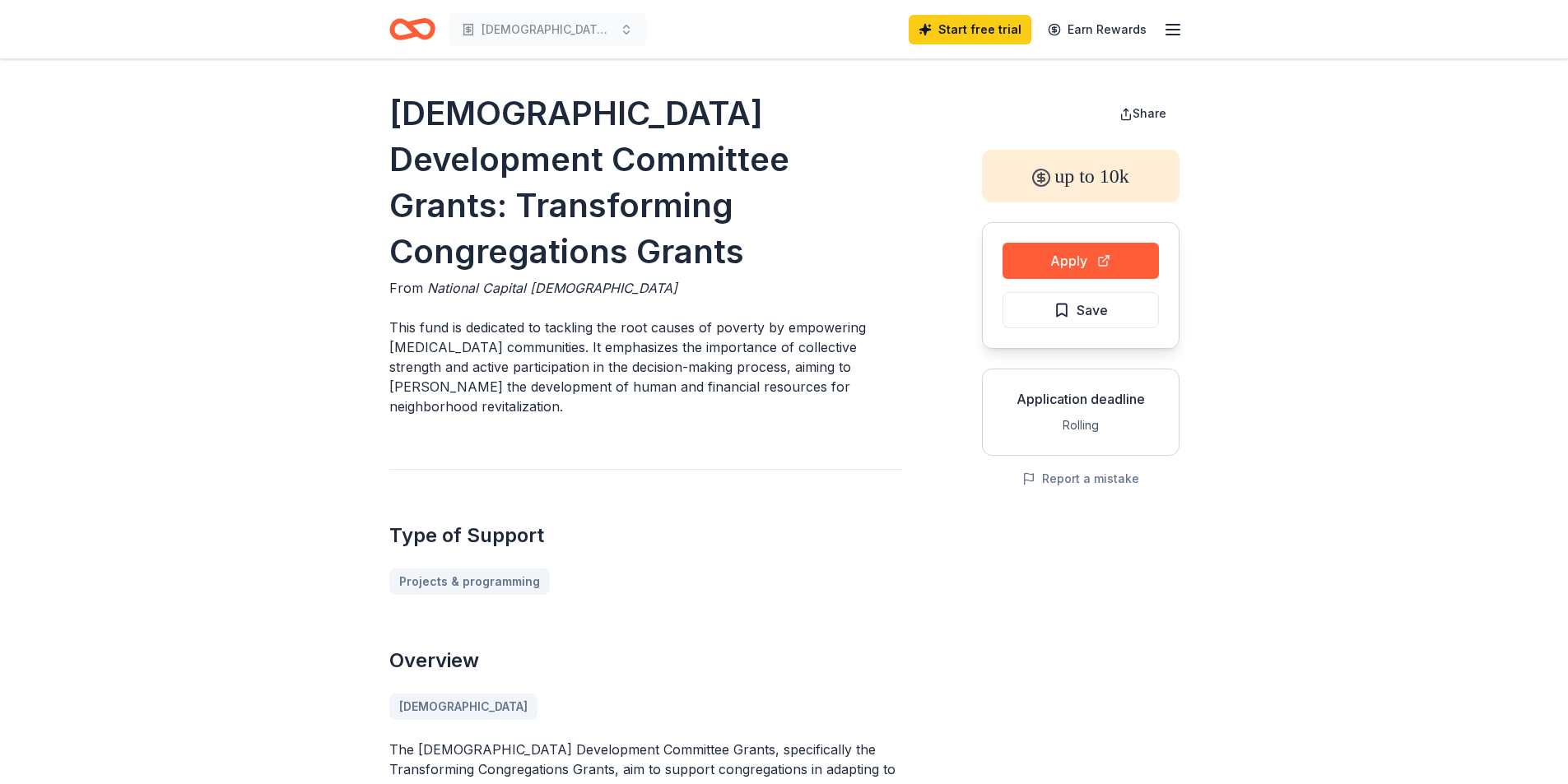
scroll to position [0, 0]
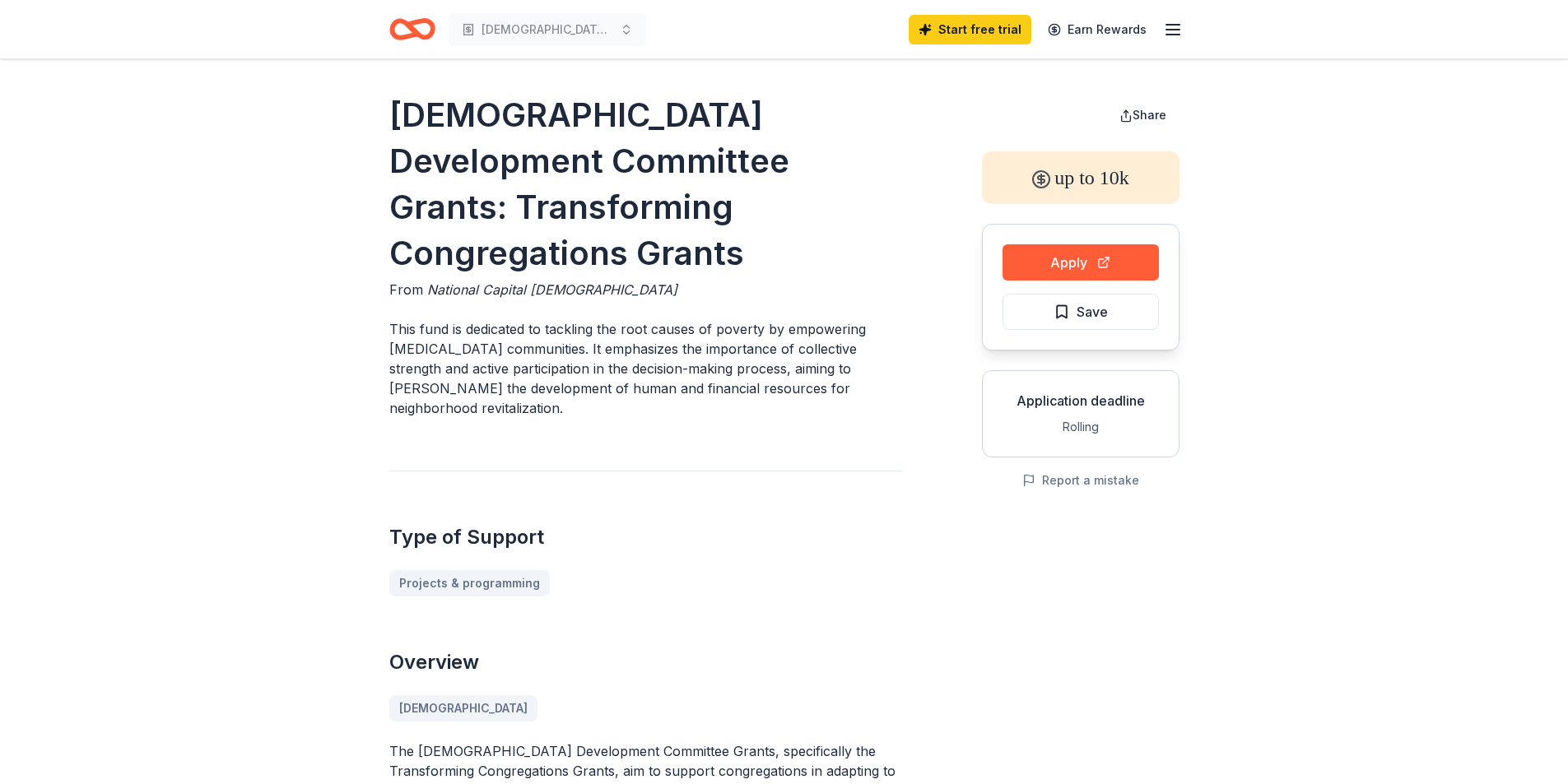
click at [682, 471] on div "Type of Support Projects & programming" at bounding box center [645, 534] width 514 height 126
click at [705, 410] on div "Church Development Committee Grants: Transforming Congregations Grants From Nat…" at bounding box center [645, 731] width 514 height 1278
click at [1071, 262] on button "Apply" at bounding box center [1081, 263] width 156 height 36
click at [1098, 266] on button "Apply" at bounding box center [1081, 263] width 156 height 36
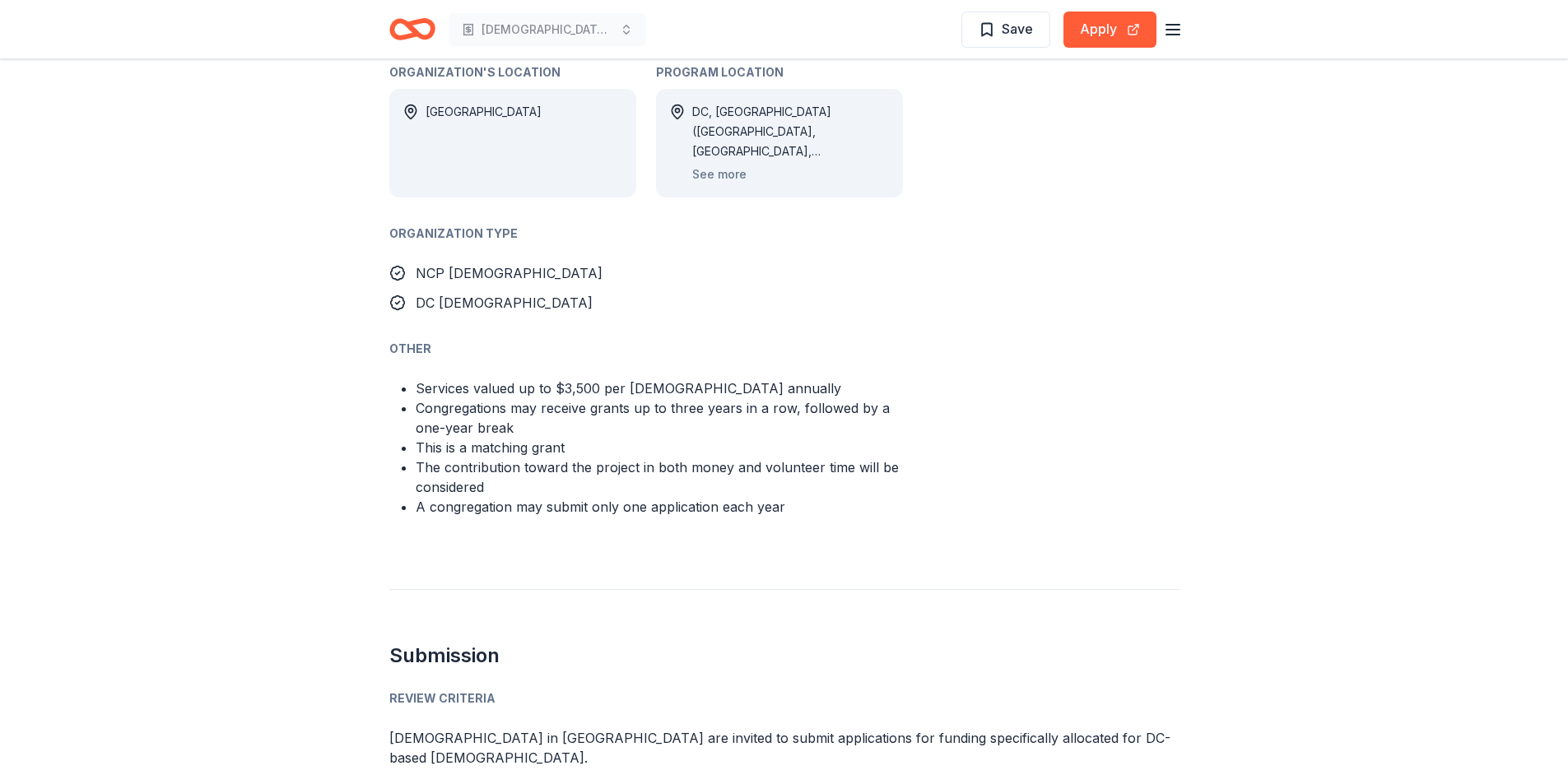
scroll to position [987, 0]
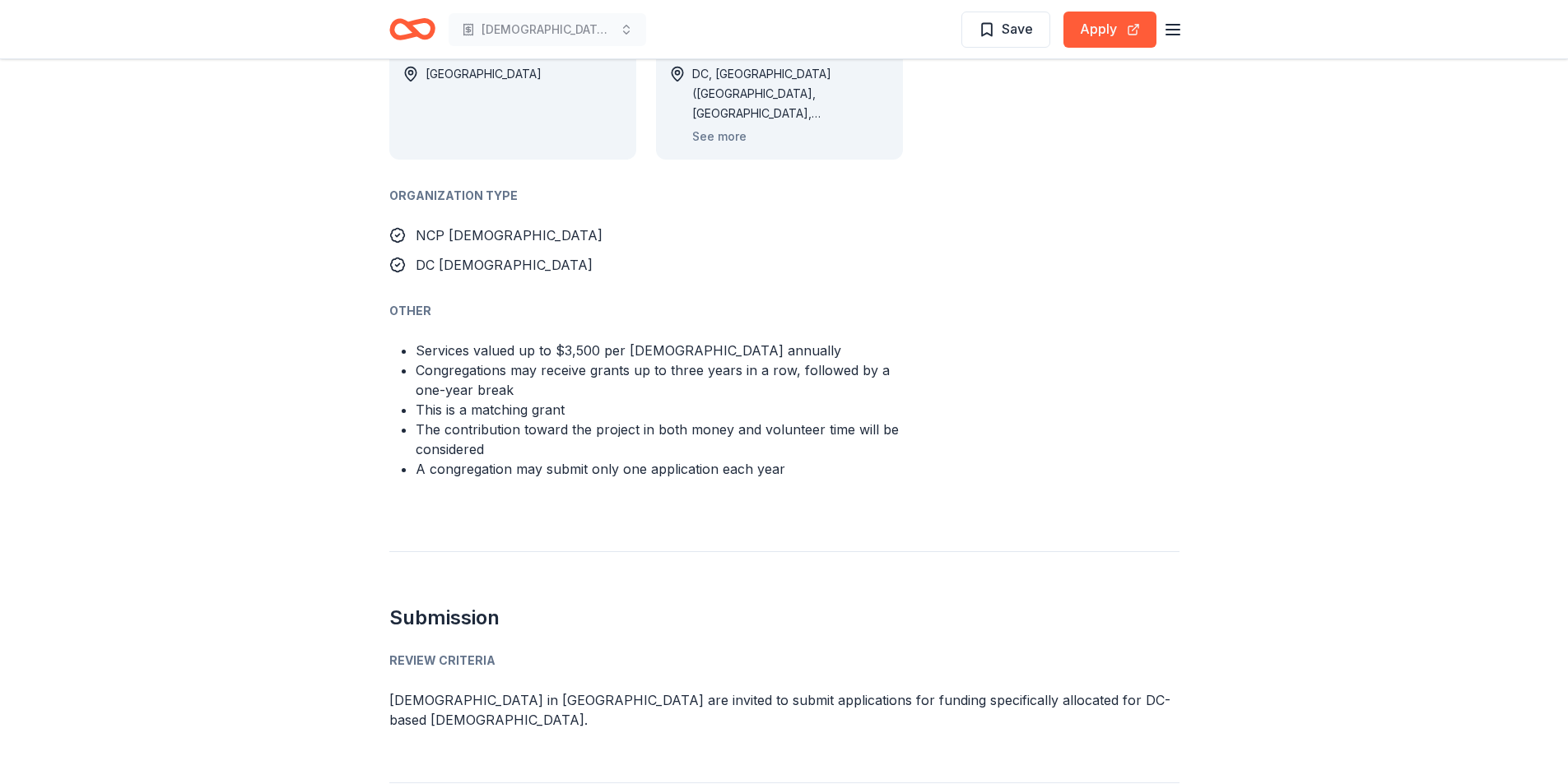
click at [560, 420] on li "The contribution toward the project in both money and volunteer time will be co…" at bounding box center [660, 439] width 487 height 40
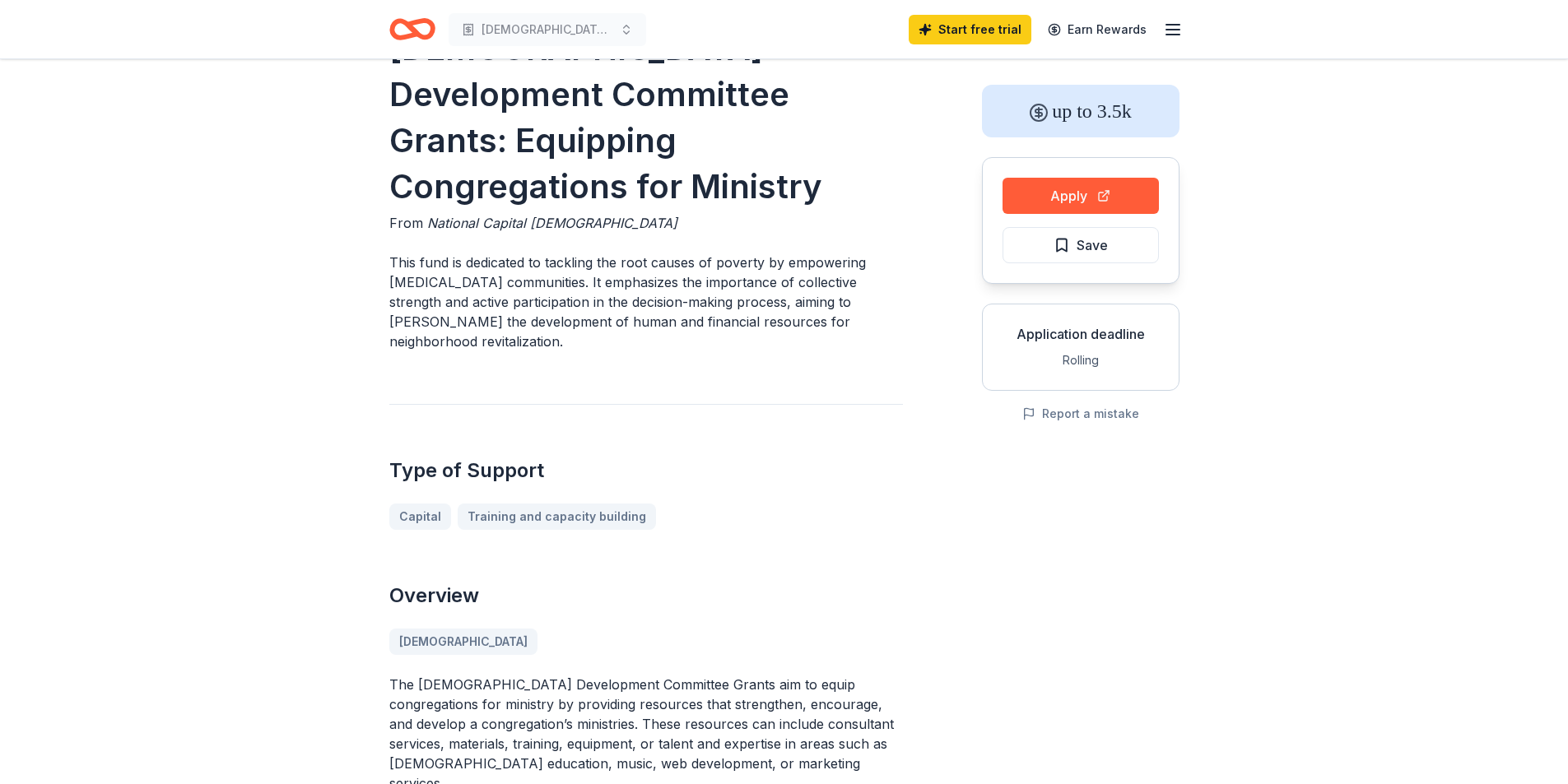
scroll to position [0, 0]
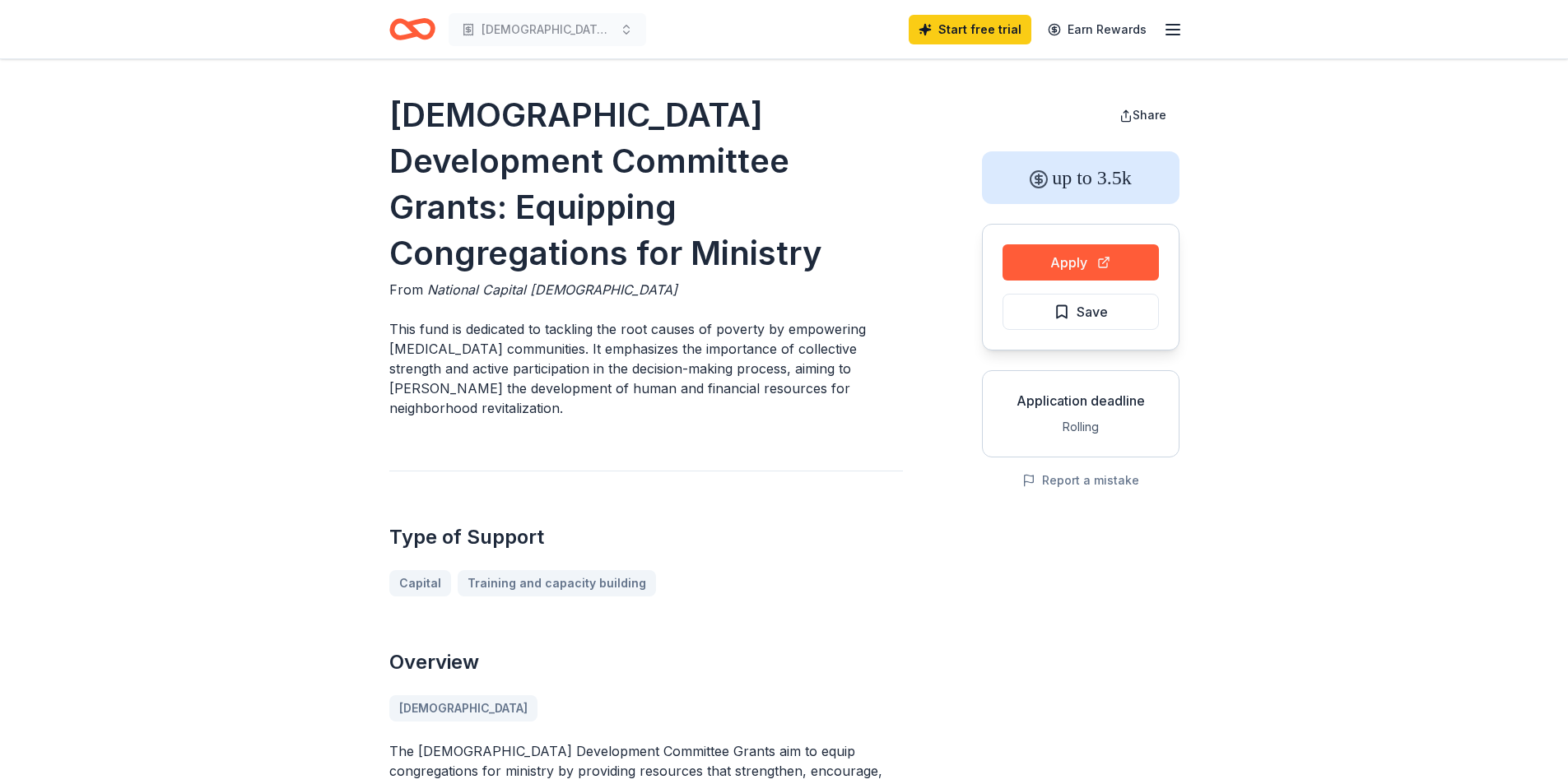
drag, startPoint x: 478, startPoint y: 0, endPoint x: 484, endPoint y: 128, distance: 128.1
click at [458, 126] on h1 "Church Development Committee Grants: Equipping Congregations for Ministry" at bounding box center [645, 184] width 514 height 184
click at [1084, 266] on button "Apply" at bounding box center [1081, 263] width 156 height 36
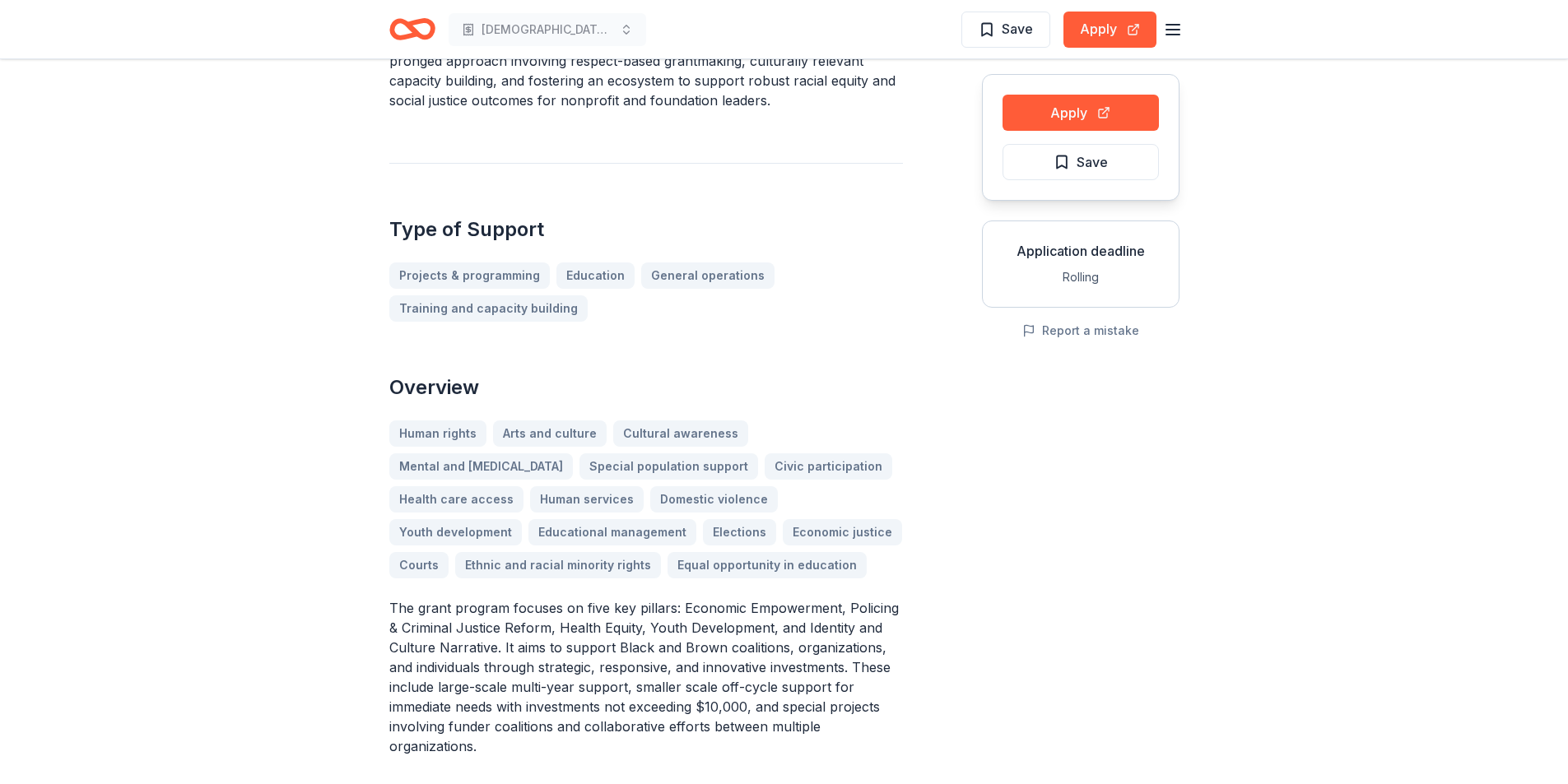
scroll to position [411, 0]
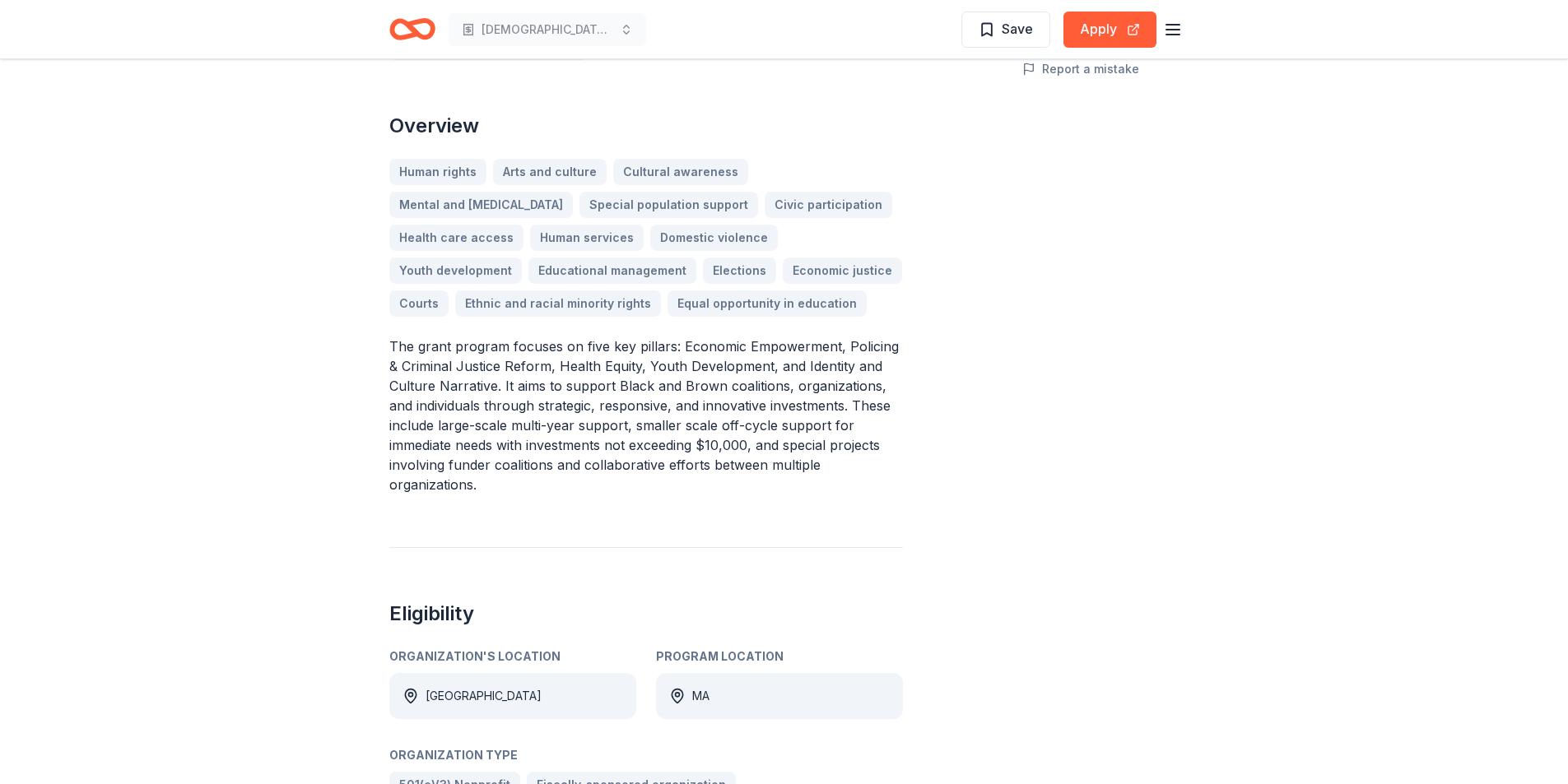
drag, startPoint x: 611, startPoint y: 439, endPoint x: 975, endPoint y: 439, distance: 364.0
click at [975, 439] on div "Off-Cycle Investment From New Commonwealth Racial Equity And Social Justice Fun…" at bounding box center [784, 399] width 790 height 1437
click at [957, 444] on div "Off-Cycle Investment From New Commonwealth Racial Equity And Social Justice Fun…" at bounding box center [784, 399] width 790 height 1437
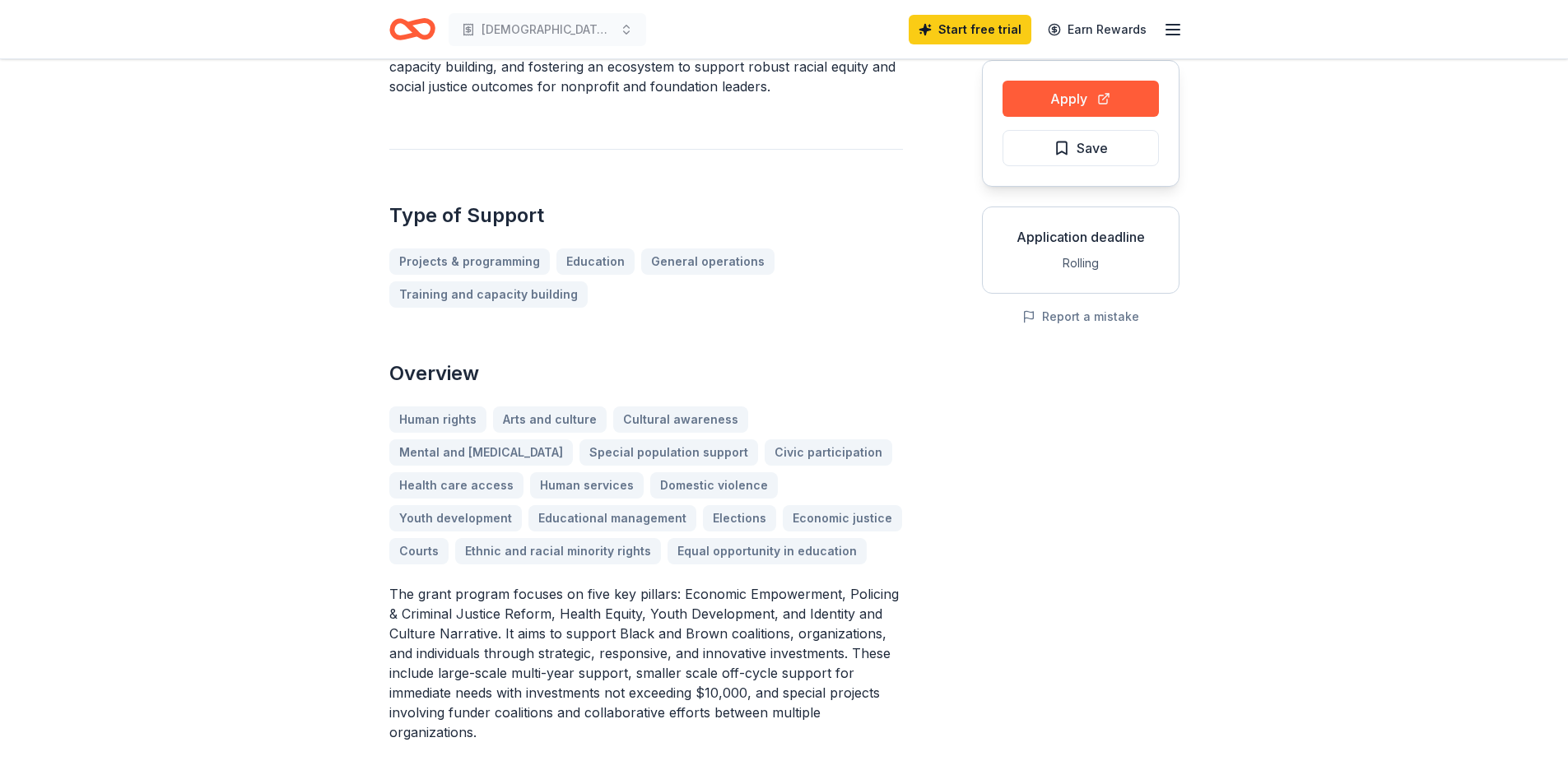
scroll to position [0, 0]
